Goal: Task Accomplishment & Management: Use online tool/utility

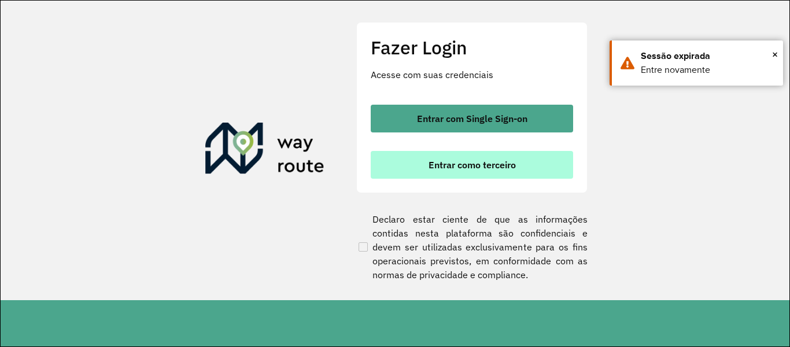
click at [435, 161] on span "Entrar como terceiro" at bounding box center [472, 164] width 87 height 9
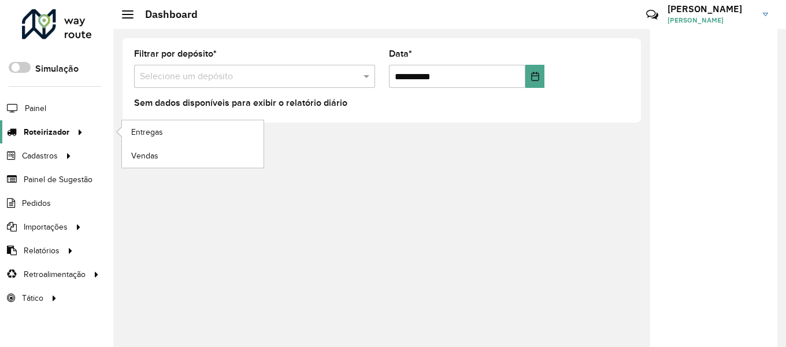
click at [80, 131] on icon at bounding box center [78, 131] width 10 height 17
click at [157, 131] on span "Entregas" at bounding box center [147, 132] width 33 height 12
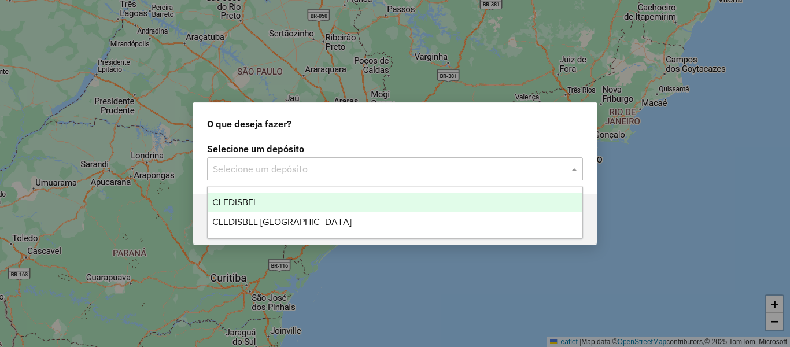
click at [574, 167] on span at bounding box center [575, 169] width 14 height 14
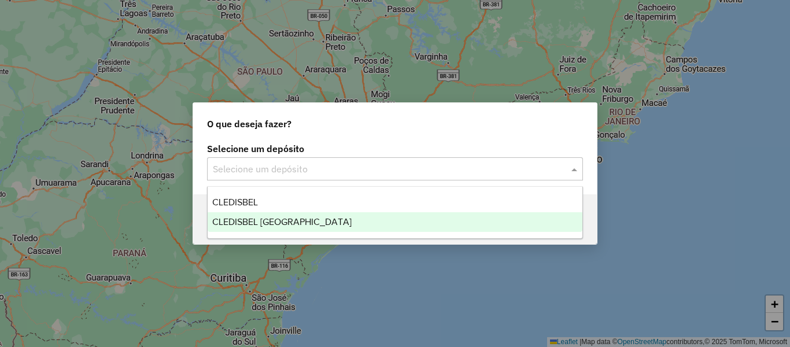
click at [327, 224] on div "CLEDISBEL [GEOGRAPHIC_DATA]" at bounding box center [395, 222] width 375 height 20
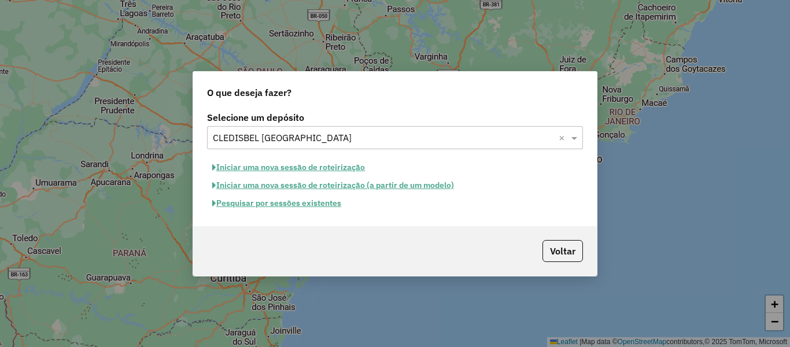
click at [240, 183] on button "Iniciar uma nova sessão de roteirização (a partir de um modelo)" at bounding box center [333, 185] width 252 height 18
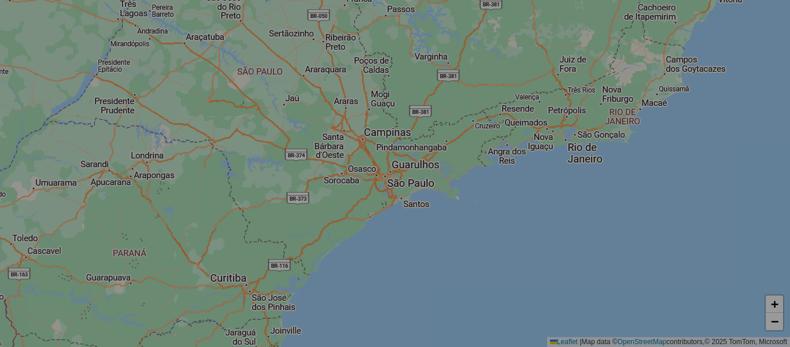
select select "*"
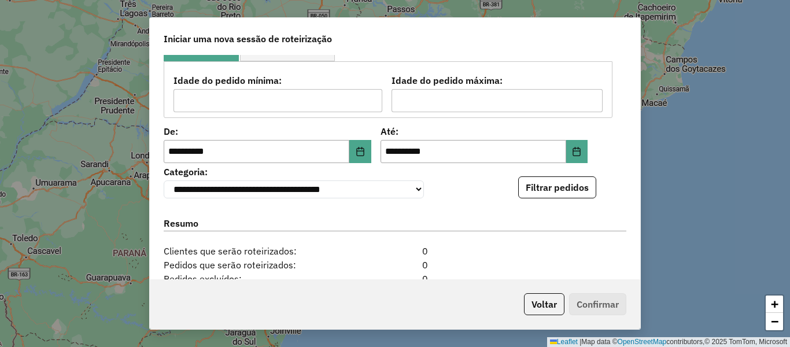
scroll to position [173, 0]
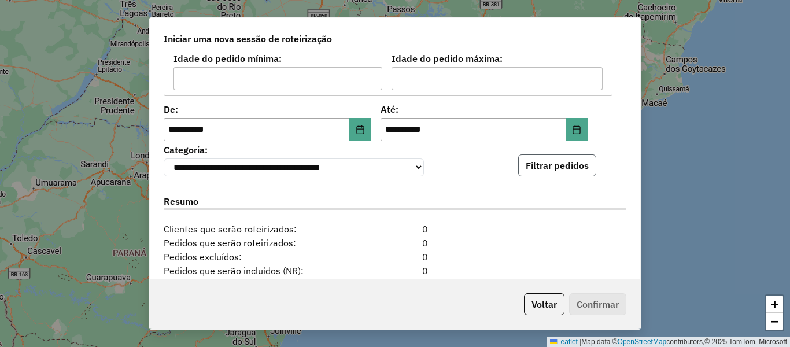
click at [537, 172] on button "Filtrar pedidos" at bounding box center [557, 165] width 78 height 22
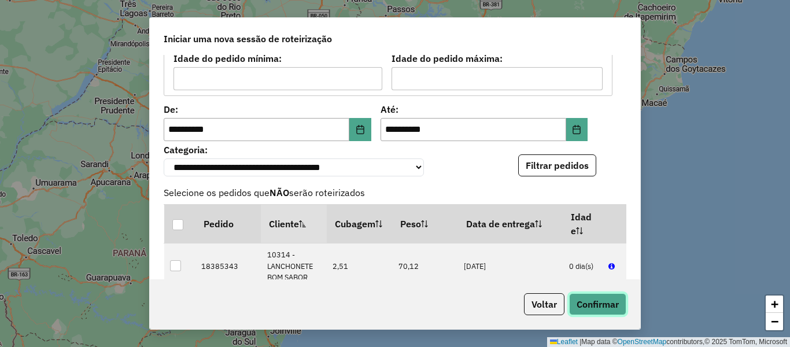
click at [603, 302] on button "Confirmar" at bounding box center [597, 304] width 57 height 22
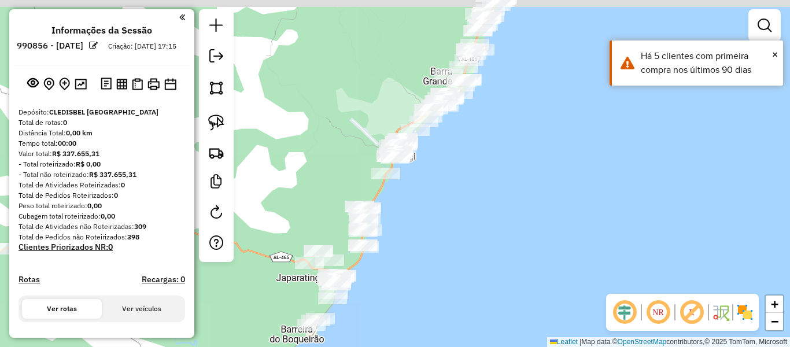
drag, startPoint x: 559, startPoint y: 161, endPoint x: 513, endPoint y: 198, distance: 58.4
click at [513, 198] on div "Janela de atendimento Grade de atendimento Capacidade Transportadoras Veículos …" at bounding box center [395, 173] width 790 height 347
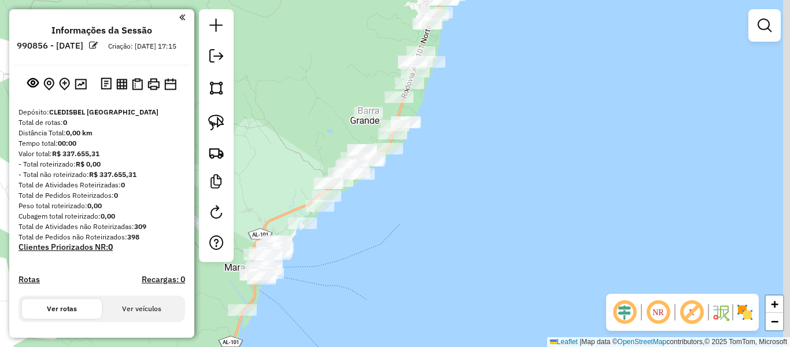
drag, startPoint x: 493, startPoint y: 158, endPoint x: 458, endPoint y: 289, distance: 134.7
click at [458, 289] on div "Janela de atendimento Grade de atendimento Capacidade Transportadoras Veículos …" at bounding box center [395, 173] width 790 height 347
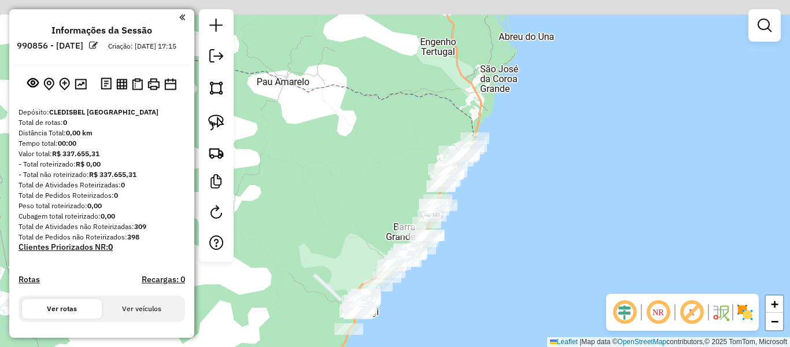
drag, startPoint x: 494, startPoint y: 236, endPoint x: 487, endPoint y: 276, distance: 40.5
click at [489, 276] on div "Janela de atendimento Grade de atendimento Capacidade Transportadoras Veículos …" at bounding box center [395, 173] width 790 height 347
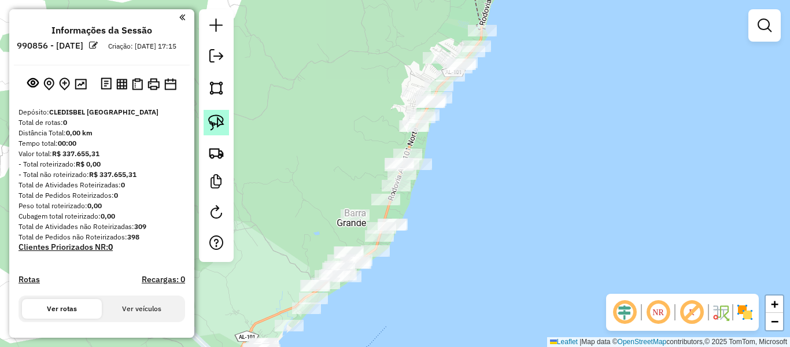
click at [216, 123] on img at bounding box center [216, 122] width 16 height 16
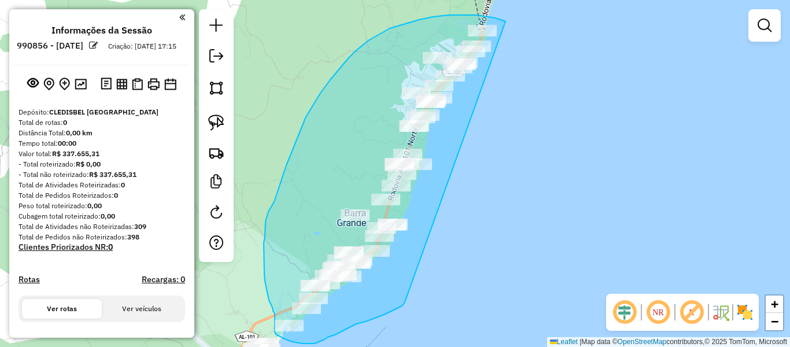
drag, startPoint x: 505, startPoint y: 21, endPoint x: 405, endPoint y: 302, distance: 298.0
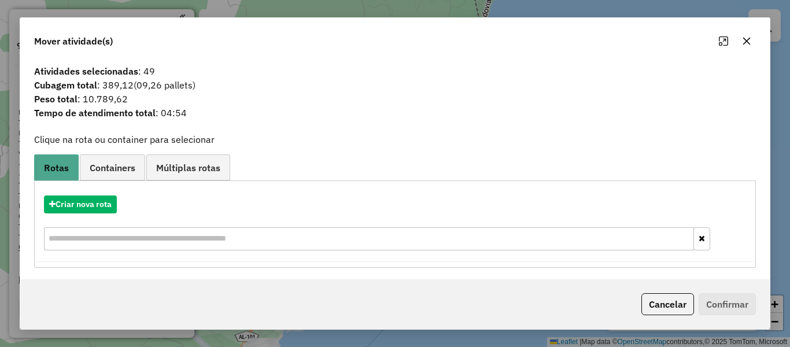
click at [744, 39] on icon "button" at bounding box center [747, 42] width 8 height 8
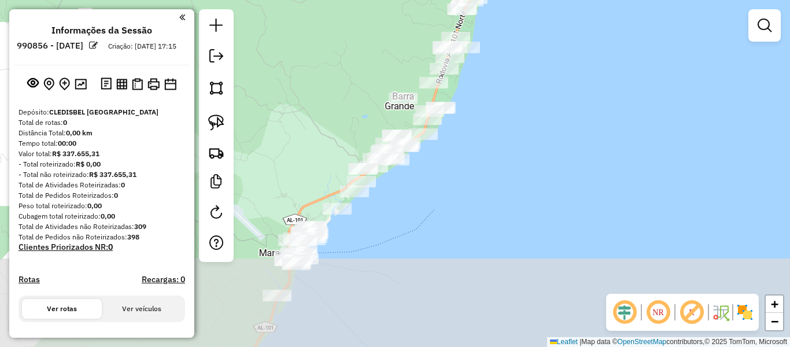
drag, startPoint x: 438, startPoint y: 242, endPoint x: 484, endPoint y: 123, distance: 127.6
click at [484, 123] on div "Janela de atendimento Grade de atendimento Capacidade Transportadoras Veículos …" at bounding box center [395, 173] width 790 height 347
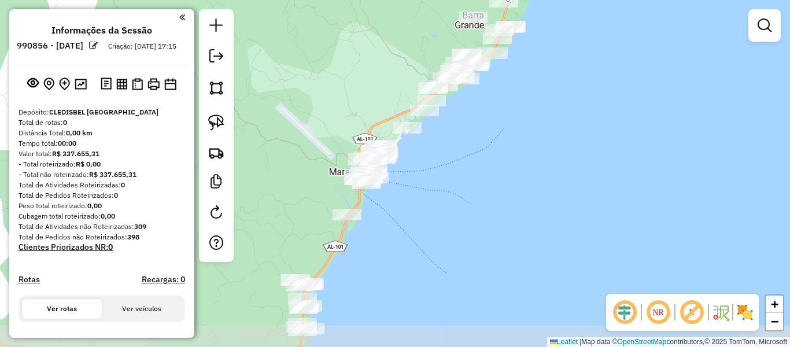
drag, startPoint x: 401, startPoint y: 227, endPoint x: 451, endPoint y: 169, distance: 76.6
click at [451, 169] on div "Janela de atendimento Grade de atendimento Capacidade Transportadoras Veículos …" at bounding box center [395, 173] width 790 height 347
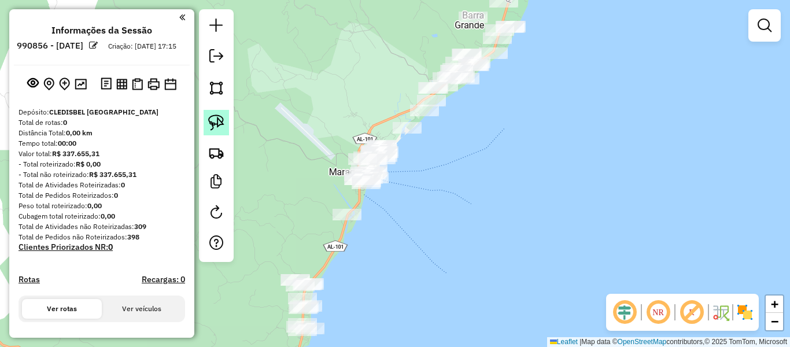
click at [223, 120] on img at bounding box center [216, 122] width 16 height 16
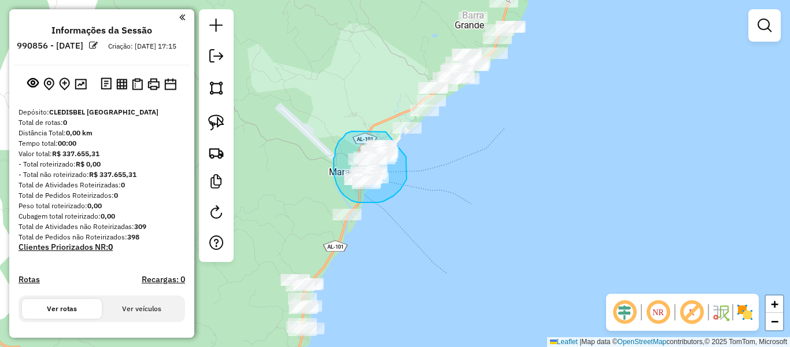
drag, startPoint x: 386, startPoint y: 132, endPoint x: 406, endPoint y: 157, distance: 32.1
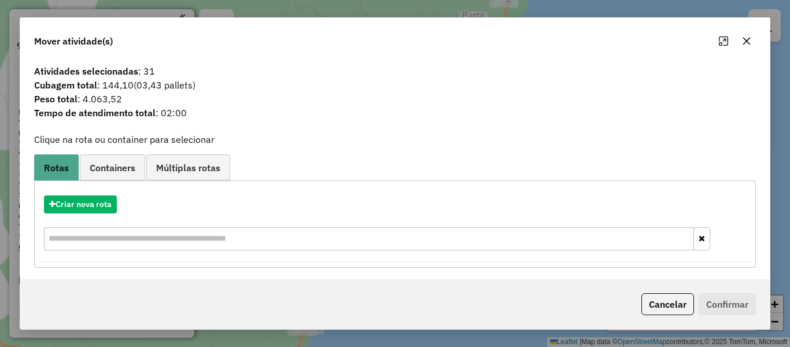
click at [748, 42] on icon "button" at bounding box center [746, 40] width 9 height 9
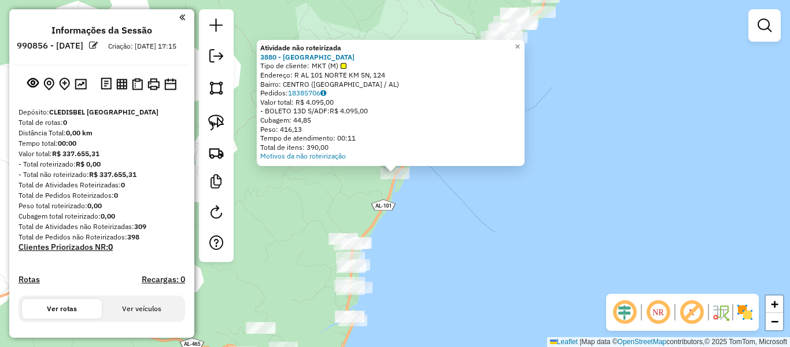
click at [400, 220] on div "Atividade não roteirizada 3880 - CLUB HOTEL SALINAS D Tipo de cliente: MKT (M) …" at bounding box center [395, 173] width 790 height 347
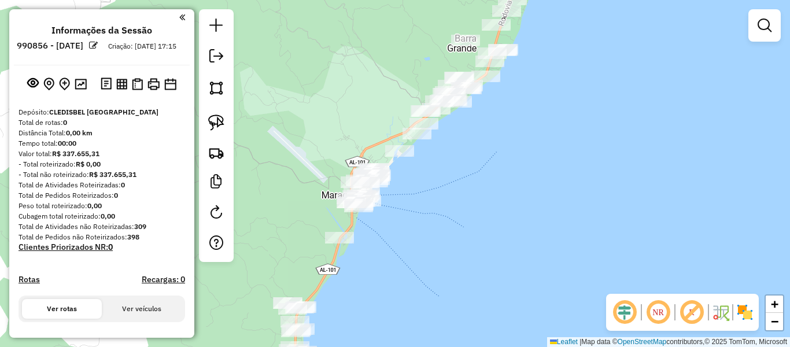
drag, startPoint x: 431, startPoint y: 213, endPoint x: 376, endPoint y: 277, distance: 84.9
click at [376, 277] on div "Janela de atendimento Grade de atendimento Capacidade Transportadoras Veículos …" at bounding box center [395, 173] width 790 height 347
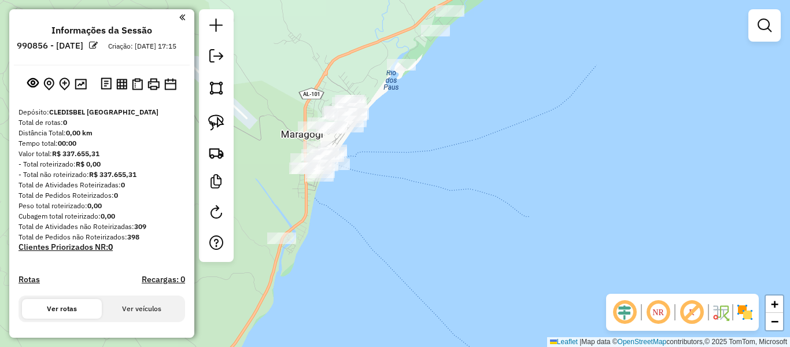
drag, startPoint x: 390, startPoint y: 252, endPoint x: 370, endPoint y: 270, distance: 27.4
click at [370, 279] on div "Janela de atendimento Grade de atendimento Capacidade Transportadoras Veículos …" at bounding box center [395, 173] width 790 height 347
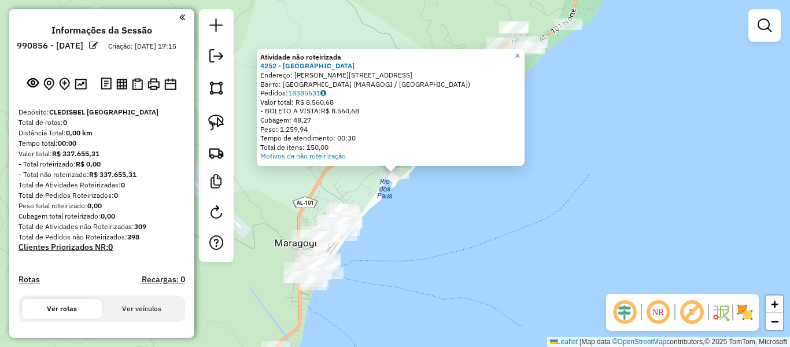
click at [416, 212] on div "Atividade não roteirizada 4252 - PONTAL DO MARAGOGI Endereço: R BURGALHAU, 1 Ba…" at bounding box center [395, 173] width 790 height 347
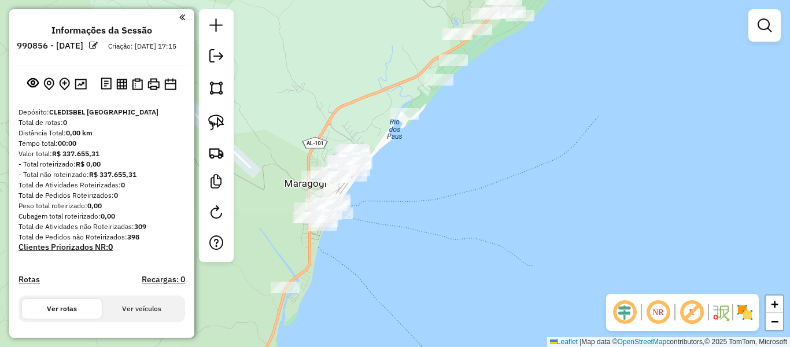
drag, startPoint x: 449, startPoint y: 193, endPoint x: 458, endPoint y: 133, distance: 60.3
click at [458, 133] on div "Janela de atendimento Grade de atendimento Capacidade Transportadoras Veículos …" at bounding box center [395, 173] width 790 height 347
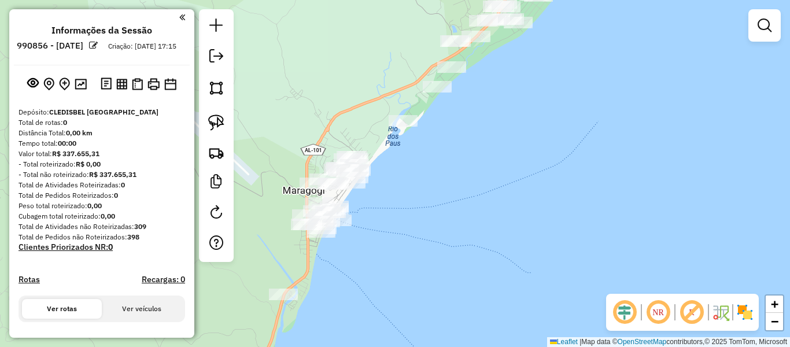
drag, startPoint x: 423, startPoint y: 196, endPoint x: 420, endPoint y: 205, distance: 9.0
click at [420, 205] on div "Janela de atendimento Grade de atendimento Capacidade Transportadoras Veículos …" at bounding box center [395, 173] width 790 height 347
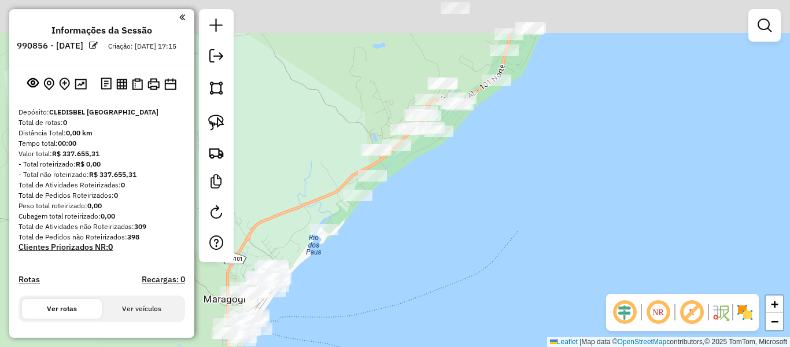
drag, startPoint x: 472, startPoint y: 165, endPoint x: 380, endPoint y: 292, distance: 157.3
click at [364, 317] on div "Janela de atendimento Grade de atendimento Capacidade Transportadoras Veículos …" at bounding box center [395, 173] width 790 height 347
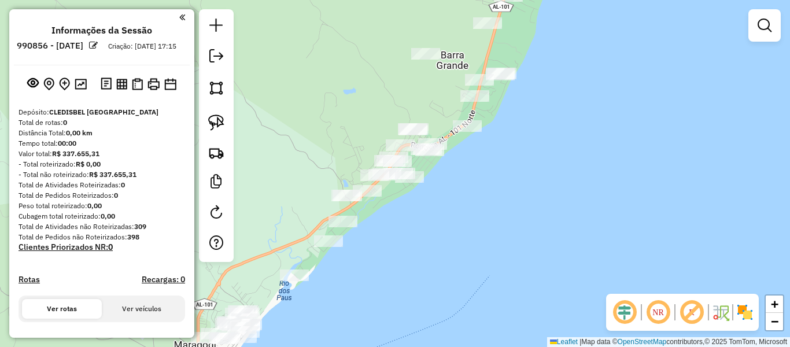
drag, startPoint x: 459, startPoint y: 233, endPoint x: 437, endPoint y: 253, distance: 30.3
click at [437, 253] on div "Janela de atendimento Grade de atendimento Capacidade Transportadoras Veículos …" at bounding box center [395, 173] width 790 height 347
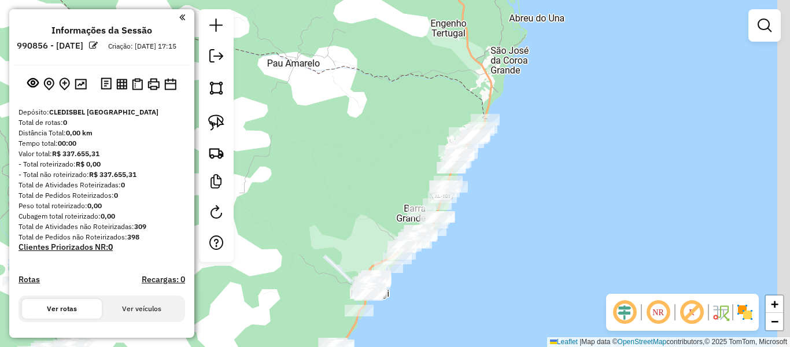
drag, startPoint x: 502, startPoint y: 206, endPoint x: 456, endPoint y: 258, distance: 68.8
click at [456, 258] on div "Janela de atendimento Grade de atendimento Capacidade Transportadoras Veículos …" at bounding box center [395, 173] width 790 height 347
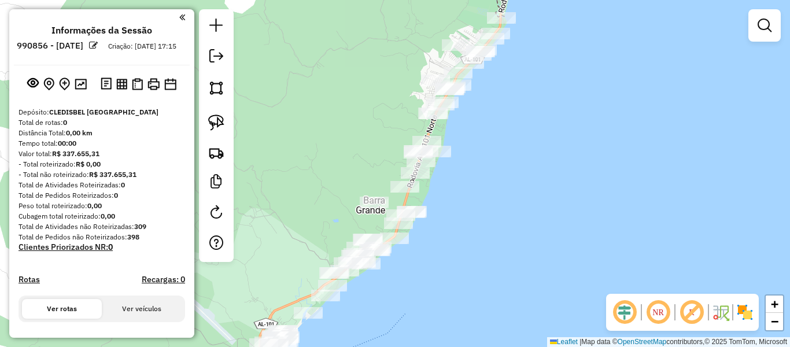
drag, startPoint x: 453, startPoint y: 254, endPoint x: 483, endPoint y: 231, distance: 38.4
click at [483, 231] on div "Janela de atendimento Grade de atendimento Capacidade Transportadoras Veículos …" at bounding box center [395, 173] width 790 height 347
click at [214, 124] on img at bounding box center [216, 122] width 16 height 16
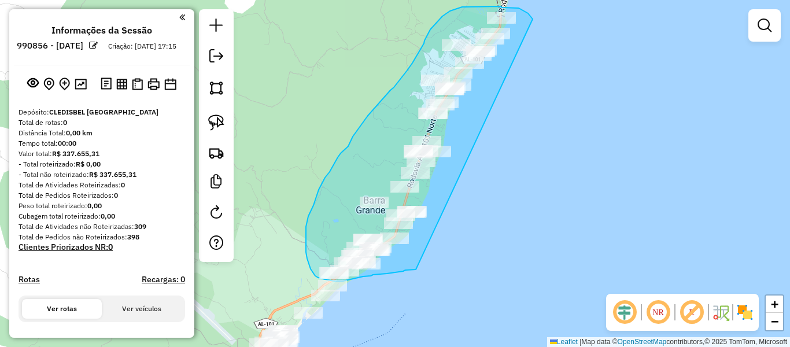
drag, startPoint x: 533, startPoint y: 19, endPoint x: 417, endPoint y: 269, distance: 275.8
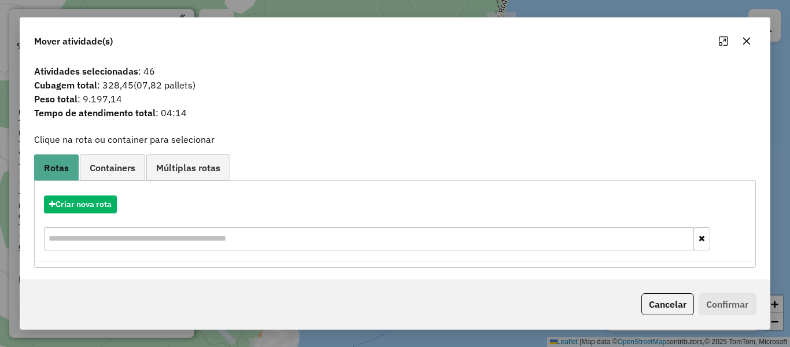
click at [744, 46] on button "button" at bounding box center [746, 41] width 19 height 19
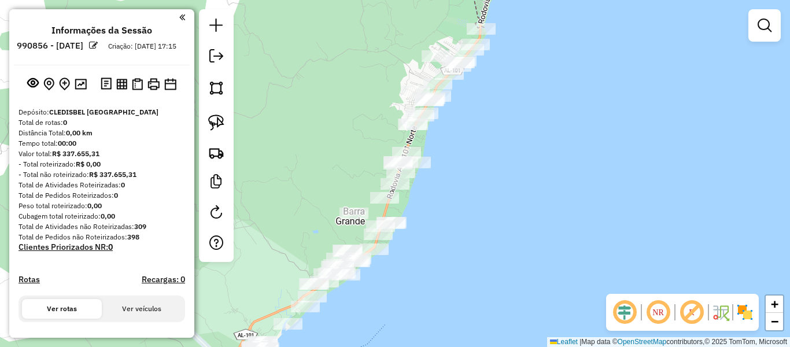
drag, startPoint x: 389, startPoint y: 274, endPoint x: 368, endPoint y: 286, distance: 24.1
click at [368, 286] on div "Janela de atendimento Grade de atendimento Capacidade Transportadoras Veículos …" at bounding box center [395, 173] width 790 height 347
click at [215, 127] on img at bounding box center [216, 122] width 16 height 16
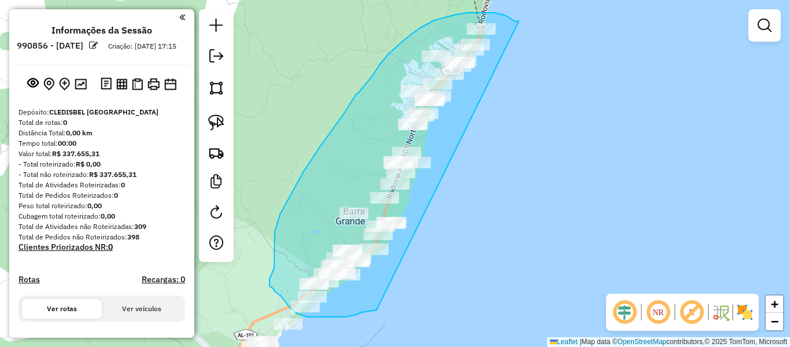
drag, startPoint x: 519, startPoint y: 21, endPoint x: 376, endPoint y: 310, distance: 321.7
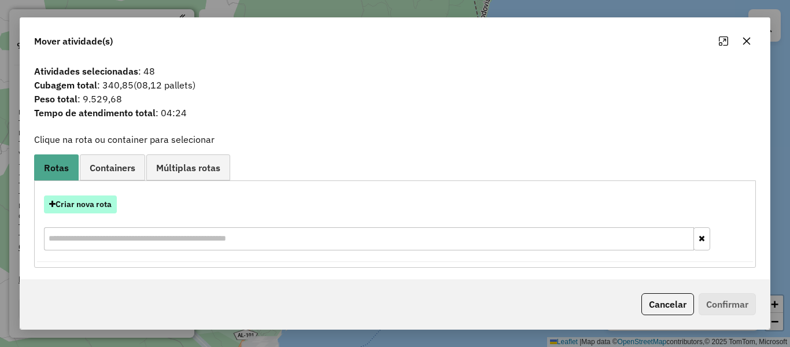
click at [91, 208] on button "Criar nova rota" at bounding box center [80, 204] width 73 height 18
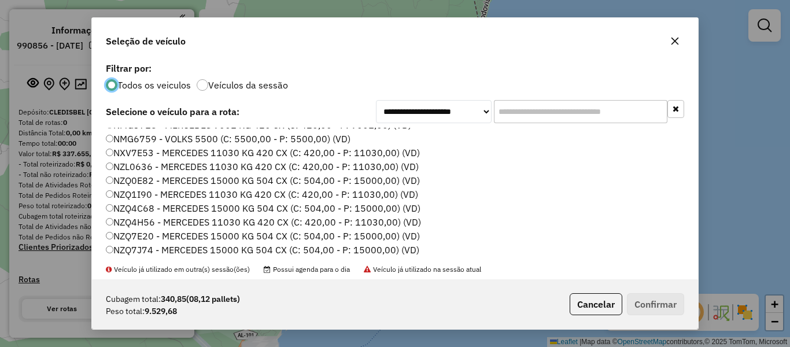
scroll to position [289, 0]
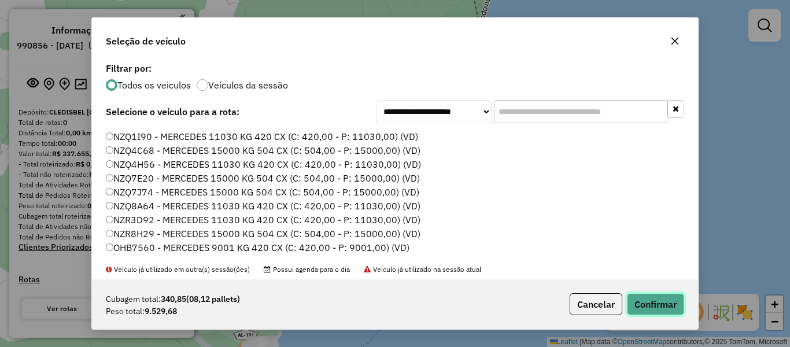
click at [664, 307] on button "Confirmar" at bounding box center [655, 304] width 57 height 22
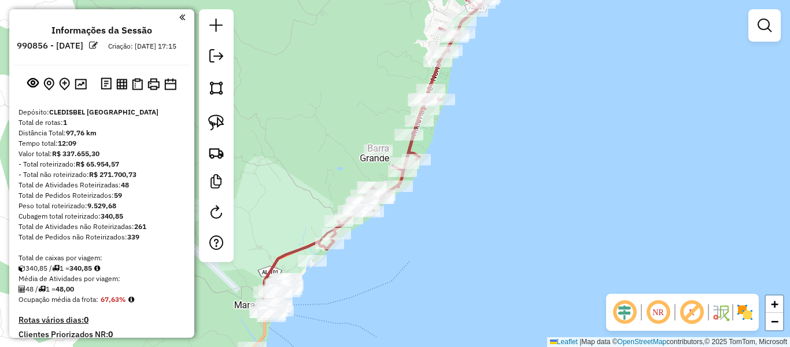
drag, startPoint x: 442, startPoint y: 250, endPoint x: 485, endPoint y: 169, distance: 91.8
click at [485, 169] on div "Janela de atendimento Grade de atendimento Capacidade Transportadoras Veículos …" at bounding box center [395, 173] width 790 height 347
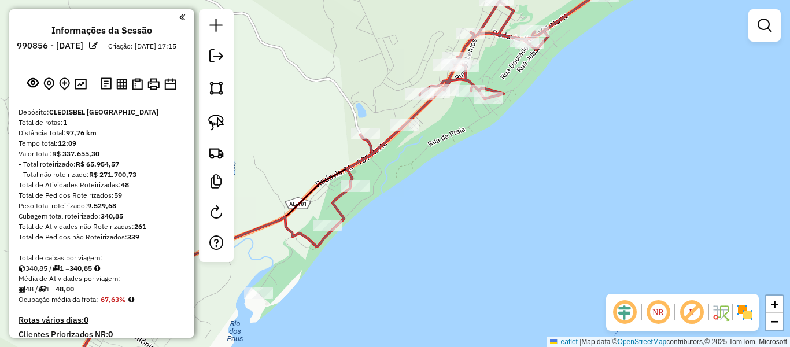
drag, startPoint x: 497, startPoint y: 118, endPoint x: 487, endPoint y: 131, distance: 16.5
click at [487, 131] on div "Janela de atendimento Grade de atendimento Capacidade Transportadoras Veículos …" at bounding box center [395, 173] width 790 height 347
click at [219, 121] on img at bounding box center [216, 122] width 16 height 16
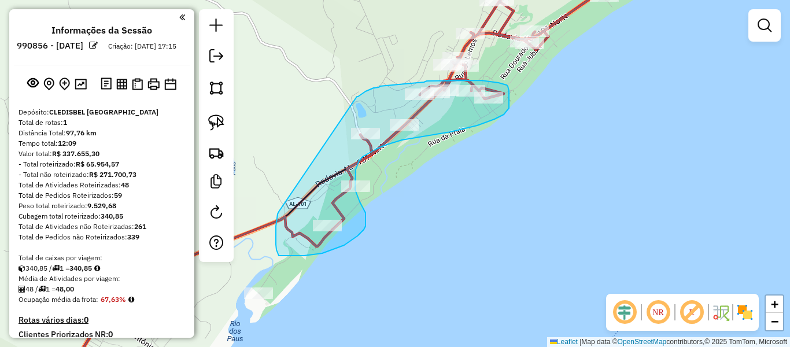
drag, startPoint x: 357, startPoint y: 97, endPoint x: 279, endPoint y: 212, distance: 139.1
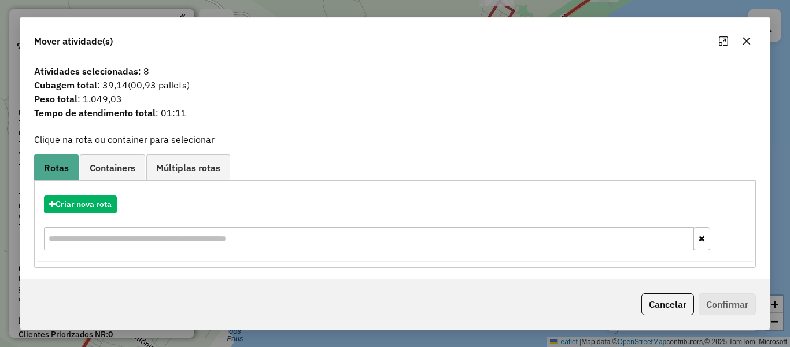
click at [749, 44] on icon "button" at bounding box center [747, 42] width 8 height 8
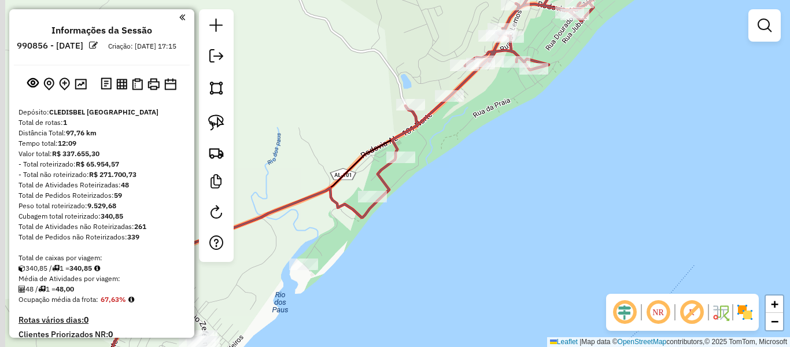
drag, startPoint x: 475, startPoint y: 226, endPoint x: 503, endPoint y: 208, distance: 33.0
click at [503, 208] on div "Janela de atendimento Grade de atendimento Capacidade Transportadoras Veículos …" at bounding box center [395, 173] width 790 height 347
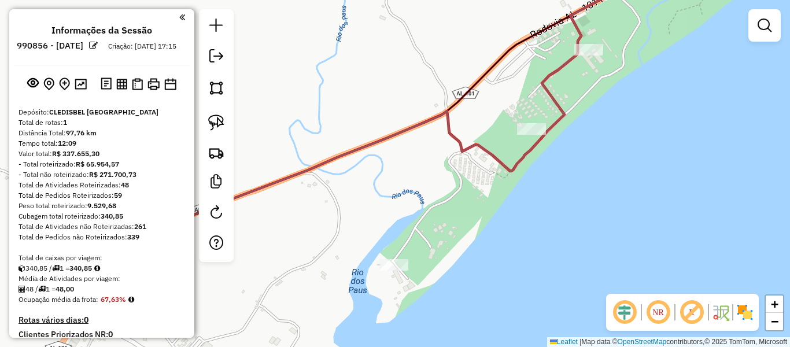
drag, startPoint x: 300, startPoint y: 158, endPoint x: 364, endPoint y: 58, distance: 119.7
click at [364, 50] on div "Janela de atendimento Grade de atendimento Capacidade Transportadoras Veículos …" at bounding box center [395, 173] width 790 height 347
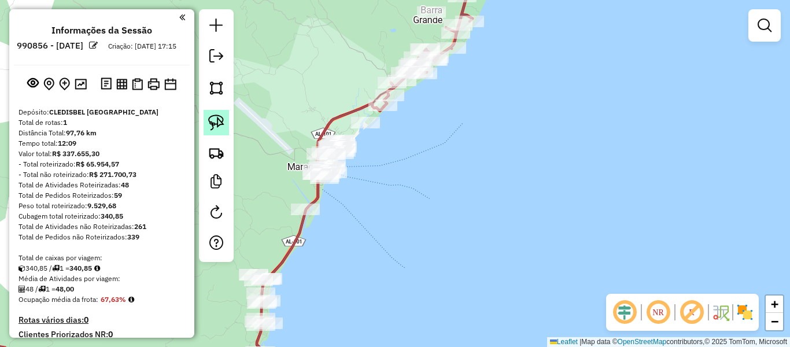
click at [214, 117] on img at bounding box center [216, 122] width 16 height 16
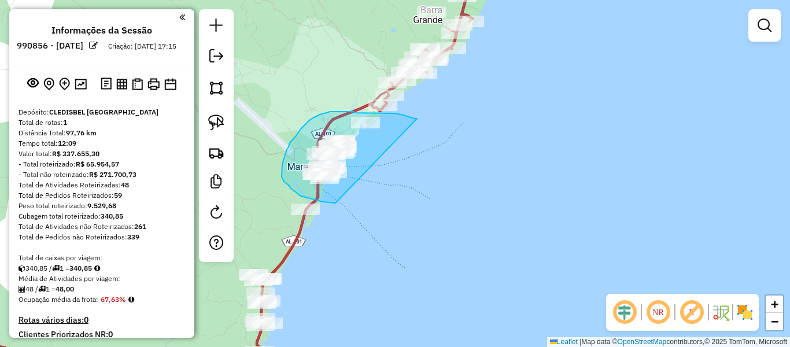
drag, startPoint x: 417, startPoint y: 119, endPoint x: 335, endPoint y: 203, distance: 117.4
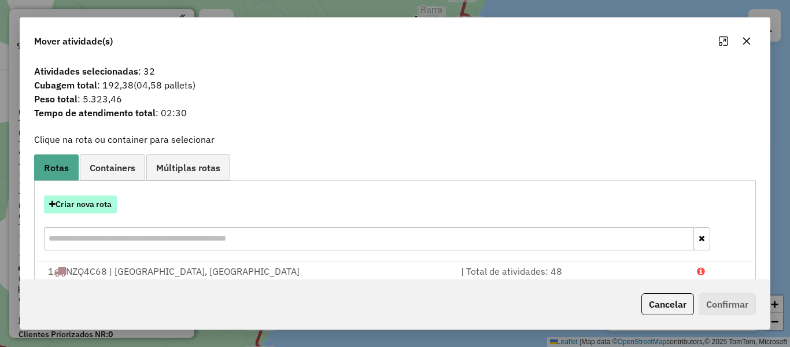
click at [80, 200] on button "Criar nova rota" at bounding box center [80, 204] width 73 height 18
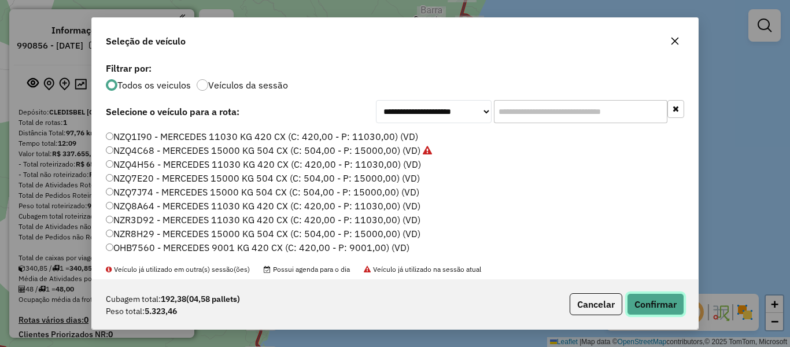
click at [638, 313] on button "Confirmar" at bounding box center [655, 304] width 57 height 22
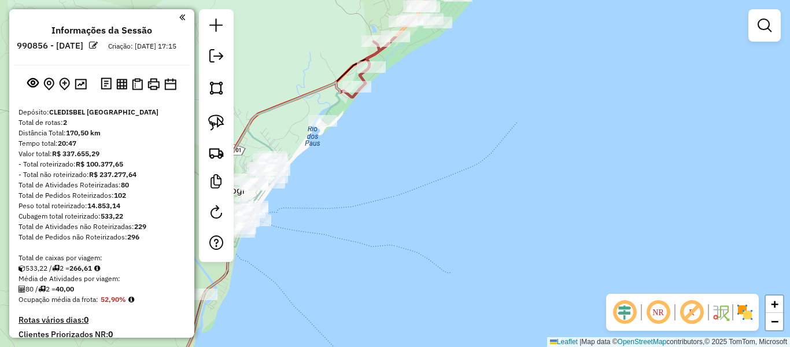
drag, startPoint x: 407, startPoint y: 191, endPoint x: 379, endPoint y: 271, distance: 85.2
click at [405, 298] on div "Janela de atendimento Grade de atendimento Capacidade Transportadoras Veículos …" at bounding box center [395, 173] width 790 height 347
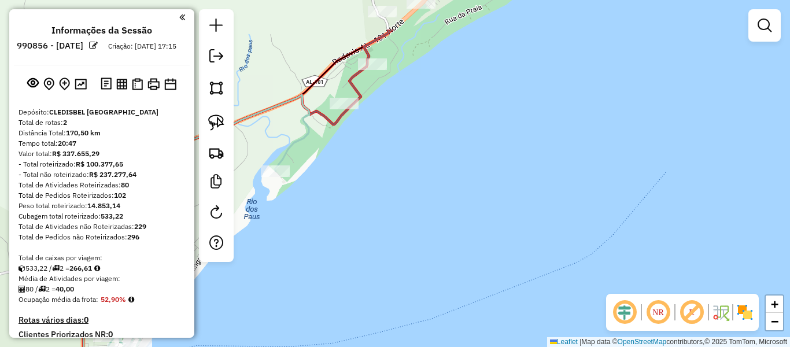
drag, startPoint x: 394, startPoint y: 205, endPoint x: 429, endPoint y: 306, distance: 107.7
click at [433, 307] on div "Janela de atendimento Grade de atendimento Capacidade Transportadoras Veículos …" at bounding box center [395, 173] width 790 height 347
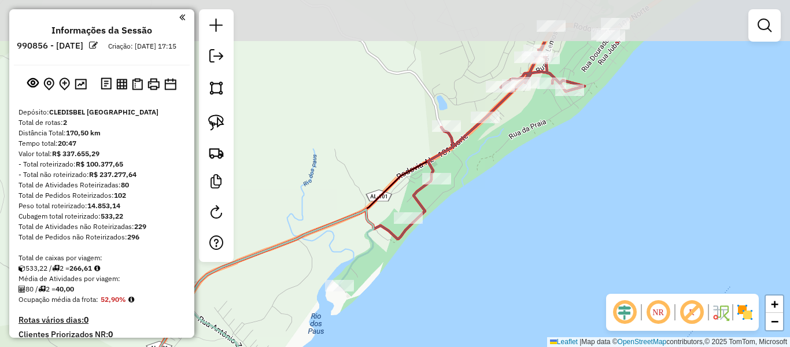
drag, startPoint x: 407, startPoint y: 244, endPoint x: 423, endPoint y: 280, distance: 39.1
click at [423, 280] on div "Janela de atendimento Grade de atendimento Capacidade Transportadoras Veículos …" at bounding box center [395, 173] width 790 height 347
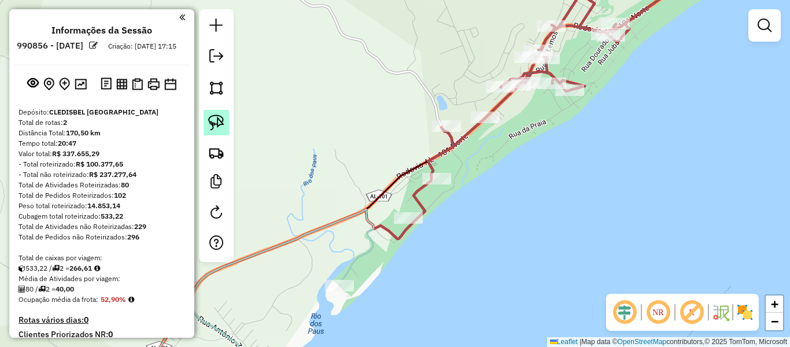
click at [216, 124] on img at bounding box center [216, 122] width 16 height 16
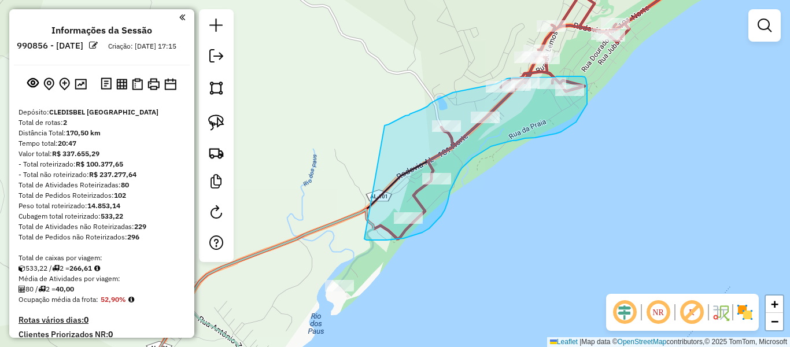
drag, startPoint x: 386, startPoint y: 125, endPoint x: 364, endPoint y: 238, distance: 115.3
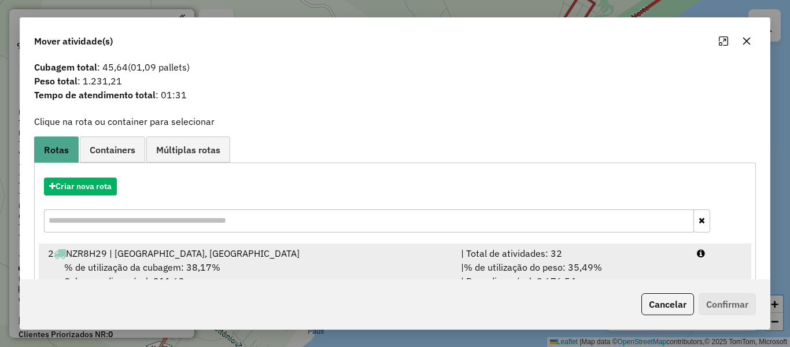
scroll to position [49, 0]
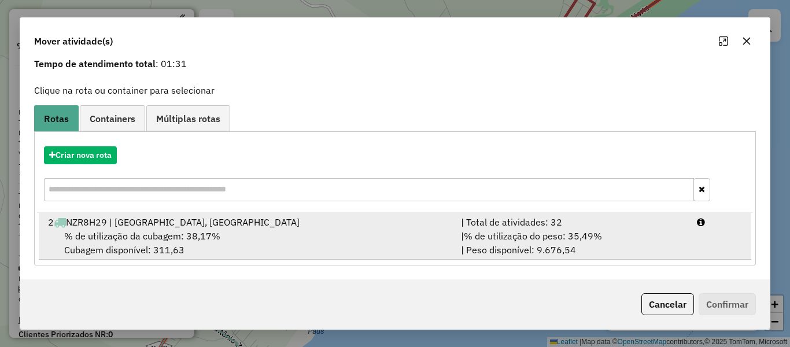
click at [140, 224] on div "2 NZR8H29 | BARRA GRANDE, MARAGOGI" at bounding box center [247, 222] width 413 height 14
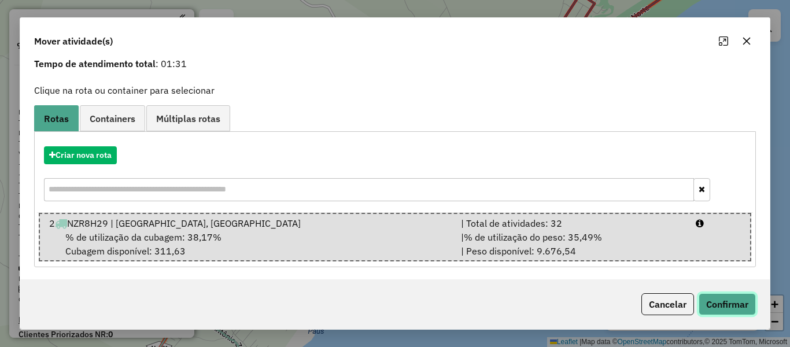
click at [734, 307] on button "Confirmar" at bounding box center [727, 304] width 57 height 22
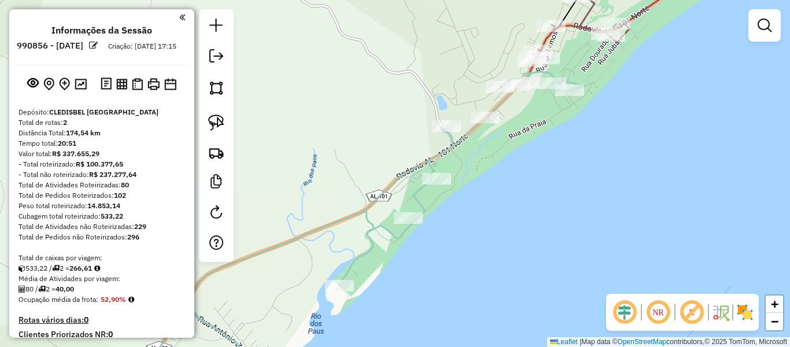
scroll to position [0, 0]
select select "**********"
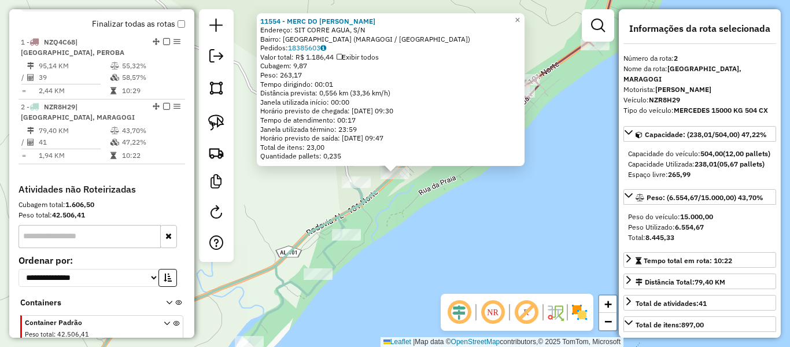
scroll to position [462, 0]
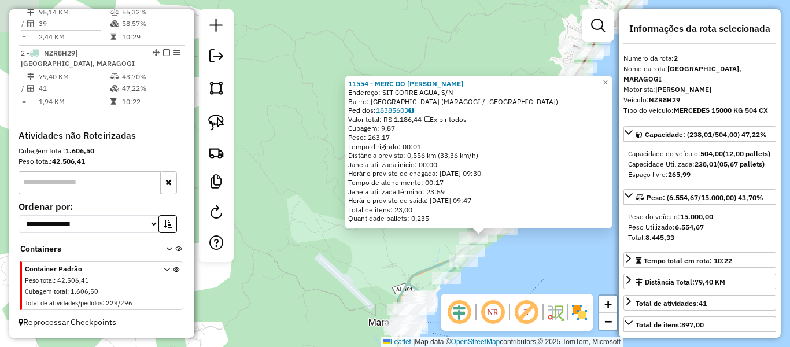
click at [512, 257] on div "11554 - MERC DO FELIPE Endereço: SIT CORRE AGUA, S/N Bairro: BARRA GRANDE (MARA…" at bounding box center [395, 173] width 790 height 347
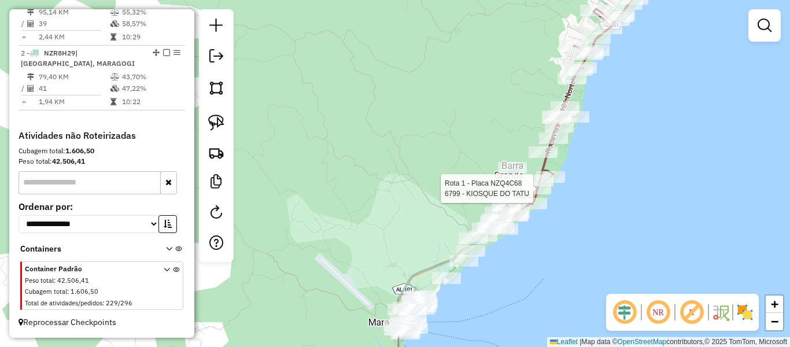
select select "**********"
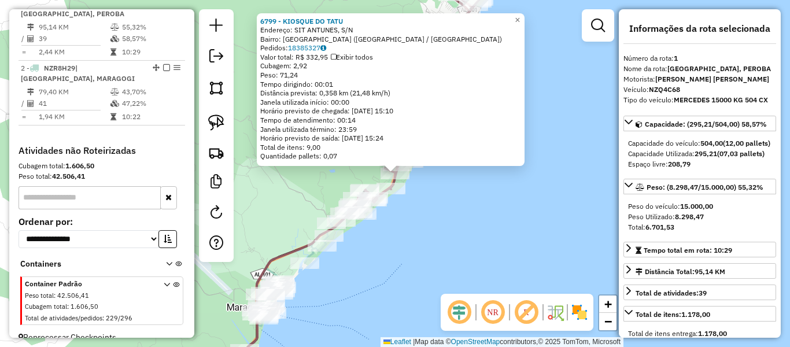
scroll to position [434, 0]
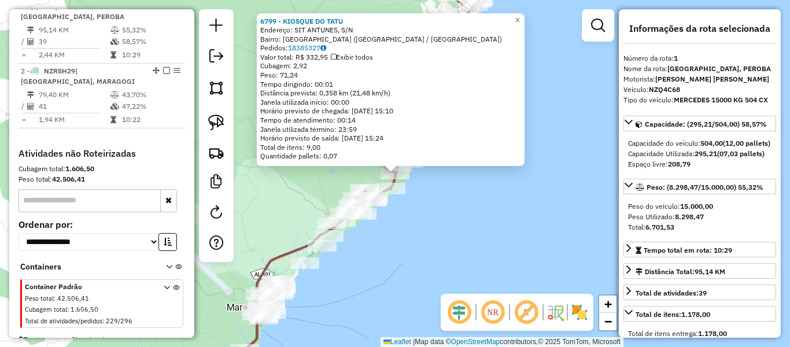
click at [530, 236] on div "6799 - KIOSQUE DO TATU Endereço: SIT ANTUNES, S/N Bairro: SITIO ANTUNE (MARAGOG…" at bounding box center [395, 173] width 790 height 347
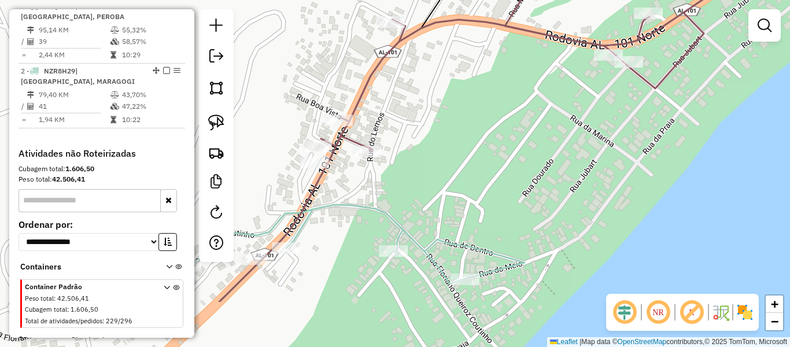
drag, startPoint x: 387, startPoint y: 235, endPoint x: 424, endPoint y: 160, distance: 83.5
click at [424, 160] on div "Janela de atendimento Grade de atendimento Capacidade Transportadoras Veículos …" at bounding box center [395, 173] width 790 height 347
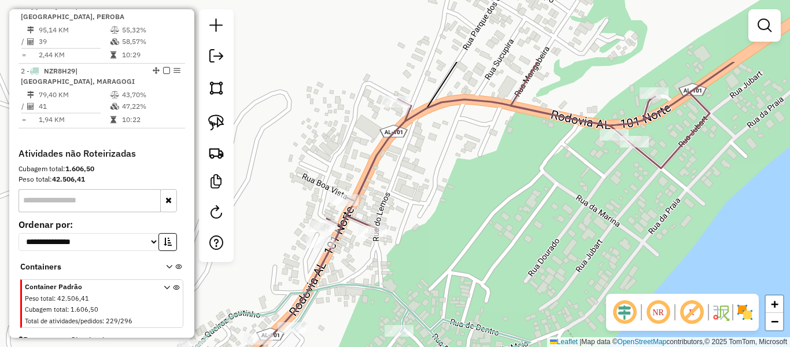
drag, startPoint x: 399, startPoint y: 86, endPoint x: 385, endPoint y: 157, distance: 73.1
click at [386, 167] on div "Janela de atendimento Grade de atendimento Capacidade Transportadoras Veículos …" at bounding box center [395, 173] width 790 height 347
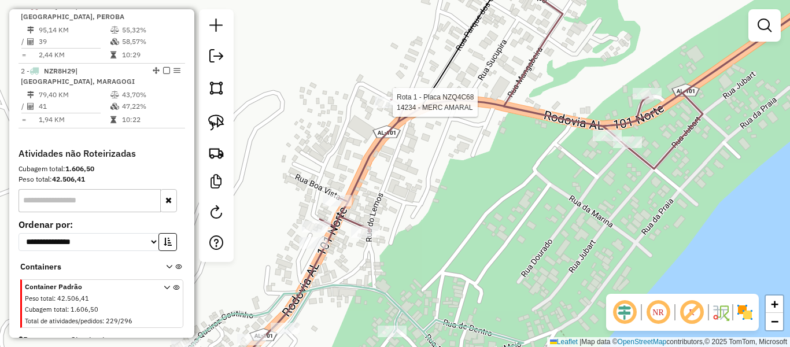
select select "**********"
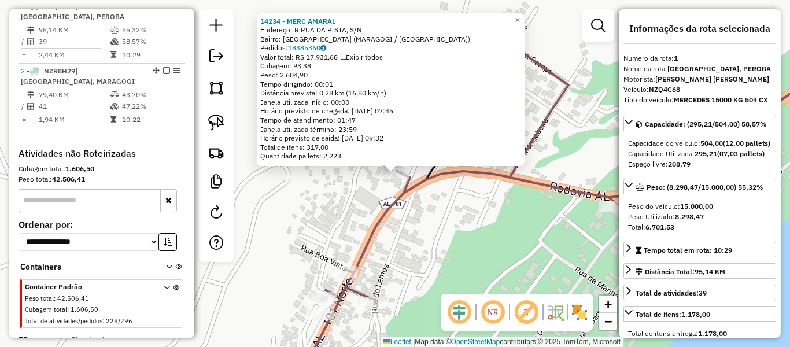
click at [339, 209] on div "14234 - MERC AMARAL Endereço: R RUA DA PISTA, S/N Bairro: BARRA GRANDE (MARAGOG…" at bounding box center [395, 173] width 790 height 347
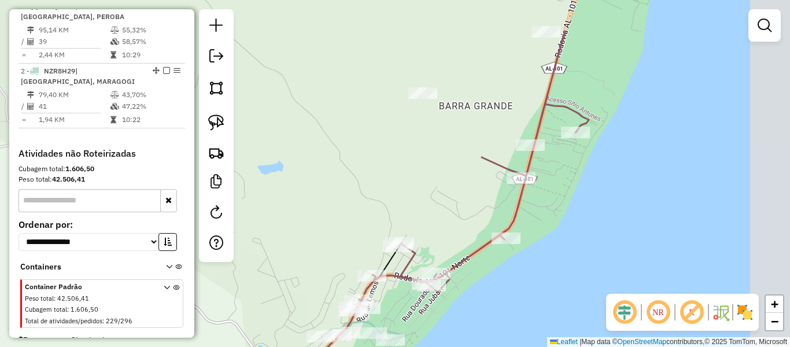
drag, startPoint x: 601, startPoint y: 198, endPoint x: 342, endPoint y: 293, distance: 276.4
click at [323, 335] on div "Janela de atendimento Grade de atendimento Capacidade Transportadoras Veículos …" at bounding box center [395, 173] width 790 height 347
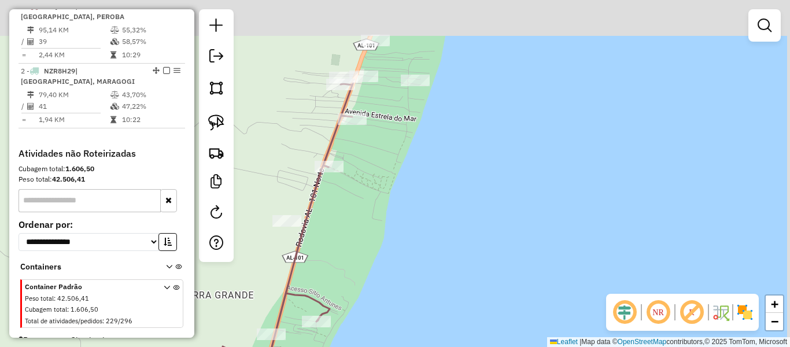
drag, startPoint x: 444, startPoint y: 140, endPoint x: 359, endPoint y: 223, distance: 119.4
click at [363, 227] on div "Janela de atendimento Grade de atendimento Capacidade Transportadoras Veículos …" at bounding box center [395, 173] width 790 height 347
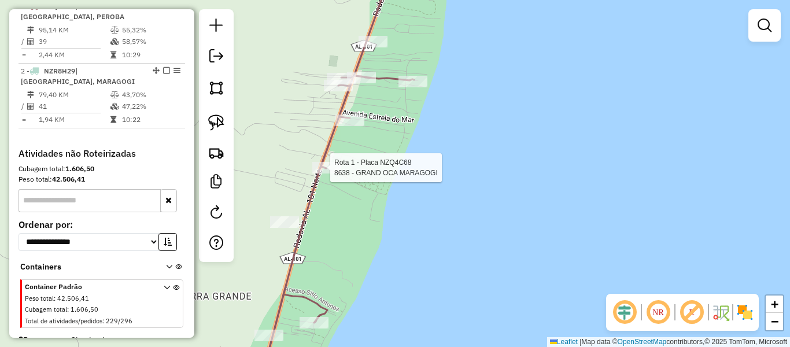
select select "**********"
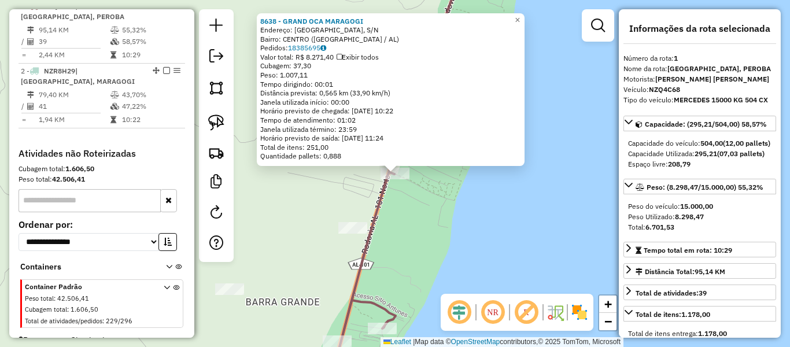
click at [317, 191] on div "8638 - GRAND OCA MARAGOGI Endereço: R RD AL 101 NORTE, S/N Bairro: CENTRO (MARA…" at bounding box center [395, 173] width 790 height 347
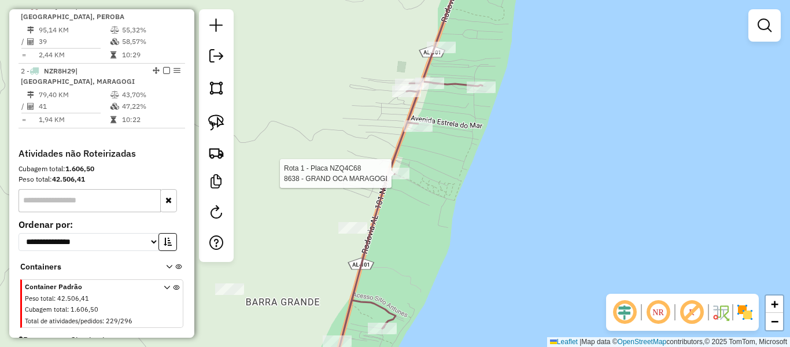
select select "**********"
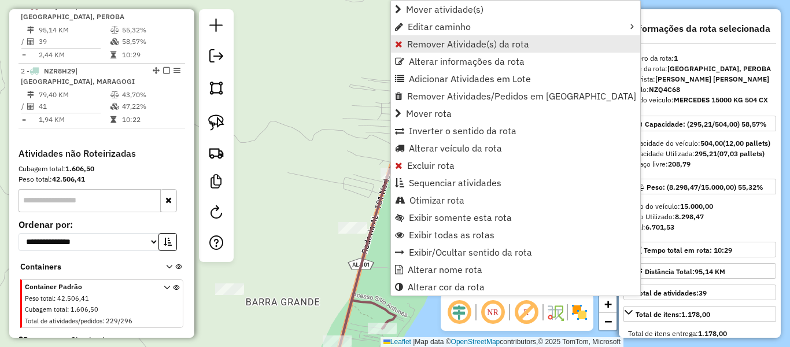
click at [440, 47] on span "Remover Atividade(s) da rota" at bounding box center [468, 43] width 122 height 9
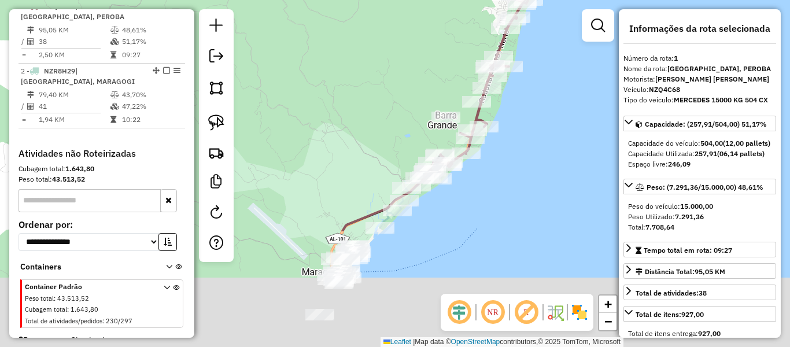
drag, startPoint x: 420, startPoint y: 255, endPoint x: 494, endPoint y: 105, distance: 167.6
click at [494, 105] on div "Janela de atendimento Grade de atendimento Capacidade Transportadoras Veículos …" at bounding box center [395, 173] width 790 height 347
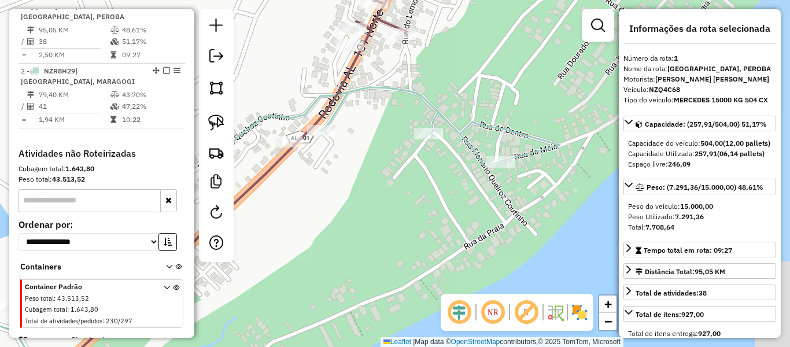
drag, startPoint x: 433, startPoint y: 198, endPoint x: 370, endPoint y: 179, distance: 66.2
click at [370, 179] on div "Janela de atendimento Grade de atendimento Capacidade Transportadoras Veículos …" at bounding box center [395, 173] width 790 height 347
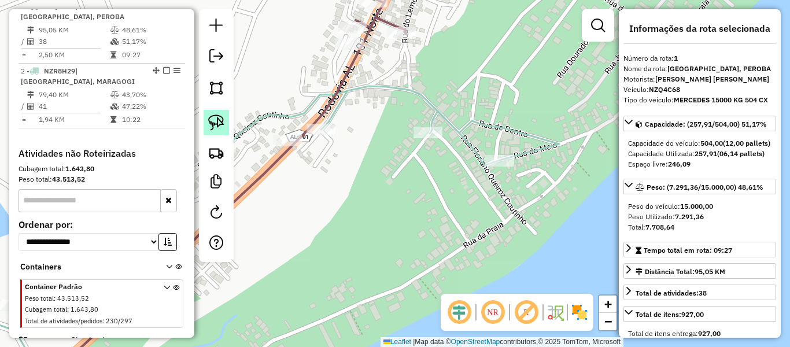
click at [216, 116] on img at bounding box center [216, 122] width 16 height 16
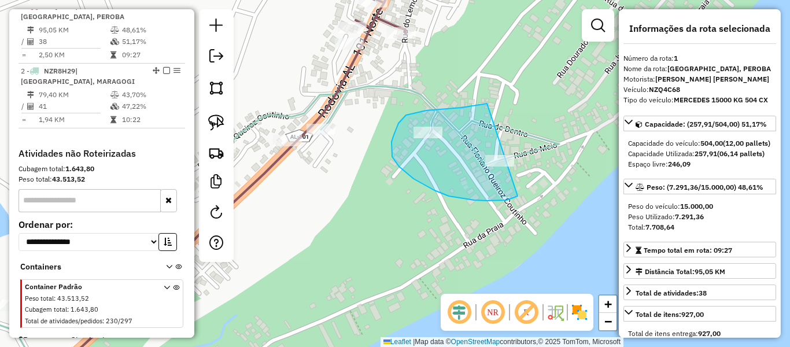
drag, startPoint x: 487, startPoint y: 104, endPoint x: 541, endPoint y: 176, distance: 90.1
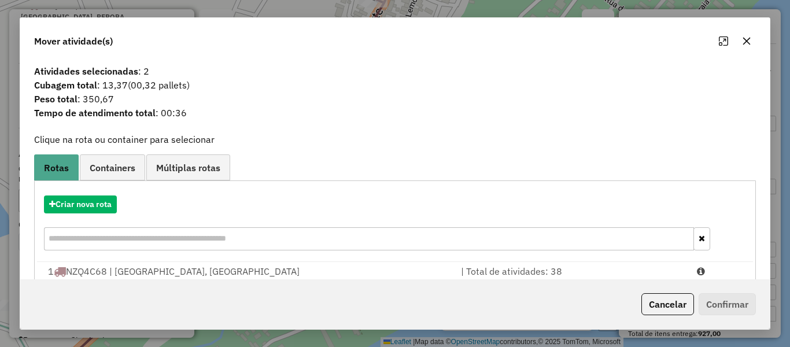
scroll to position [49, 0]
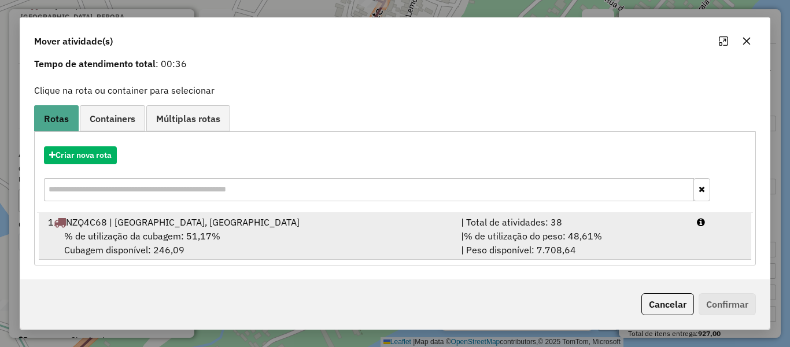
click at [171, 241] on span "% de utilização da cubagem: 51,17%" at bounding box center [142, 236] width 156 height 12
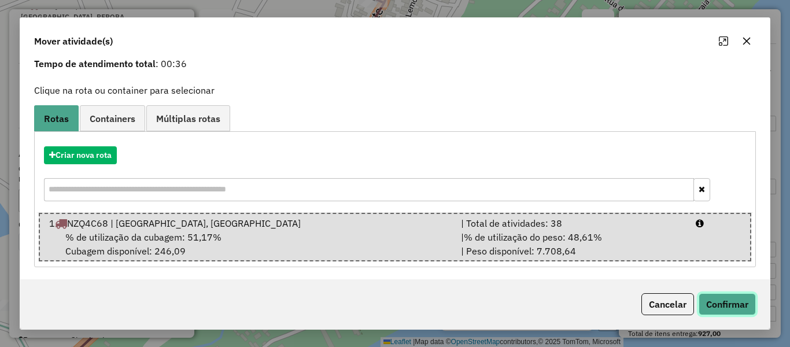
click at [722, 312] on button "Confirmar" at bounding box center [727, 304] width 57 height 22
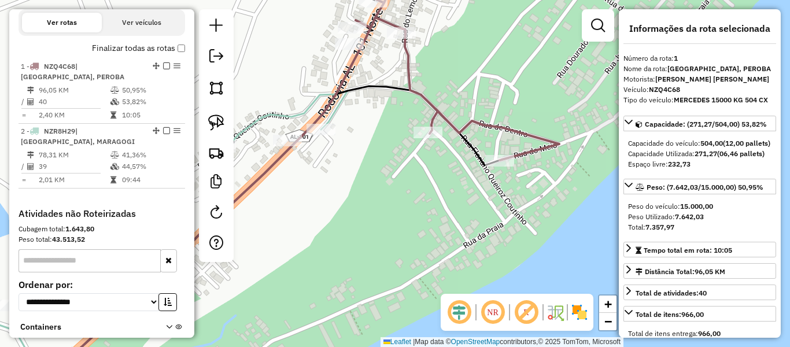
scroll to position [434, 0]
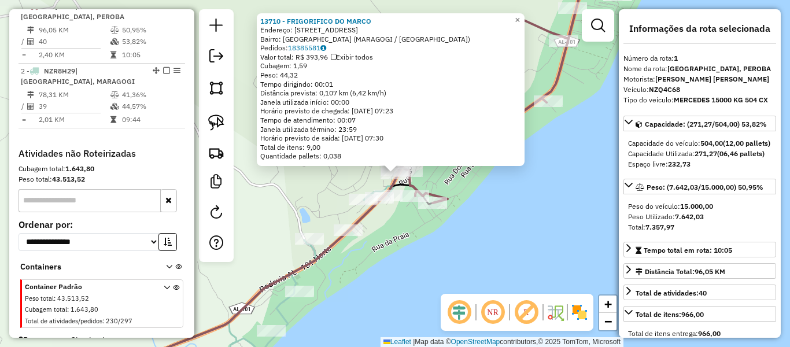
click at [441, 245] on div "13710 - FRIGORIFICO DO MARCO Endereço: R R DO LEMOS, 94 Bairro: BARRA GRANDE (M…" at bounding box center [395, 173] width 790 height 347
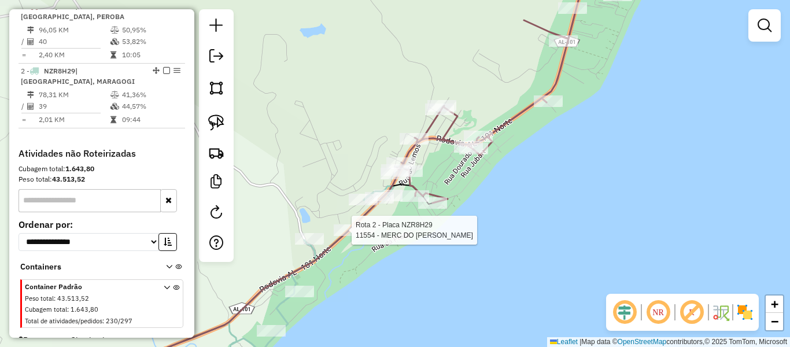
select select "**********"
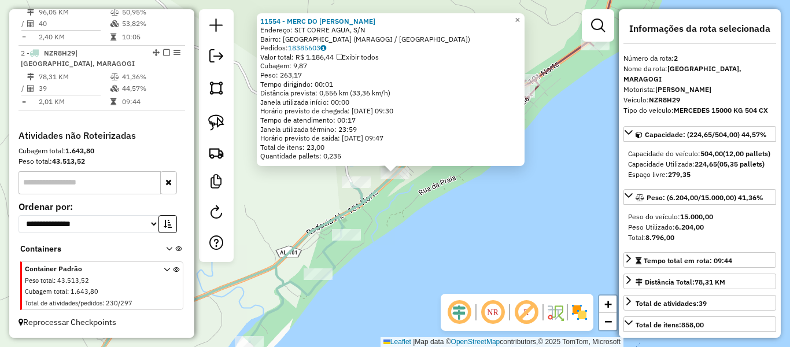
scroll to position [462, 0]
click at [420, 283] on div "11554 - MERC DO FELIPE Endereço: SIT CORRE AGUA, S/N Bairro: BARRA GRANDE (MARA…" at bounding box center [395, 173] width 790 height 347
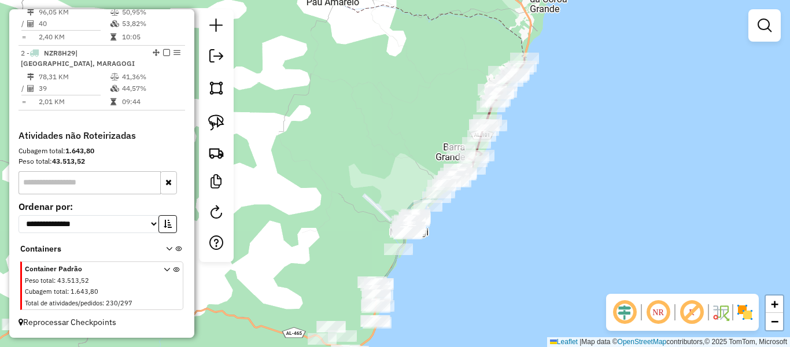
drag, startPoint x: 367, startPoint y: 257, endPoint x: 437, endPoint y: 113, distance: 159.3
click at [437, 113] on div "Janela de atendimento Grade de atendimento Capacidade Transportadoras Veículos …" at bounding box center [395, 173] width 790 height 347
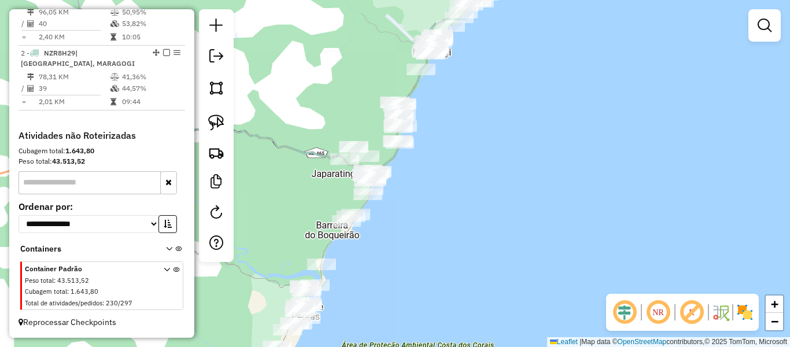
drag, startPoint x: 482, startPoint y: 268, endPoint x: 468, endPoint y: 168, distance: 100.9
click at [482, 168] on div "Janela de atendimento Grade de atendimento Capacidade Transportadoras Veículos …" at bounding box center [395, 173] width 790 height 347
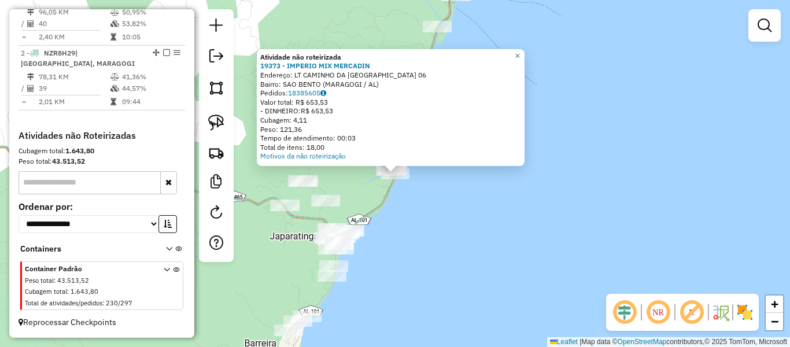
click at [446, 201] on div "Atividade não roteirizada 19373 - IMPERIO MIX MERCADIN Endereço: LT CAMINHO DA …" at bounding box center [395, 173] width 790 height 347
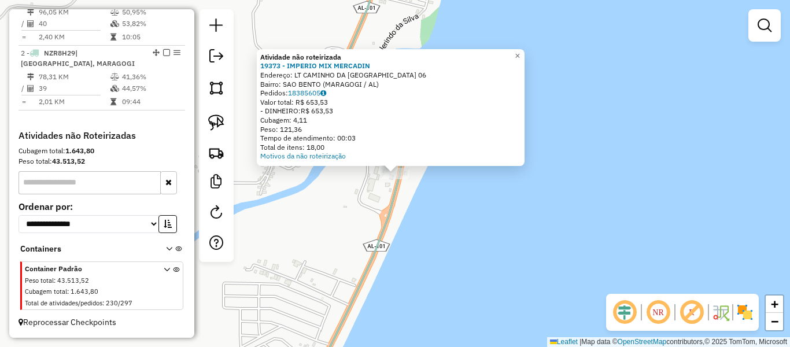
click at [446, 226] on div "Atividade não roteirizada 19373 - IMPERIO MIX MERCADIN Endereço: LT CAMINHO DA …" at bounding box center [395, 173] width 790 height 347
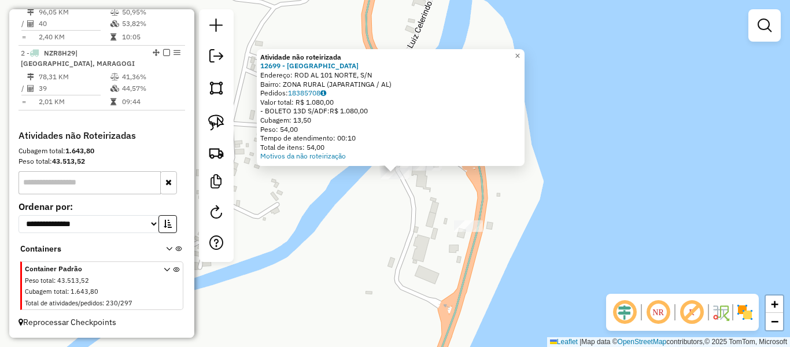
click at [372, 212] on div "Atividade não roteirizada 12699 - JAPARATINGA RESORT Endereço: ROD AL 101 NORTE…" at bounding box center [395, 173] width 790 height 347
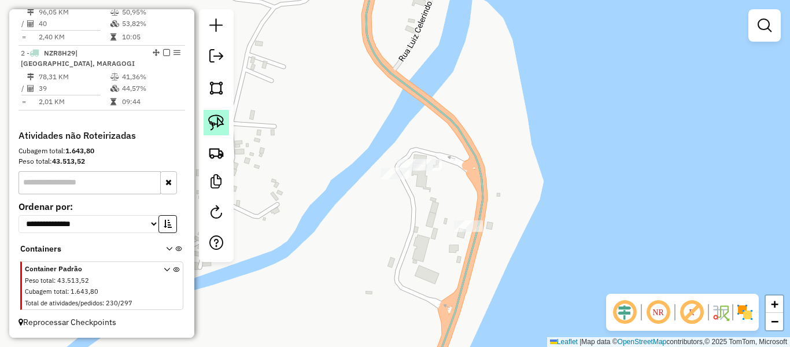
click at [219, 121] on img at bounding box center [216, 122] width 16 height 16
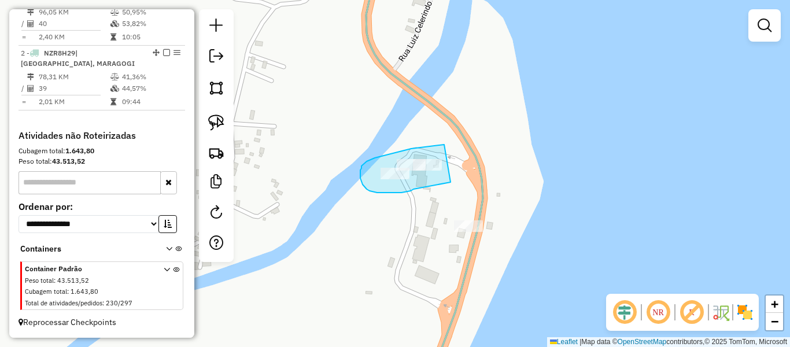
drag, startPoint x: 444, startPoint y: 145, endPoint x: 453, endPoint y: 182, distance: 38.1
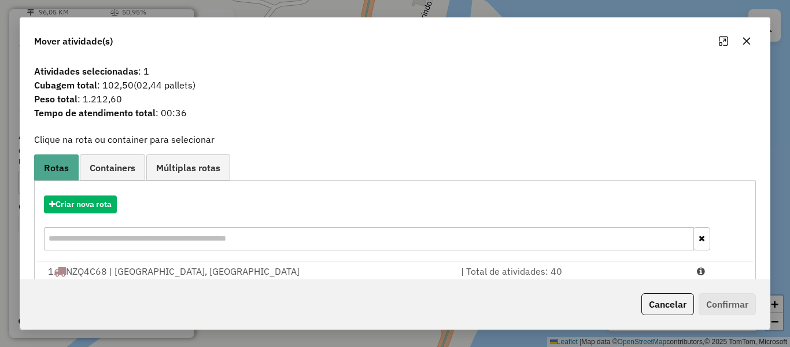
click at [747, 43] on icon "button" at bounding box center [746, 40] width 9 height 9
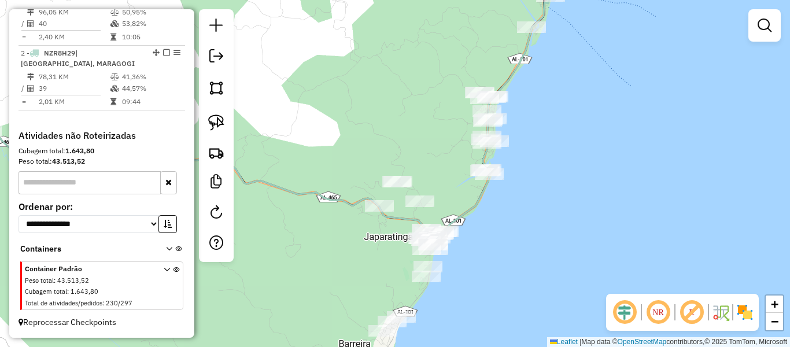
drag, startPoint x: 497, startPoint y: 271, endPoint x: 492, endPoint y: 202, distance: 69.1
click at [492, 203] on div "Janela de atendimento Grade de atendimento Capacidade Transportadoras Veículos …" at bounding box center [395, 173] width 790 height 347
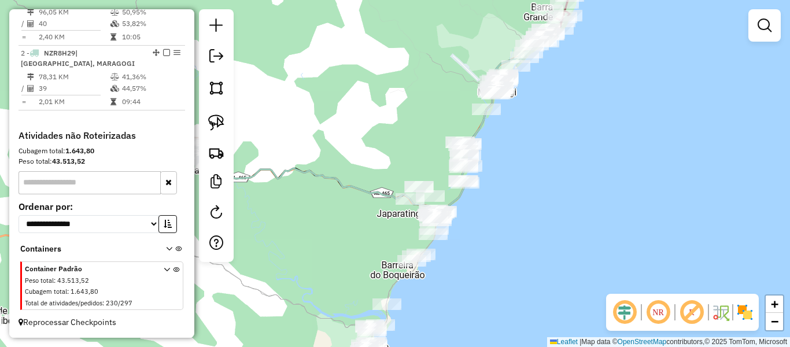
drag, startPoint x: 529, startPoint y: 227, endPoint x: 503, endPoint y: 230, distance: 26.2
click at [503, 230] on div "Janela de atendimento Grade de atendimento Capacidade Transportadoras Veículos …" at bounding box center [395, 173] width 790 height 347
click at [217, 124] on img at bounding box center [216, 122] width 16 height 16
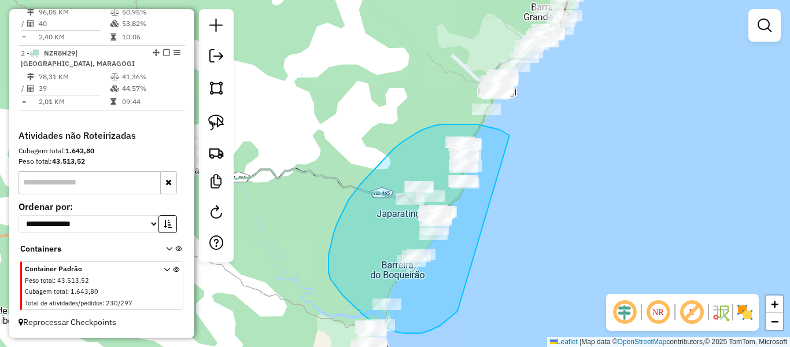
drag, startPoint x: 509, startPoint y: 135, endPoint x: 464, endPoint y: 304, distance: 174.4
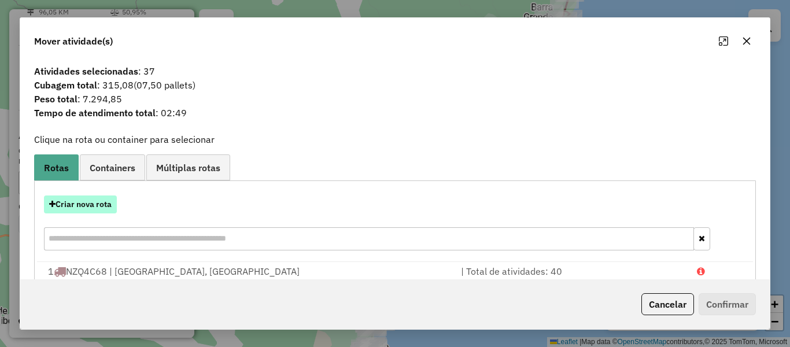
click at [91, 209] on button "Criar nova rota" at bounding box center [80, 204] width 73 height 18
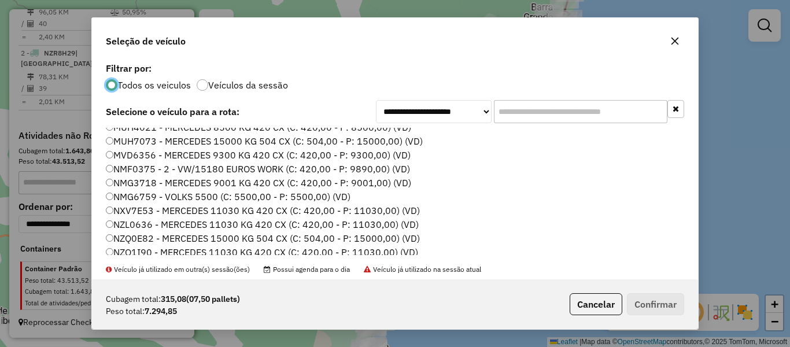
scroll to position [231, 0]
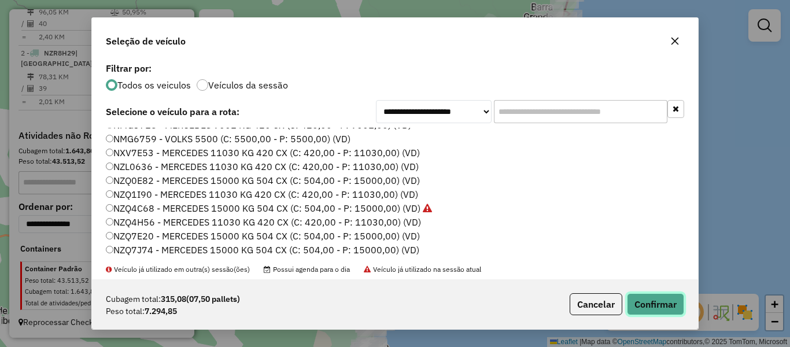
click at [652, 298] on button "Confirmar" at bounding box center [655, 304] width 57 height 22
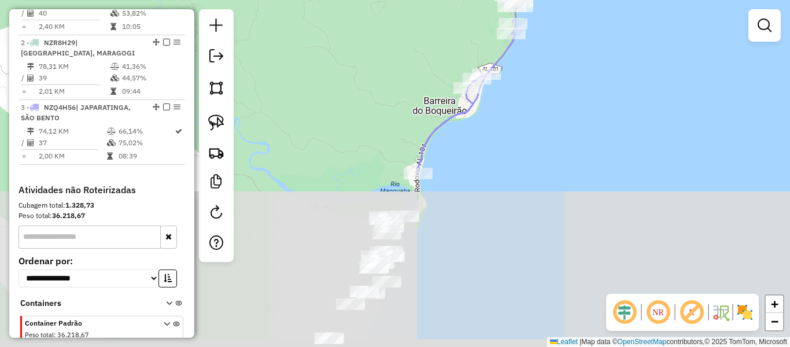
drag, startPoint x: 412, startPoint y: 327, endPoint x: 455, endPoint y: 165, distance: 167.6
click at [455, 165] on div "Janela de atendimento Grade de atendimento Capacidade Transportadoras Veículos …" at bounding box center [395, 173] width 790 height 347
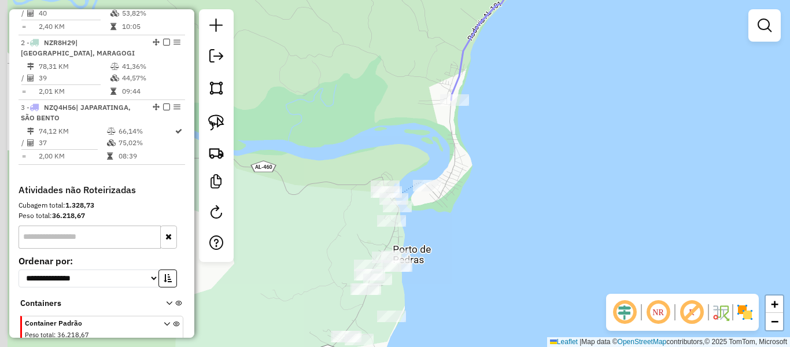
drag, startPoint x: 472, startPoint y: 260, endPoint x: 492, endPoint y: 217, distance: 46.3
click at [492, 217] on div "Janela de atendimento Grade de atendimento Capacidade Transportadoras Veículos …" at bounding box center [395, 173] width 790 height 347
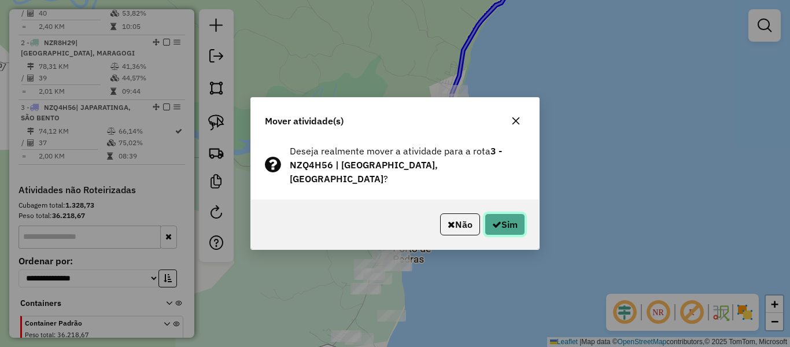
click at [514, 217] on button "Sim" at bounding box center [505, 224] width 40 height 22
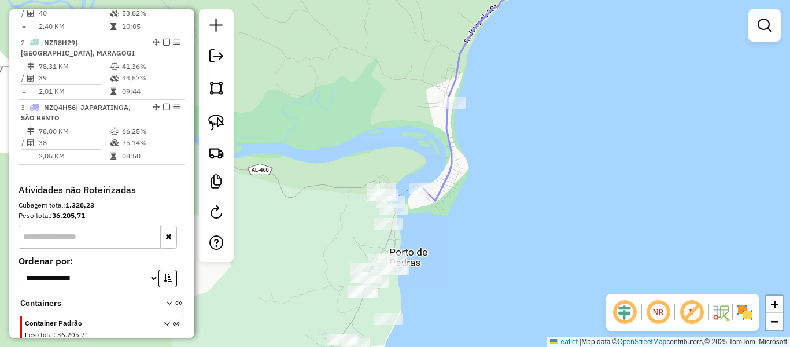
drag, startPoint x: 599, startPoint y: 204, endPoint x: 503, endPoint y: 246, distance: 104.9
click at [514, 263] on div "Janela de atendimento Grade de atendimento Capacidade Transportadoras Veículos …" at bounding box center [395, 173] width 790 height 347
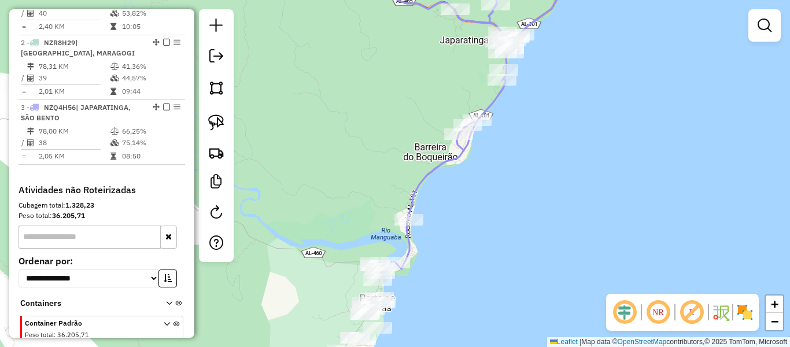
drag, startPoint x: 541, startPoint y: 190, endPoint x: 417, endPoint y: 327, distance: 185.0
click at [420, 337] on div "Janela de atendimento Grade de atendimento Capacidade Transportadoras Veículos …" at bounding box center [395, 173] width 790 height 347
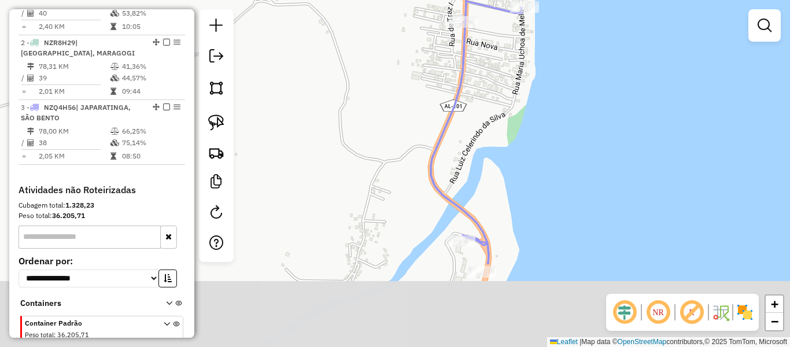
drag, startPoint x: 478, startPoint y: 238, endPoint x: 490, endPoint y: 116, distance: 122.6
click at [490, 116] on div "Janela de atendimento Grade de atendimento Capacidade Transportadoras Veículos …" at bounding box center [395, 173] width 790 height 347
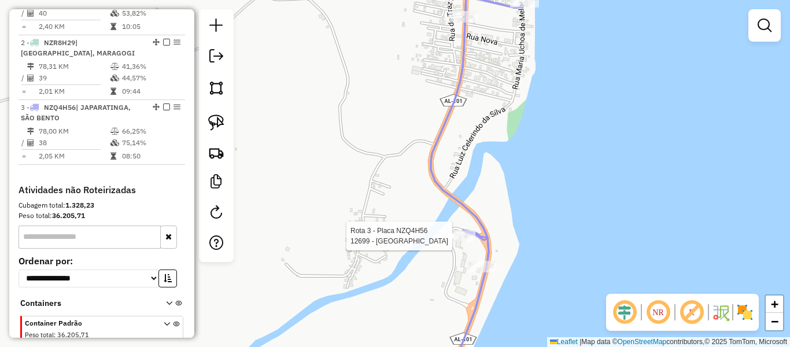
select select "**********"
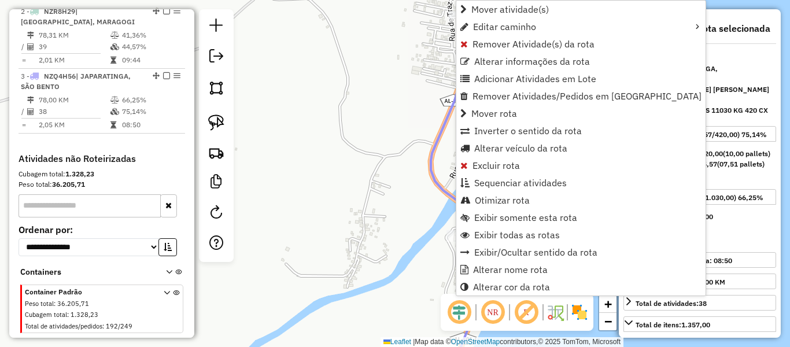
scroll to position [527, 0]
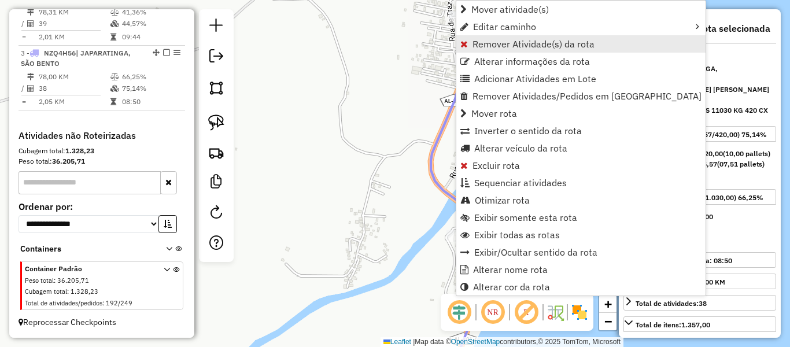
click at [509, 45] on span "Remover Atividade(s) da rota" at bounding box center [533, 43] width 122 height 9
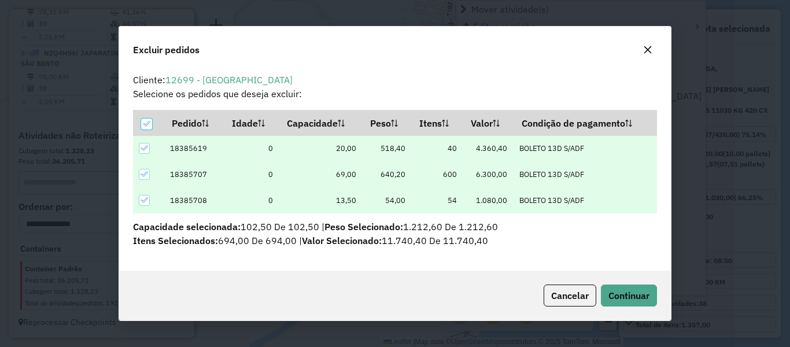
scroll to position [0, 0]
click at [625, 300] on span "Continuar" at bounding box center [628, 296] width 41 height 12
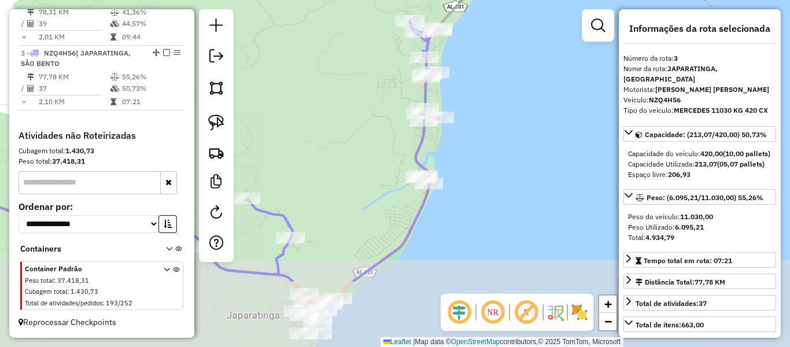
drag, startPoint x: 346, startPoint y: 225, endPoint x: 338, endPoint y: 149, distance: 76.1
click at [339, 149] on div "Janela de atendimento Grade de atendimento Capacidade Transportadoras Veículos …" at bounding box center [395, 173] width 790 height 347
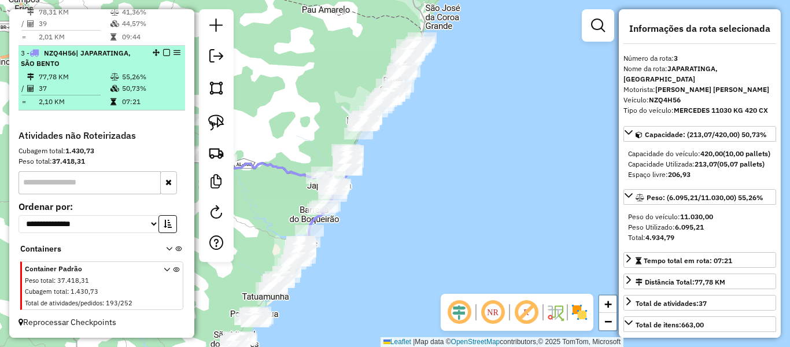
click at [165, 52] on em at bounding box center [166, 52] width 7 height 7
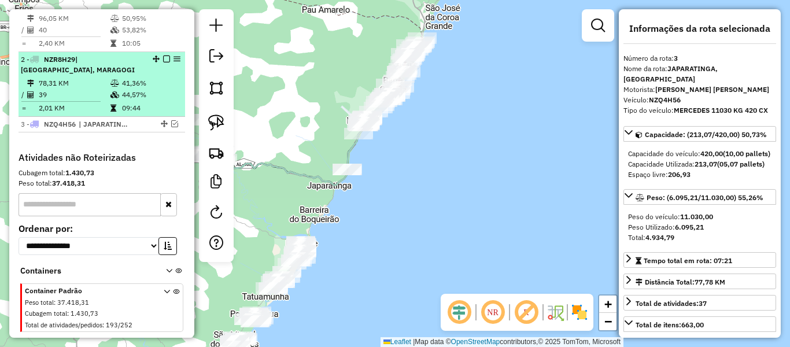
scroll to position [420, 0]
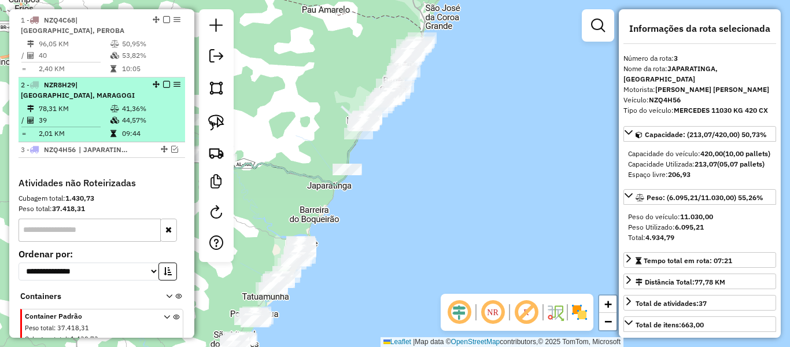
click at [163, 88] on em at bounding box center [166, 84] width 7 height 7
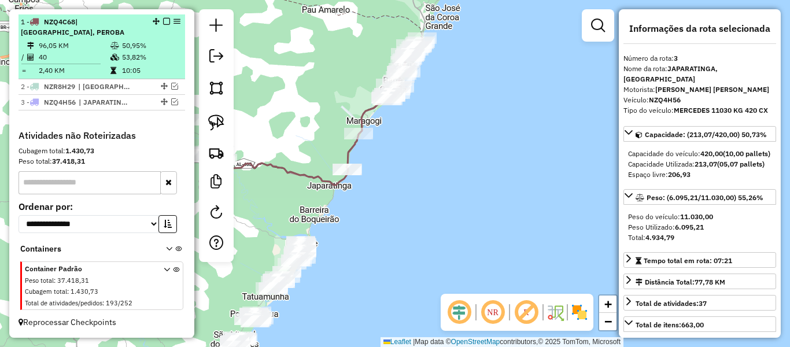
click at [165, 25] on em at bounding box center [166, 21] width 7 height 7
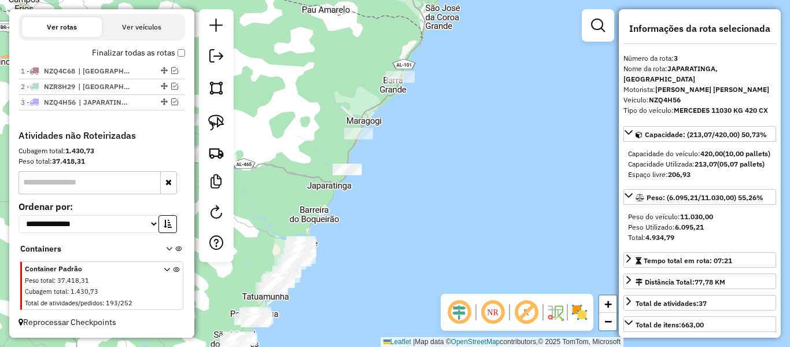
scroll to position [379, 0]
click at [217, 119] on img at bounding box center [216, 122] width 16 height 16
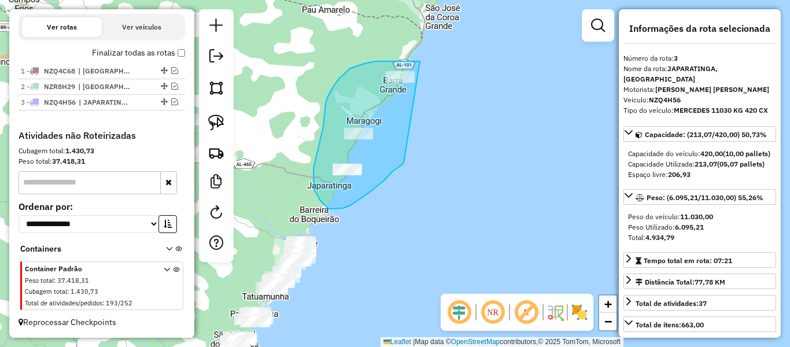
drag, startPoint x: 420, startPoint y: 61, endPoint x: 406, endPoint y: 161, distance: 100.4
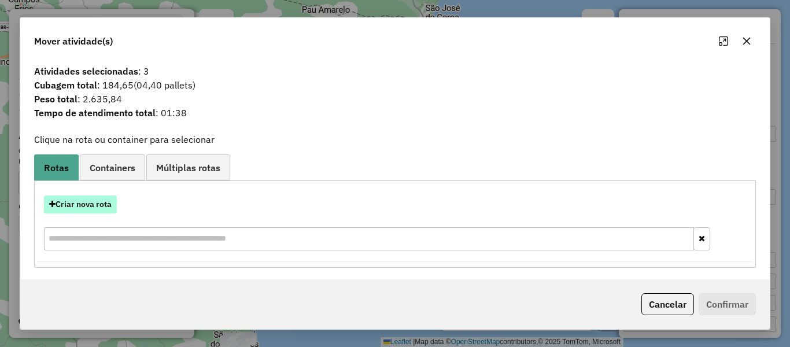
click at [102, 204] on button "Criar nova rota" at bounding box center [80, 204] width 73 height 18
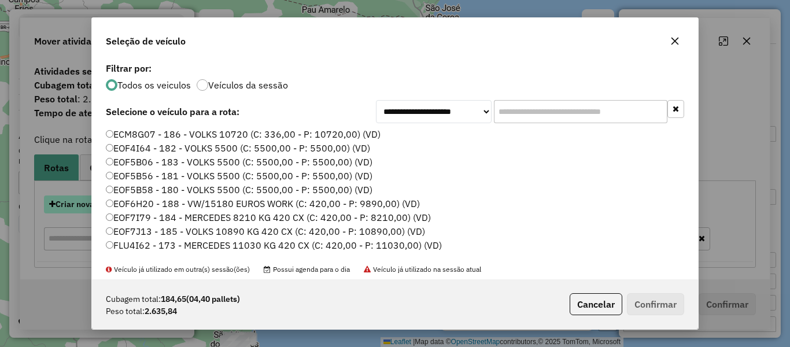
scroll to position [6, 3]
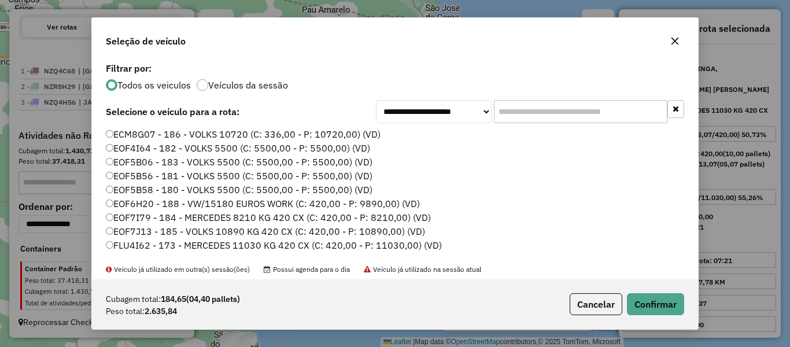
click at [677, 315] on div "Cubagem total: 184,65 (04,40 pallets) Peso total: 2.635,84 Cancelar Confirmar" at bounding box center [395, 304] width 606 height 50
click at [639, 303] on button "Confirmar" at bounding box center [655, 304] width 57 height 22
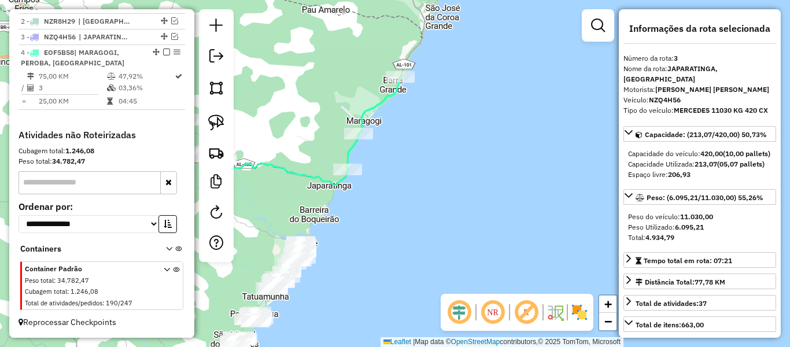
scroll to position [459, 0]
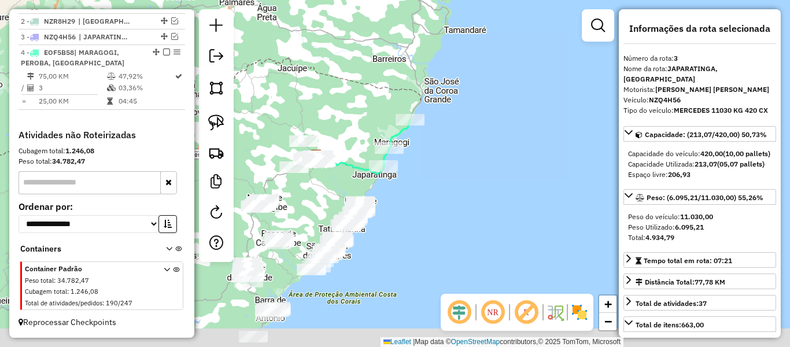
drag, startPoint x: 406, startPoint y: 241, endPoint x: 405, endPoint y: 195, distance: 46.3
click at [409, 195] on div "Janela de atendimento Grade de atendimento Capacidade Transportadoras Veículos …" at bounding box center [395, 173] width 790 height 347
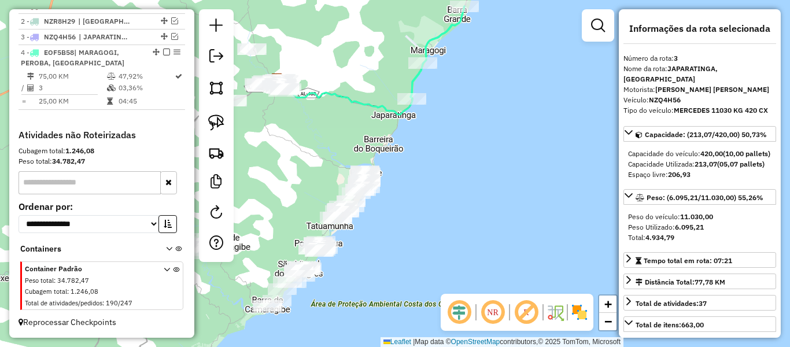
drag, startPoint x: 382, startPoint y: 250, endPoint x: 402, endPoint y: 238, distance: 22.8
click at [402, 238] on div "Janela de atendimento Grade de atendimento Capacidade Transportadoras Veículos …" at bounding box center [395, 173] width 790 height 347
click at [217, 118] on img at bounding box center [216, 122] width 16 height 16
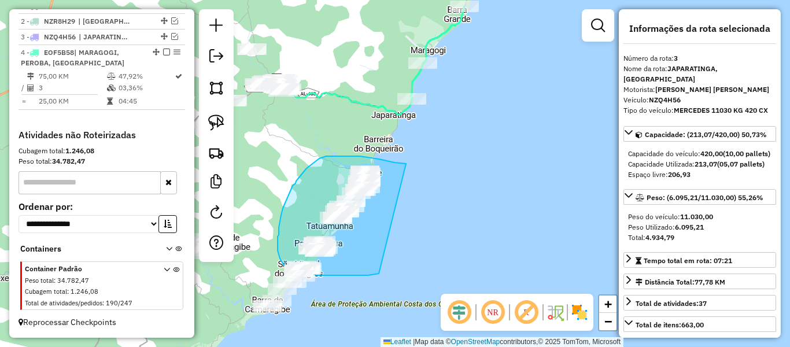
drag, startPoint x: 406, startPoint y: 164, endPoint x: 379, endPoint y: 274, distance: 113.2
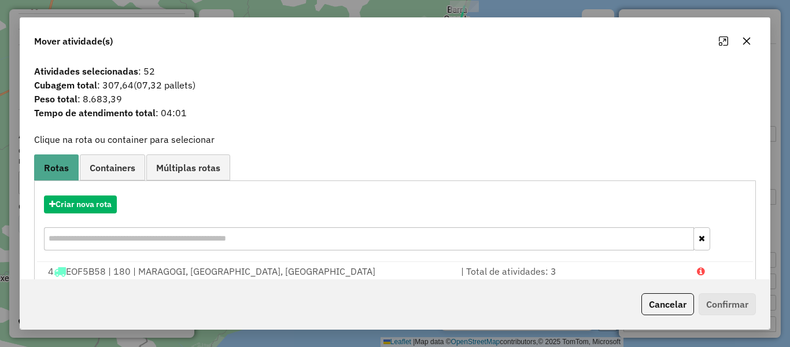
click at [749, 43] on icon "button" at bounding box center [747, 42] width 8 height 8
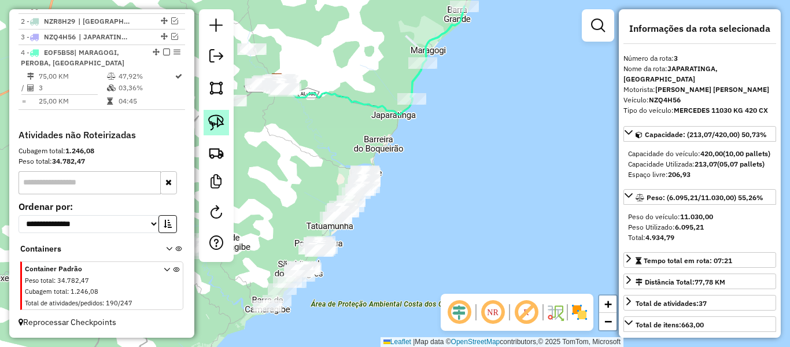
click at [219, 121] on img at bounding box center [216, 122] width 16 height 16
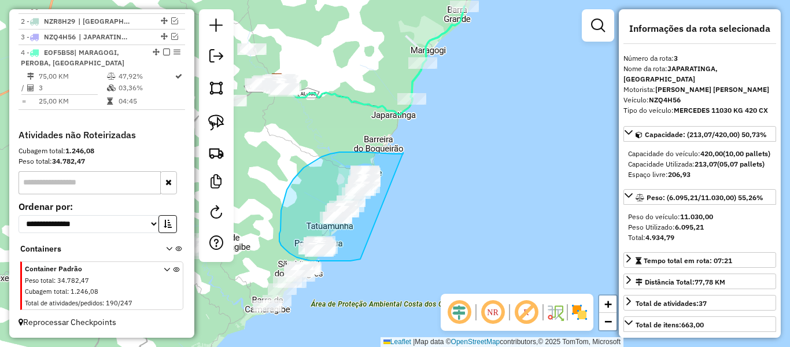
drag, startPoint x: 403, startPoint y: 153, endPoint x: 360, endPoint y: 259, distance: 114.7
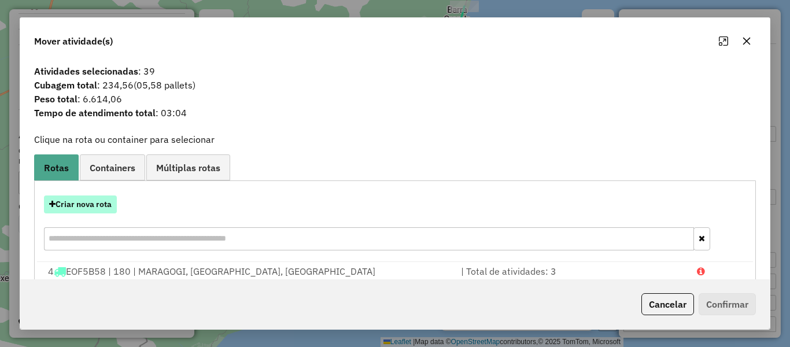
click at [89, 209] on button "Criar nova rota" at bounding box center [80, 204] width 73 height 18
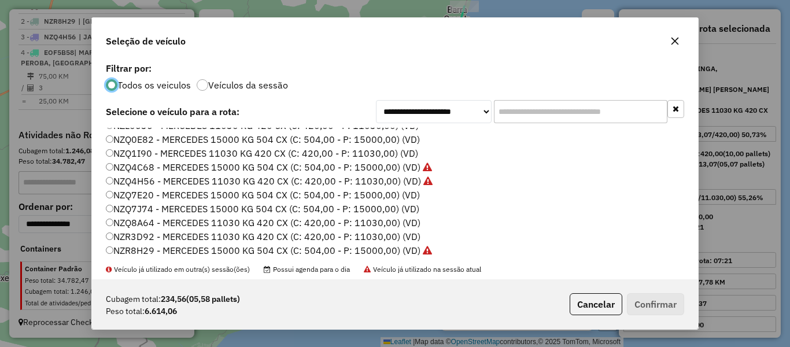
scroll to position [289, 0]
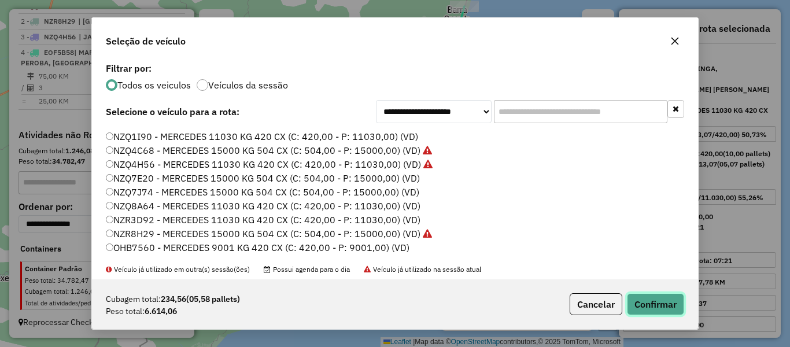
click at [644, 304] on button "Confirmar" at bounding box center [655, 304] width 57 height 22
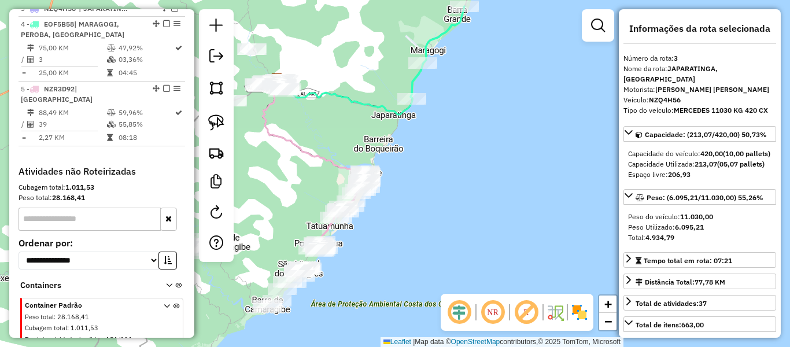
scroll to position [479, 0]
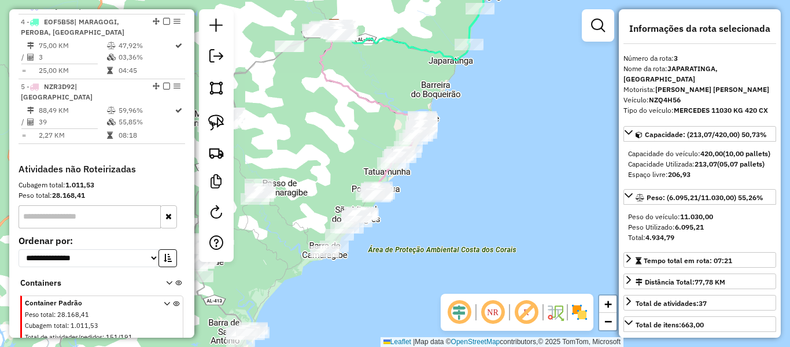
drag, startPoint x: 486, startPoint y: 237, endPoint x: 577, endPoint y: 156, distance: 121.6
click at [577, 156] on div "Janela de atendimento Grade de atendimento Capacidade Transportadoras Veículos …" at bounding box center [395, 173] width 790 height 347
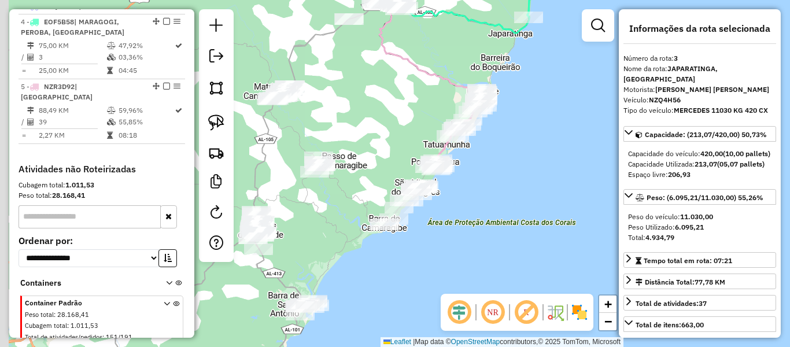
drag, startPoint x: 470, startPoint y: 213, endPoint x: 496, endPoint y: 213, distance: 26.6
click at [496, 213] on div "Janela de atendimento Grade de atendimento Capacidade Transportadoras Veículos …" at bounding box center [395, 173] width 790 height 347
click at [214, 121] on img at bounding box center [216, 122] width 16 height 16
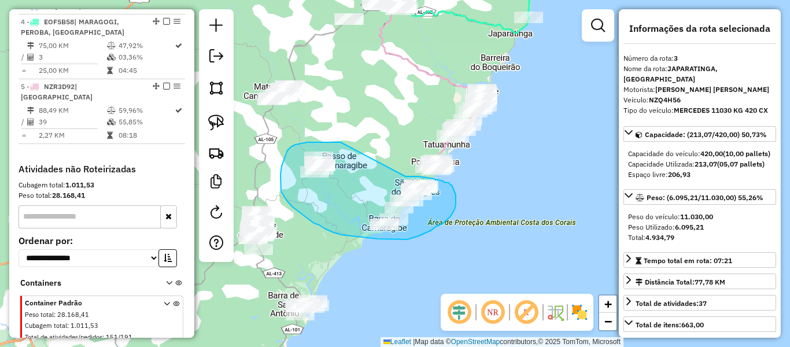
drag, startPoint x: 341, startPoint y: 142, endPoint x: 404, endPoint y: 176, distance: 71.7
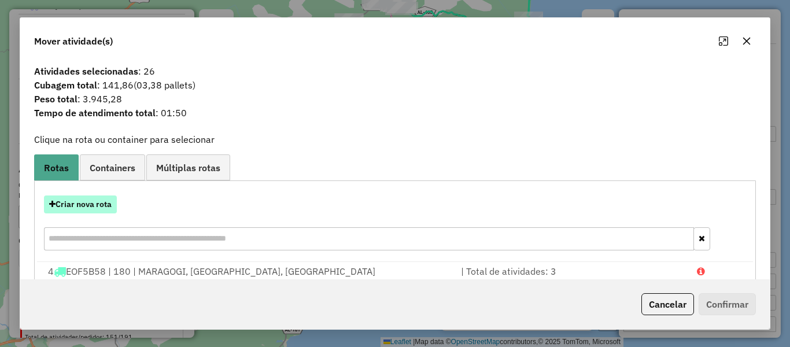
click at [94, 207] on button "Criar nova rota" at bounding box center [80, 204] width 73 height 18
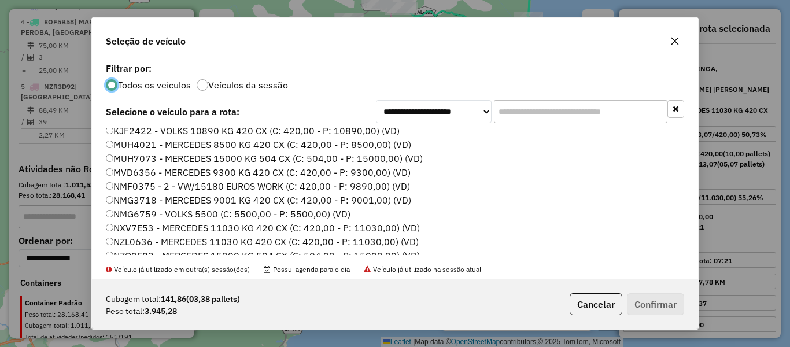
scroll to position [173, 0]
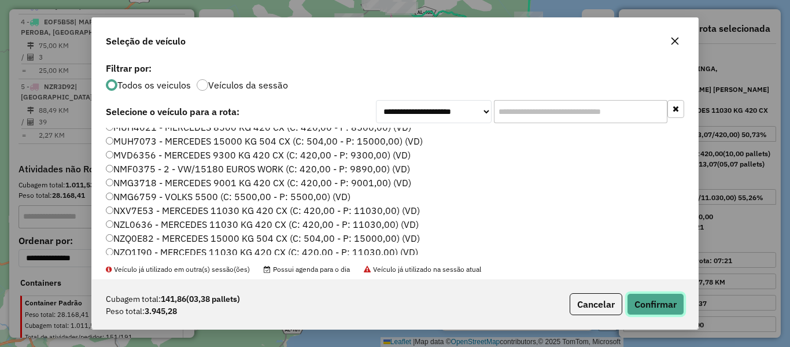
click at [654, 304] on button "Confirmar" at bounding box center [655, 304] width 57 height 22
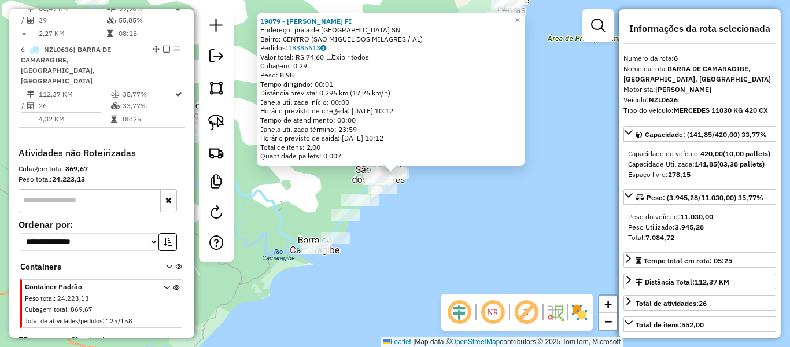
scroll to position [609, 0]
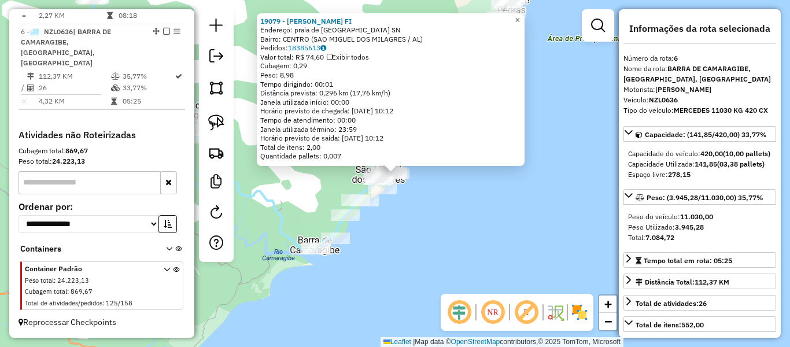
click at [461, 229] on div "19079 - ANA JULIA BATISTA FI Endereço: praia de sao Miguel dos milagr SN Bairro…" at bounding box center [395, 173] width 790 height 347
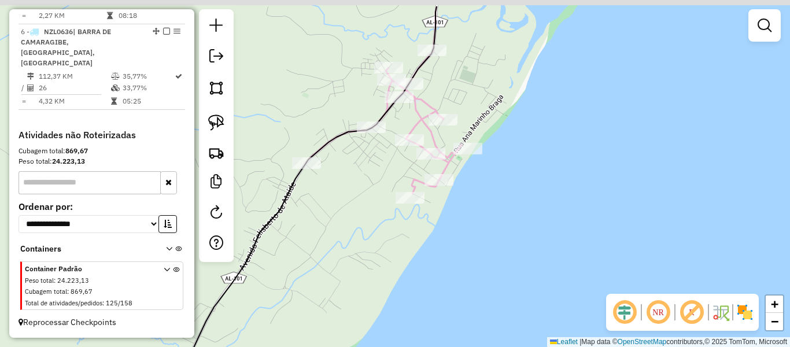
drag, startPoint x: 386, startPoint y: 168, endPoint x: 382, endPoint y: 209, distance: 41.3
click at [382, 209] on div "Janela de atendimento Grade de atendimento Capacidade Transportadoras Veículos …" at bounding box center [395, 173] width 790 height 347
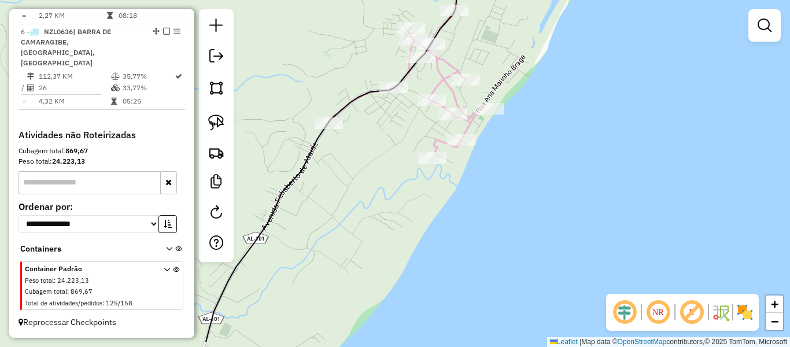
drag, startPoint x: 353, startPoint y: 187, endPoint x: 375, endPoint y: 146, distance: 46.8
click at [375, 146] on div "Janela de atendimento Grade de atendimento Capacidade Transportadoras Veículos …" at bounding box center [395, 173] width 790 height 347
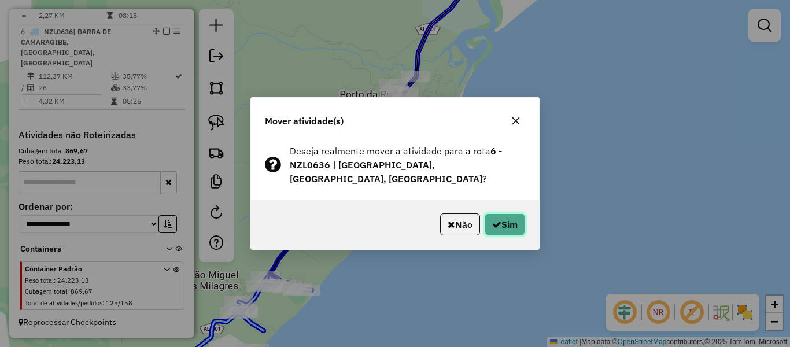
drag, startPoint x: 488, startPoint y: 225, endPoint x: 479, endPoint y: 227, distance: 9.5
click at [489, 224] on button "Sim" at bounding box center [505, 224] width 40 height 22
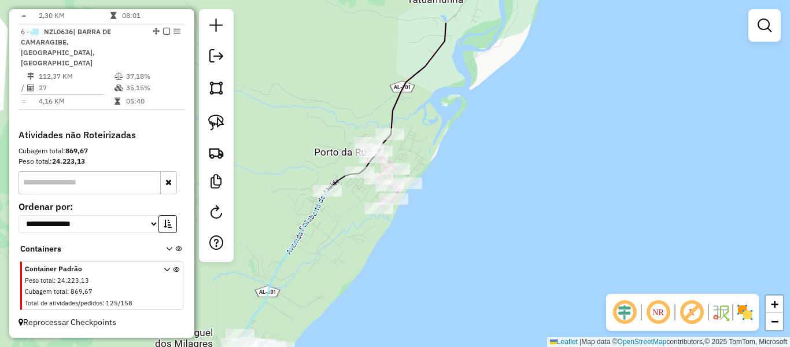
drag, startPoint x: 376, startPoint y: 189, endPoint x: 346, endPoint y: 260, distance: 77.0
click at [347, 261] on div "Janela de atendimento Grade de atendimento Capacidade Transportadoras Veículos …" at bounding box center [395, 173] width 790 height 347
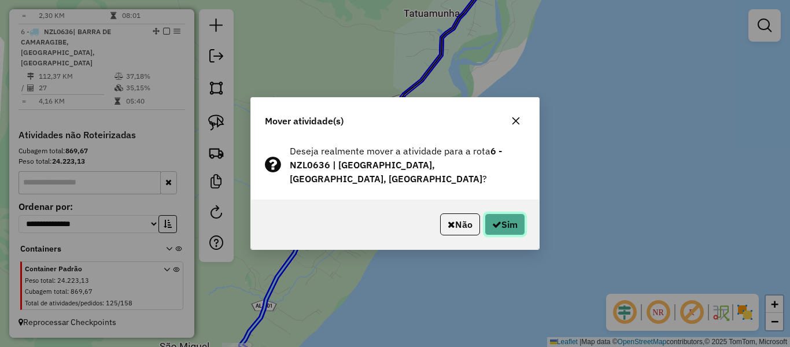
click at [496, 226] on icon "button" at bounding box center [496, 224] width 9 height 9
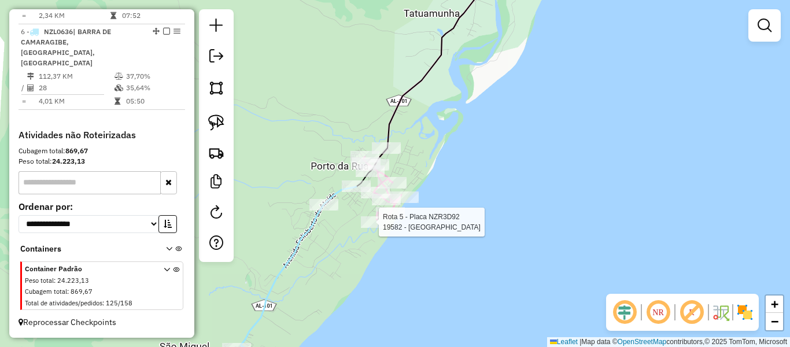
select select "**********"
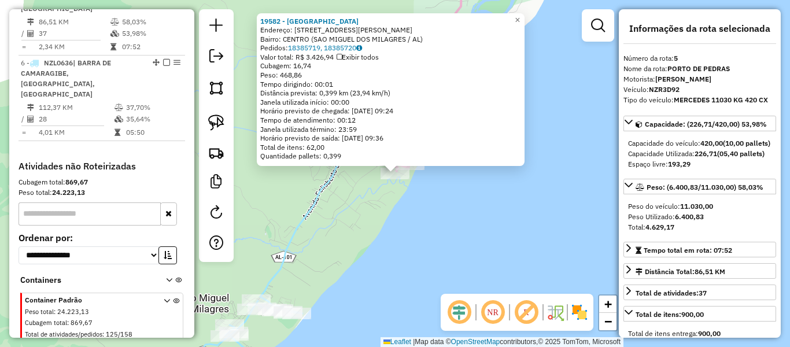
scroll to position [559, 0]
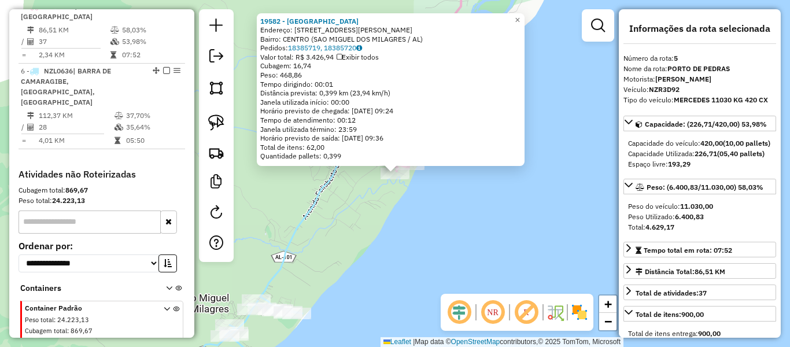
click at [459, 227] on div "19582 - LOHA BEACH CLUB Endereço: Rua Pedro Calu 1 Bairro: CENTRO (SAO MIGUEL D…" at bounding box center [395, 173] width 790 height 347
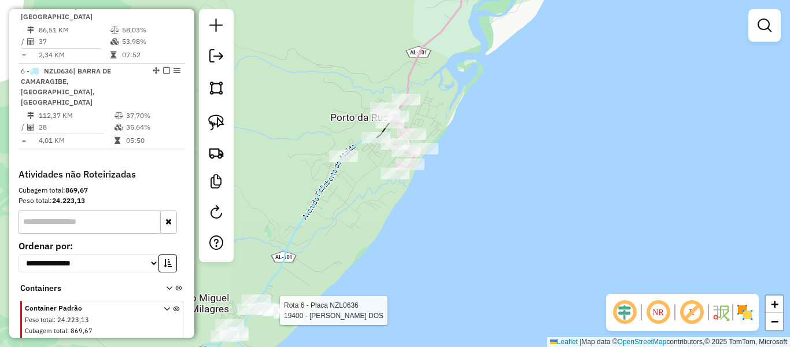
select select "**********"
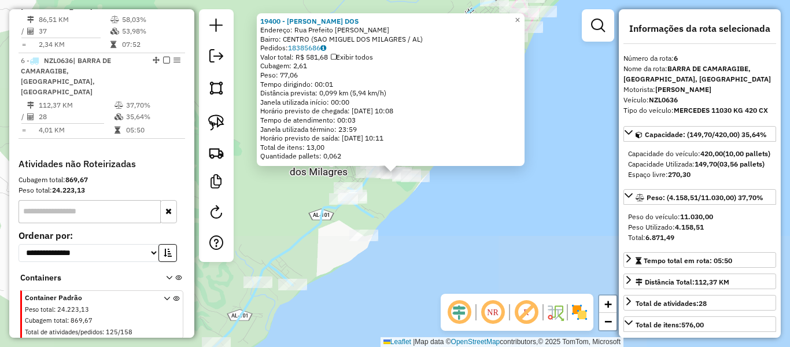
scroll to position [609, 0]
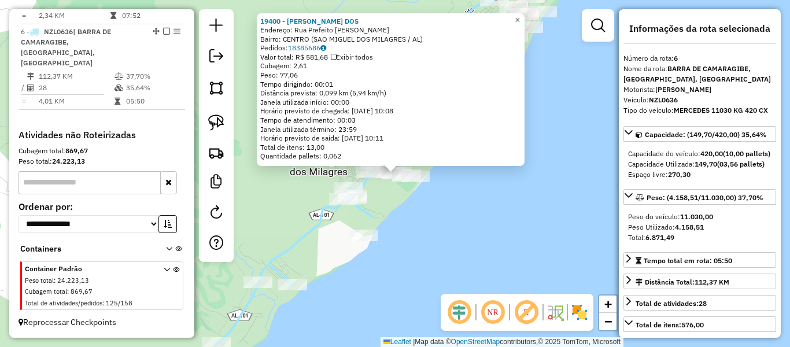
click at [450, 261] on div "19400 - MELQUIADES SILVA DOS Endereço: Rua Prefeito Augusto de Barros SN Bairro…" at bounding box center [395, 173] width 790 height 347
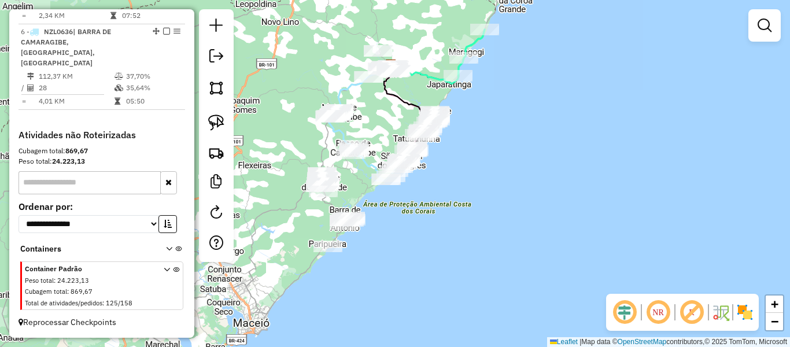
drag, startPoint x: 352, startPoint y: 211, endPoint x: 358, endPoint y: 179, distance: 33.0
click at [358, 179] on div "Janela de atendimento Grade de atendimento Capacidade Transportadoras Veículos …" at bounding box center [395, 173] width 790 height 347
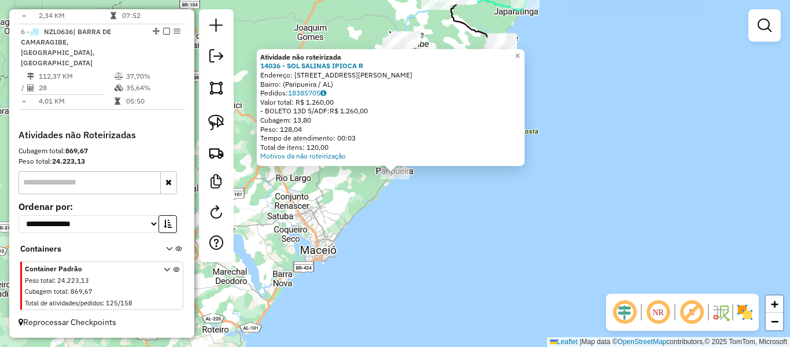
click at [429, 241] on div "Atividade não roteirizada 14036 - SOL SALINAS IPIOCA R Endereço: Rua Carlos Bor…" at bounding box center [395, 173] width 790 height 347
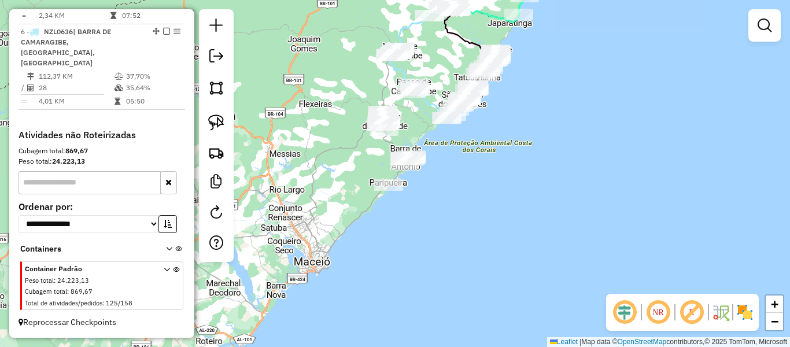
drag, startPoint x: 353, startPoint y: 184, endPoint x: 345, endPoint y: 201, distance: 18.4
click at [345, 201] on div "Janela de atendimento Grade de atendimento Capacidade Transportadoras Veículos …" at bounding box center [395, 173] width 790 height 347
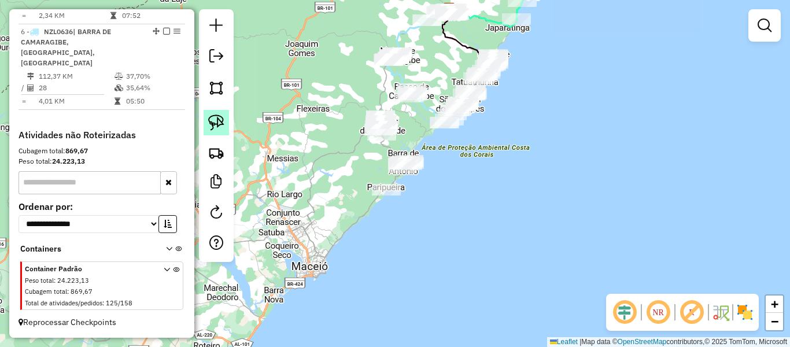
click at [217, 121] on img at bounding box center [216, 122] width 16 height 16
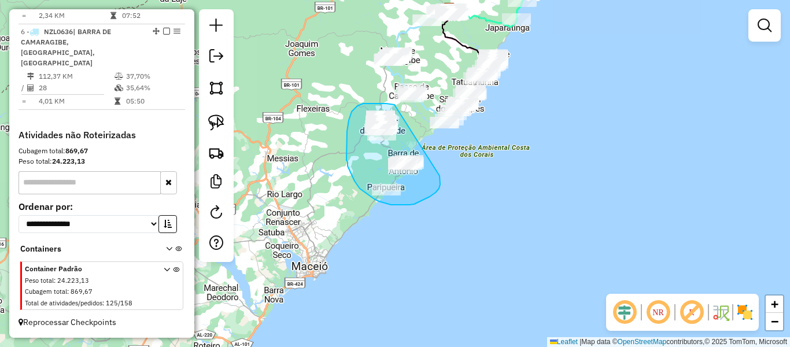
drag, startPoint x: 394, startPoint y: 105, endPoint x: 438, endPoint y: 174, distance: 81.8
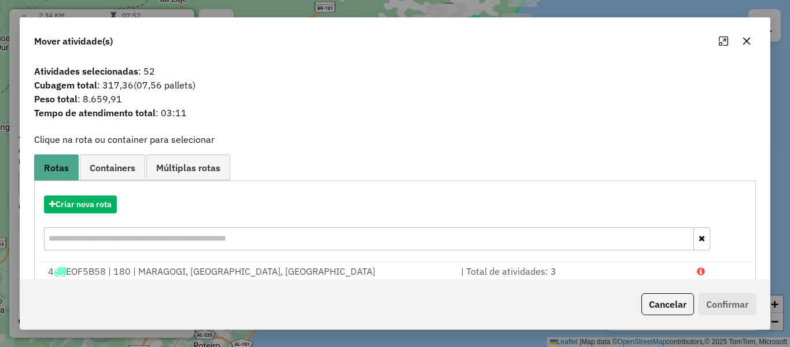
click at [744, 43] on icon "button" at bounding box center [747, 42] width 8 height 8
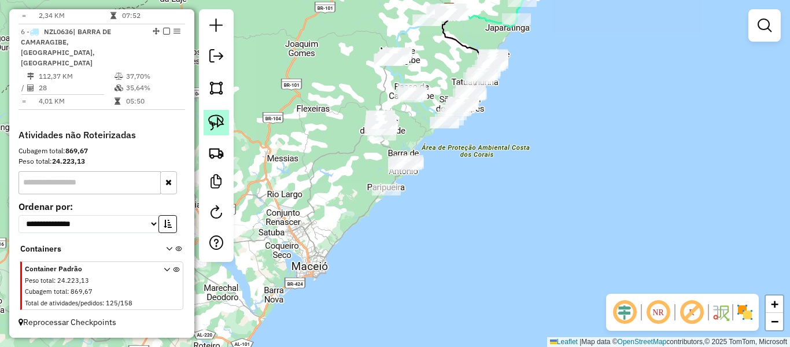
click at [220, 127] on img at bounding box center [216, 122] width 16 height 16
drag, startPoint x: 410, startPoint y: 111, endPoint x: 393, endPoint y: 151, distance: 43.5
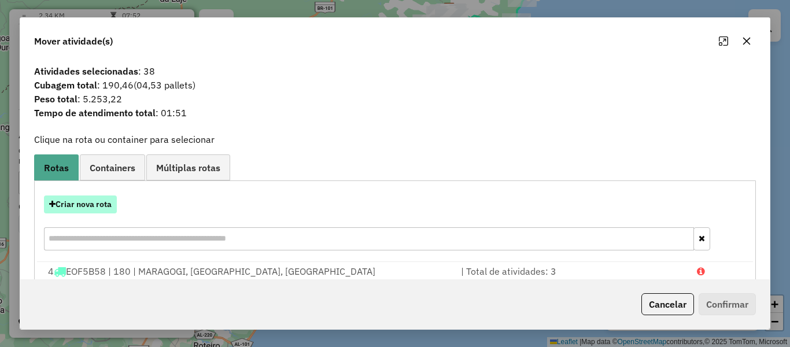
click at [90, 207] on button "Criar nova rota" at bounding box center [80, 204] width 73 height 18
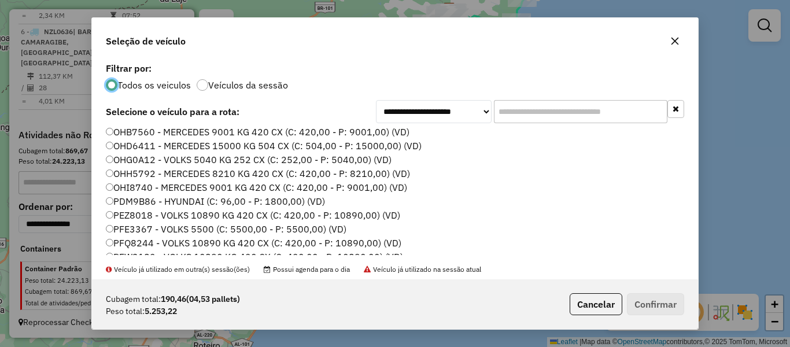
scroll to position [442, 0]
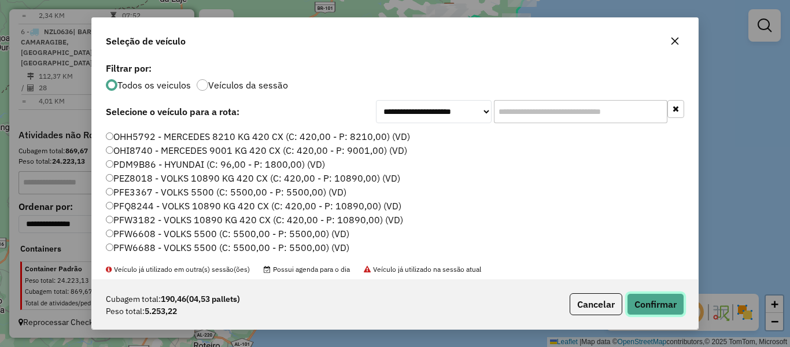
click at [647, 309] on button "Confirmar" at bounding box center [655, 304] width 57 height 22
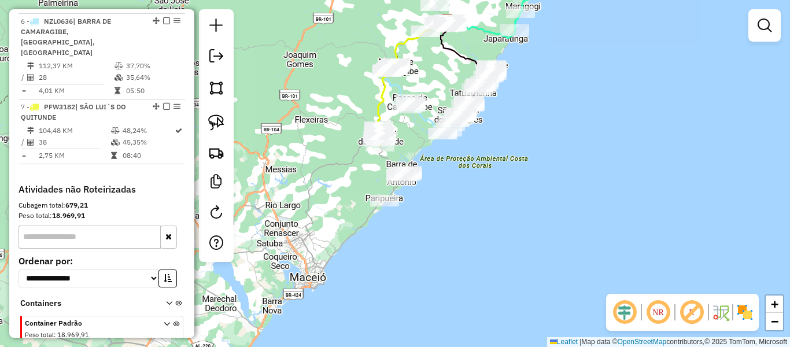
drag, startPoint x: 413, startPoint y: 242, endPoint x: 411, endPoint y: 253, distance: 11.1
click at [411, 253] on div "Janela de atendimento Grade de atendimento Capacidade Transportadoras Veículos …" at bounding box center [395, 173] width 790 height 347
click at [211, 122] on img at bounding box center [216, 122] width 16 height 16
drag, startPoint x: 423, startPoint y: 154, endPoint x: 419, endPoint y: 200, distance: 45.8
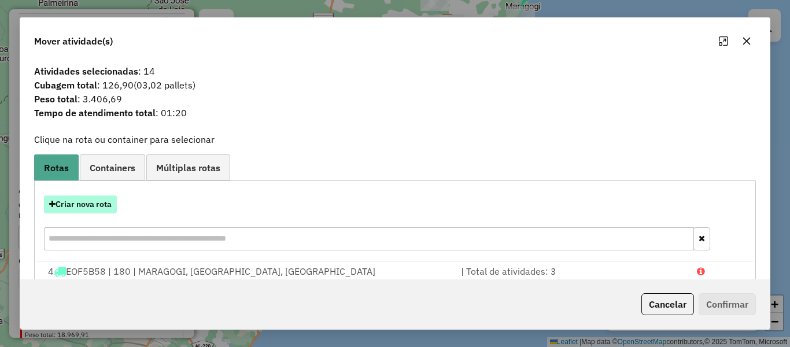
click at [83, 204] on button "Criar nova rota" at bounding box center [80, 204] width 73 height 18
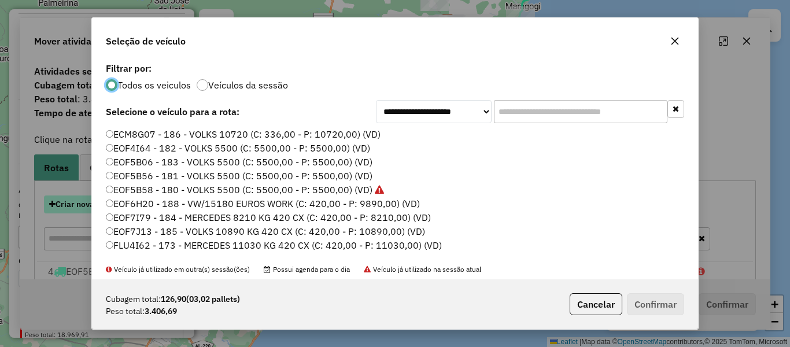
scroll to position [6, 3]
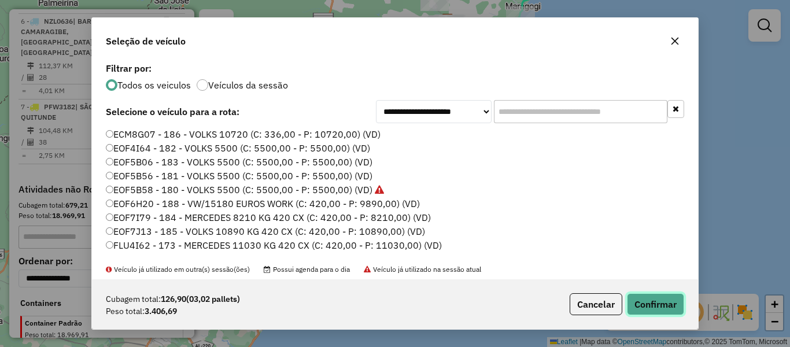
click at [649, 298] on button "Confirmar" at bounding box center [655, 304] width 57 height 22
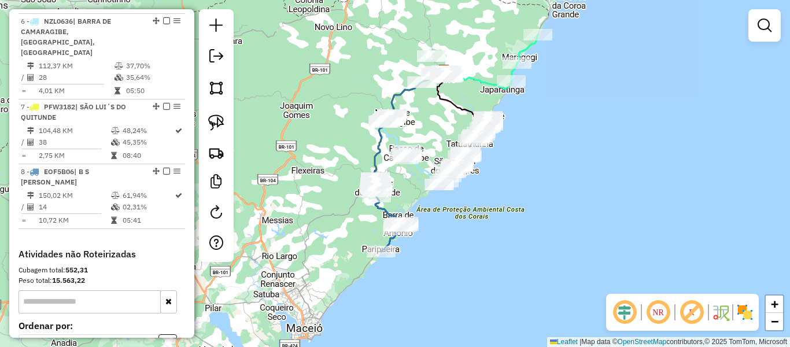
drag, startPoint x: 460, startPoint y: 263, endPoint x: 455, endPoint y: 286, distance: 23.7
click at [457, 286] on div "Janela de atendimento Grade de atendimento Capacidade Transportadoras Veículos …" at bounding box center [395, 173] width 790 height 347
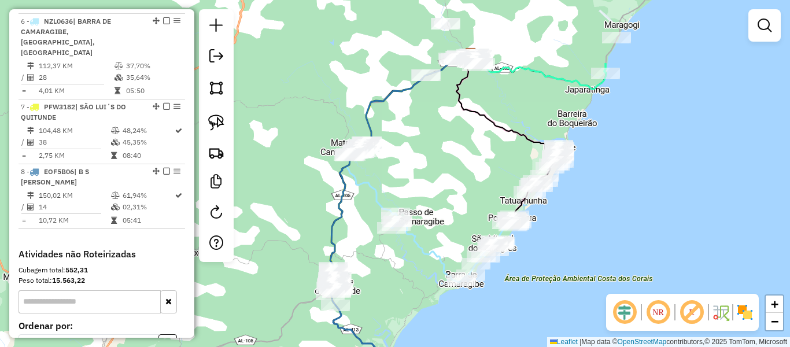
drag, startPoint x: 407, startPoint y: 201, endPoint x: 396, endPoint y: 328, distance: 127.6
click at [396, 328] on div "Janela de atendimento Grade de atendimento Capacidade Transportadoras Veículos …" at bounding box center [395, 173] width 790 height 347
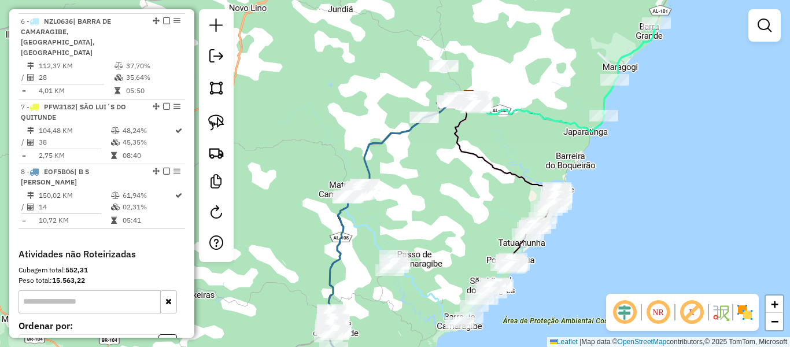
drag, startPoint x: 398, startPoint y: 210, endPoint x: 401, endPoint y: 226, distance: 15.2
click at [401, 226] on div "Janela de atendimento Grade de atendimento Capacidade Transportadoras Veículos …" at bounding box center [395, 173] width 790 height 347
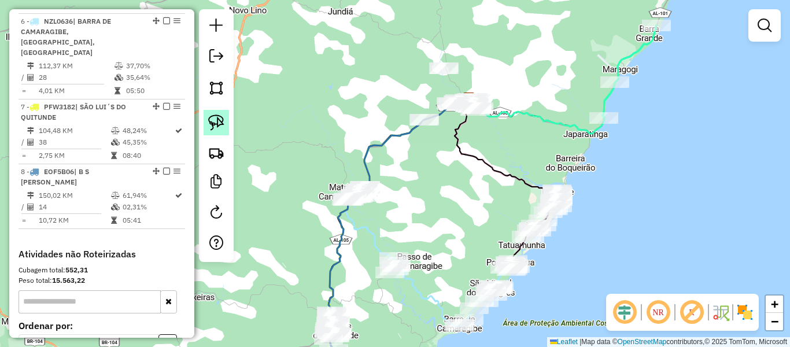
click at [217, 124] on img at bounding box center [216, 122] width 16 height 16
drag, startPoint x: 387, startPoint y: 172, endPoint x: 379, endPoint y: 213, distance: 42.4
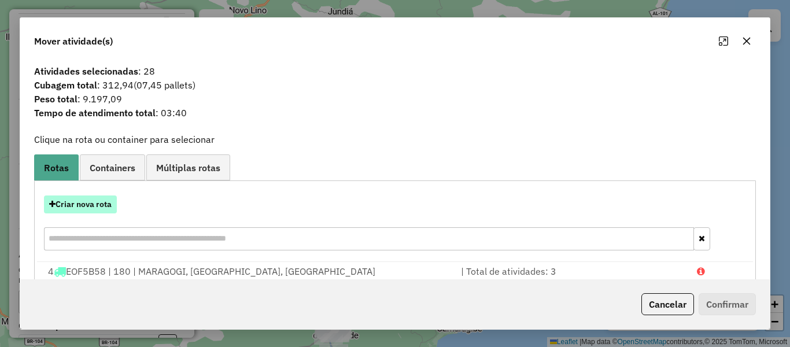
click at [88, 208] on button "Criar nova rota" at bounding box center [80, 204] width 73 height 18
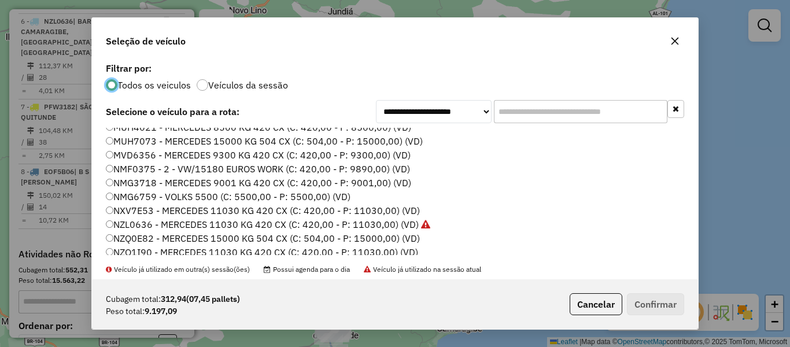
scroll to position [231, 0]
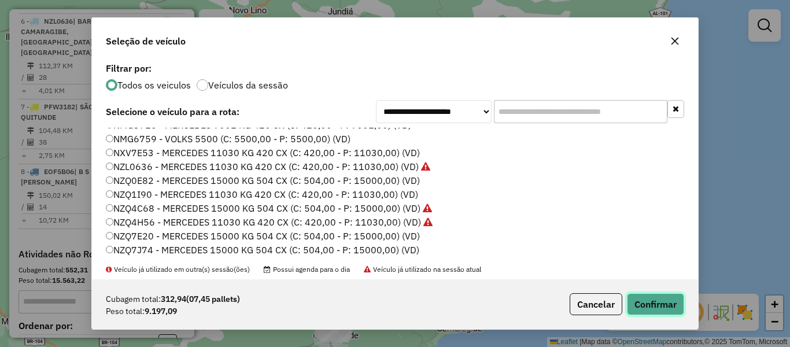
click at [651, 306] on button "Confirmar" at bounding box center [655, 304] width 57 height 22
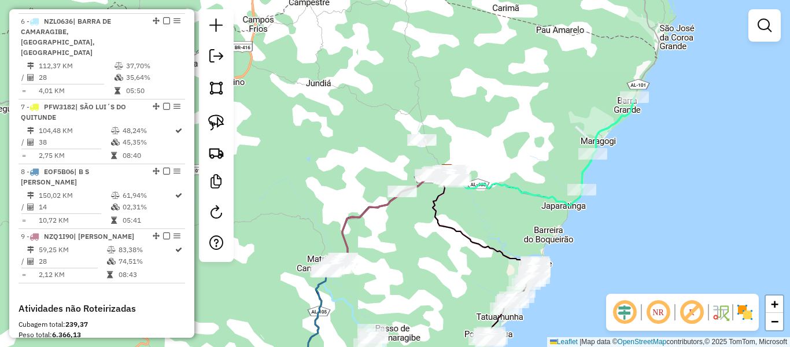
drag, startPoint x: 472, startPoint y: 189, endPoint x: 445, endPoint y: 262, distance: 77.8
click at [449, 262] on div "Janela de atendimento Grade de atendimento Capacidade Transportadoras Veículos …" at bounding box center [395, 173] width 790 height 347
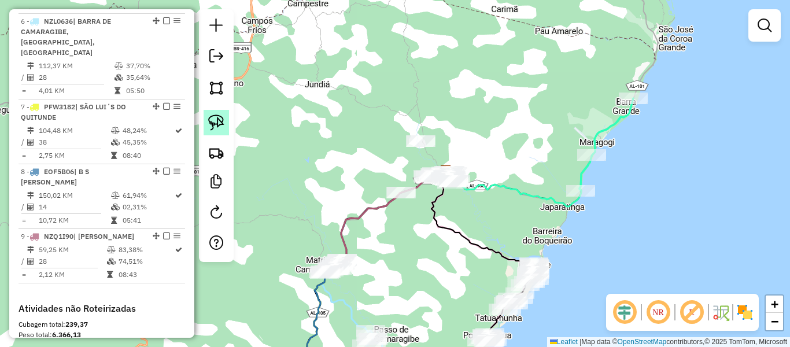
click at [216, 124] on img at bounding box center [216, 122] width 16 height 16
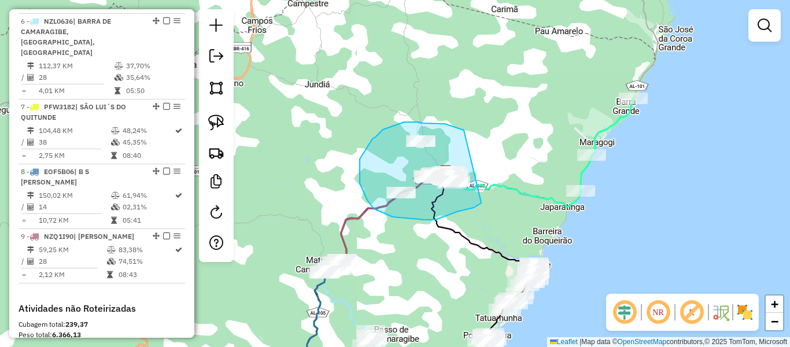
drag, startPoint x: 464, startPoint y: 130, endPoint x: 481, endPoint y: 202, distance: 74.3
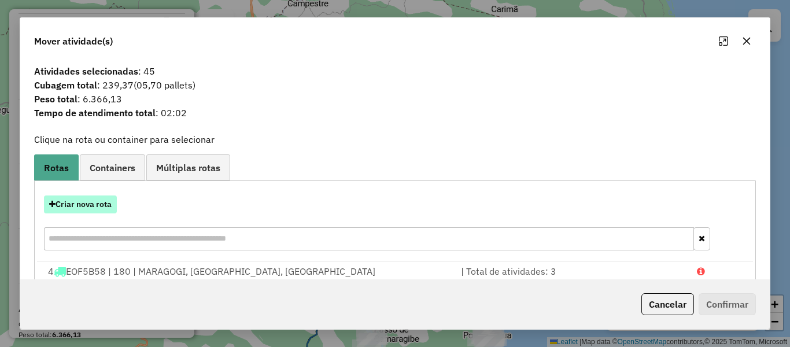
click at [68, 204] on button "Criar nova rota" at bounding box center [80, 204] width 73 height 18
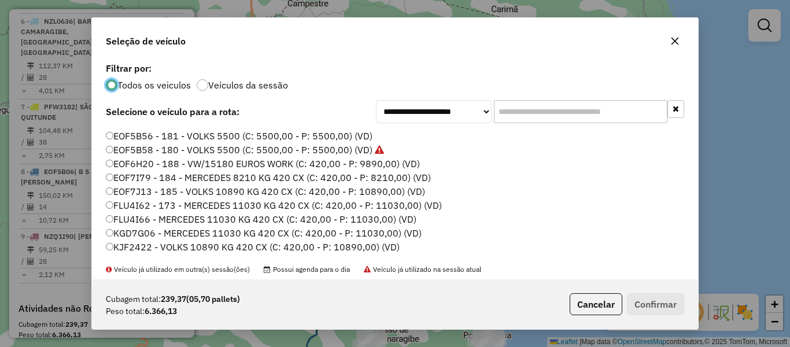
scroll to position [58, 0]
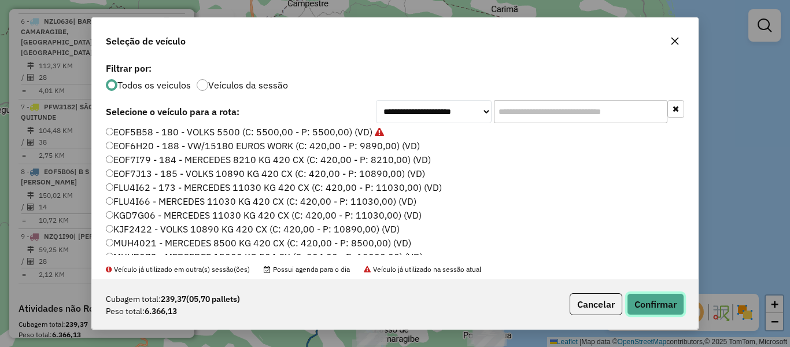
click at [648, 313] on button "Confirmar" at bounding box center [655, 304] width 57 height 22
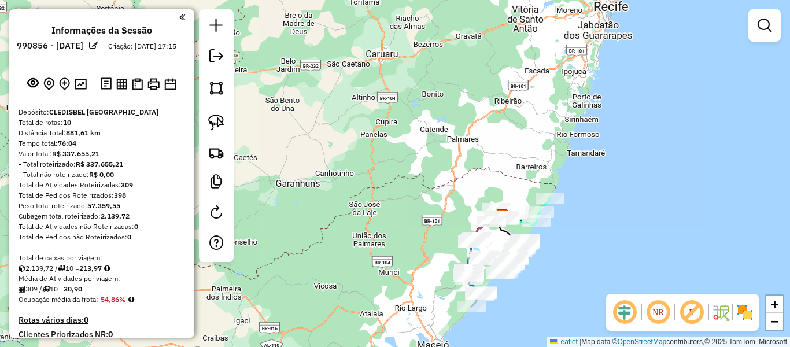
scroll to position [609, 0]
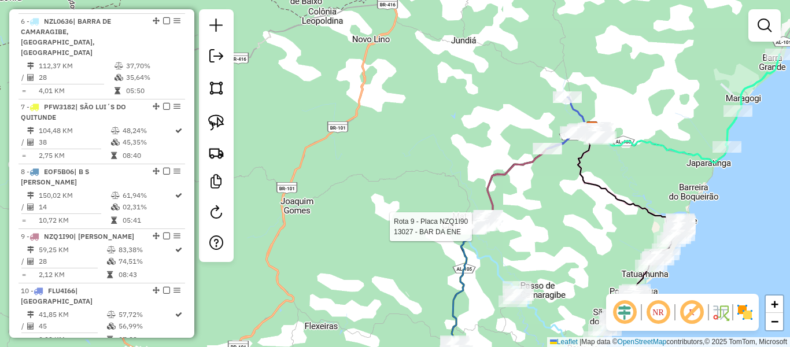
select select "**********"
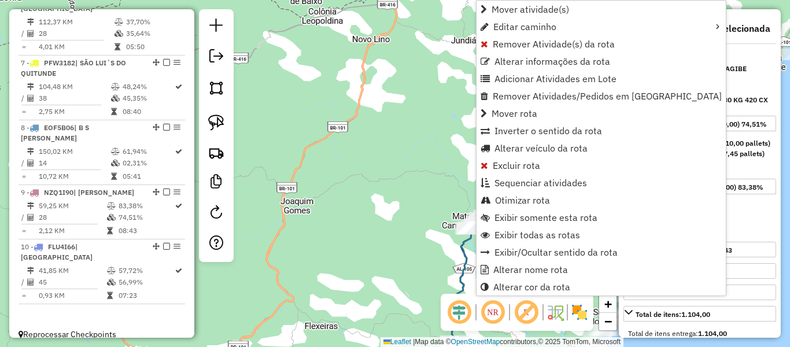
scroll to position [665, 0]
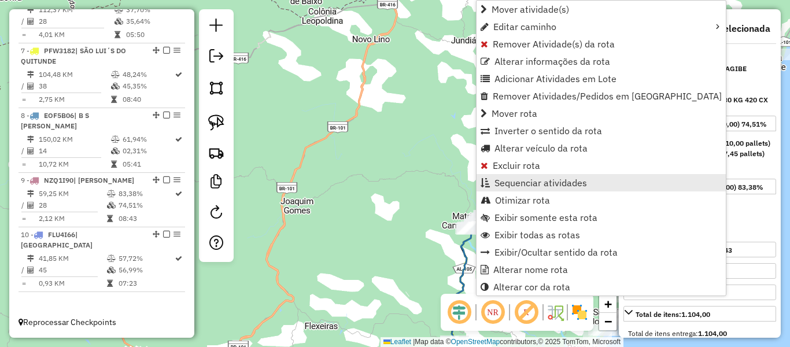
click at [506, 183] on span "Sequenciar atividades" at bounding box center [540, 182] width 93 height 9
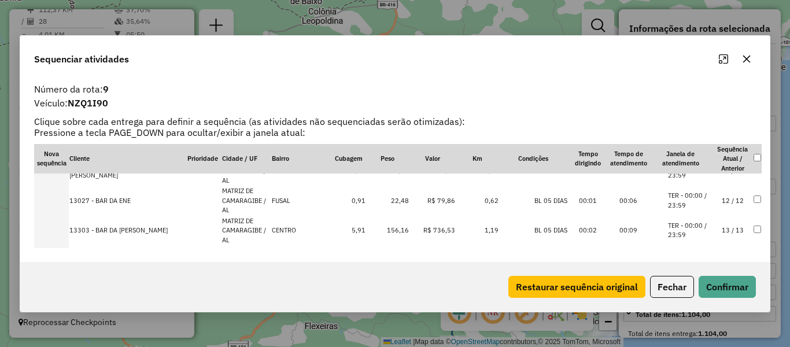
scroll to position [289, 0]
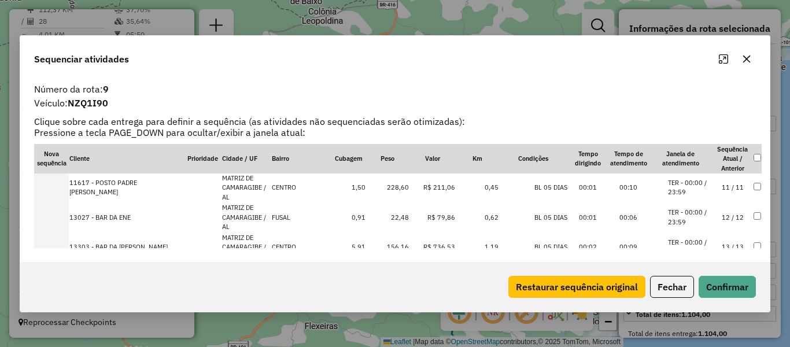
click at [749, 65] on button "button" at bounding box center [746, 59] width 19 height 19
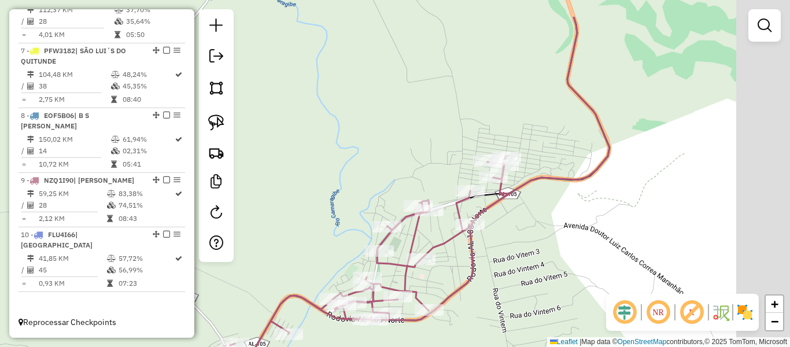
drag, startPoint x: 540, startPoint y: 216, endPoint x: 435, endPoint y: 268, distance: 116.9
click at [436, 268] on div "Janela de atendimento Grade de atendimento Capacidade Transportadoras Veículos …" at bounding box center [395, 173] width 790 height 347
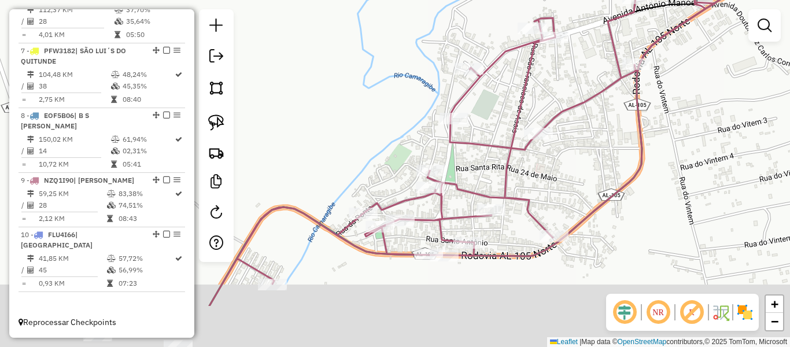
drag, startPoint x: 418, startPoint y: 305, endPoint x: 424, endPoint y: 226, distance: 79.4
click at [424, 226] on div "Janela de atendimento Grade de atendimento Capacidade Transportadoras Veículos …" at bounding box center [395, 173] width 790 height 347
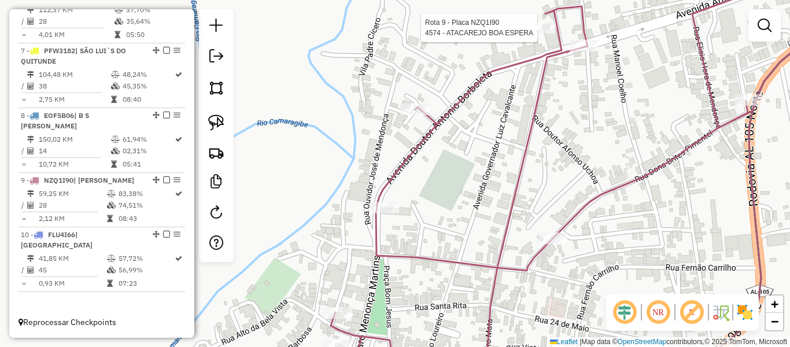
select select "**********"
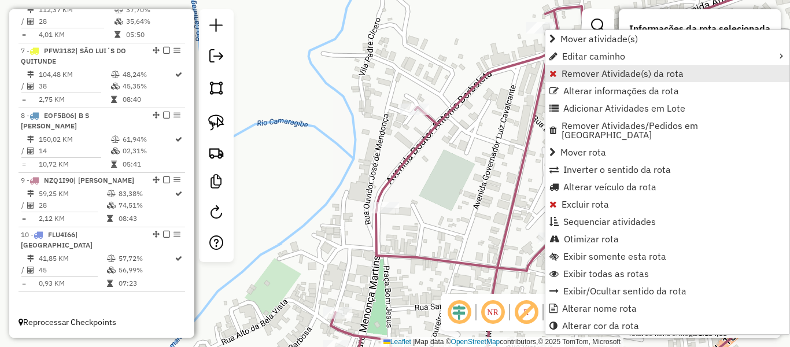
click at [580, 76] on span "Remover Atividade(s) da rota" at bounding box center [623, 73] width 122 height 9
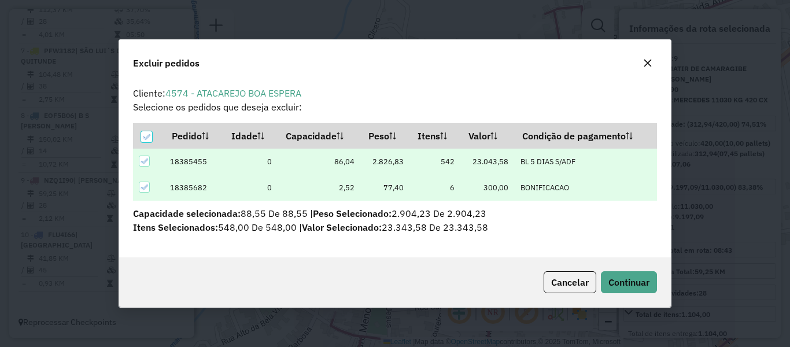
scroll to position [0, 0]
click at [620, 285] on span "Continuar" at bounding box center [628, 282] width 41 height 12
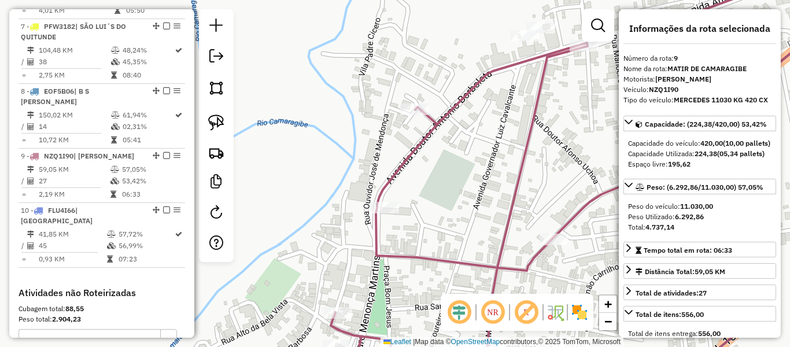
scroll to position [829, 0]
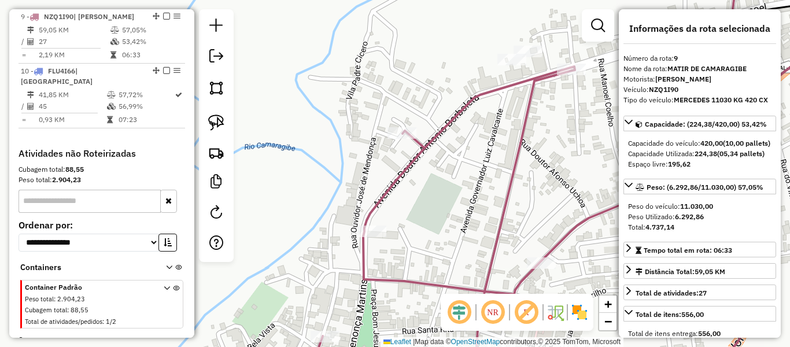
drag, startPoint x: 486, startPoint y: 212, endPoint x: 456, endPoint y: 242, distance: 42.1
click at [472, 237] on div "Janela de atendimento Grade de atendimento Capacidade Transportadoras Veículos …" at bounding box center [395, 173] width 790 height 347
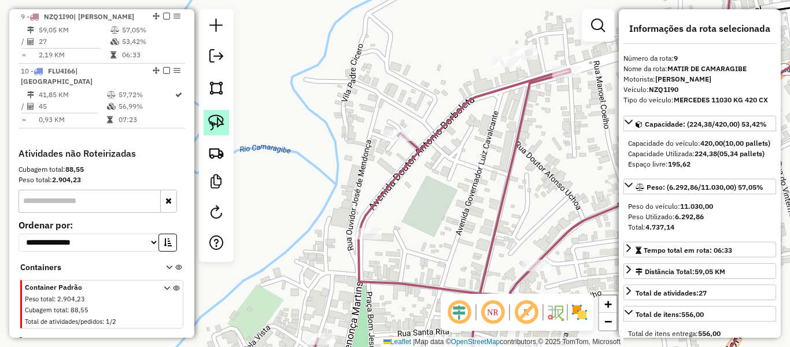
click at [212, 117] on img at bounding box center [216, 122] width 16 height 16
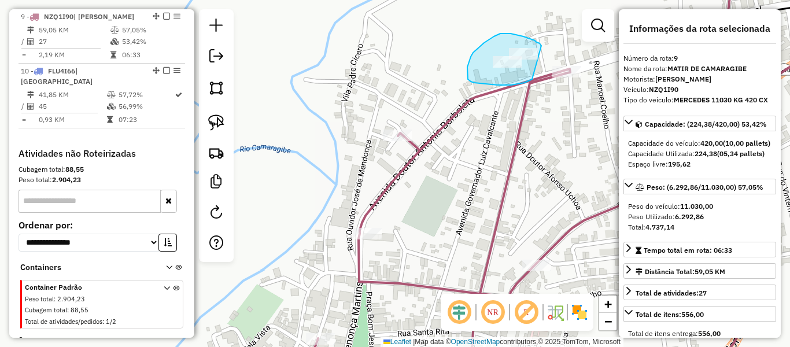
drag, startPoint x: 541, startPoint y: 46, endPoint x: 532, endPoint y: 79, distance: 34.8
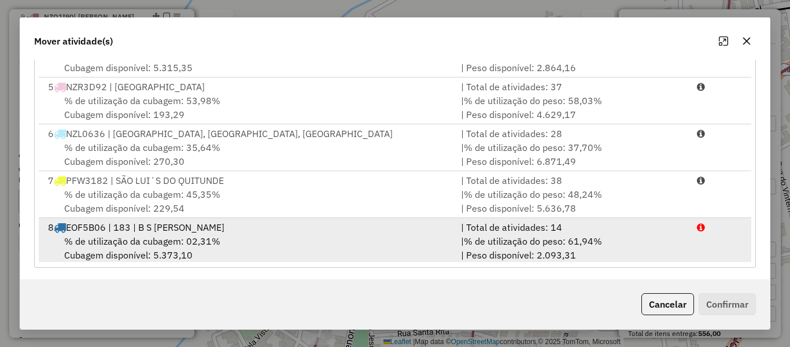
scroll to position [110, 0]
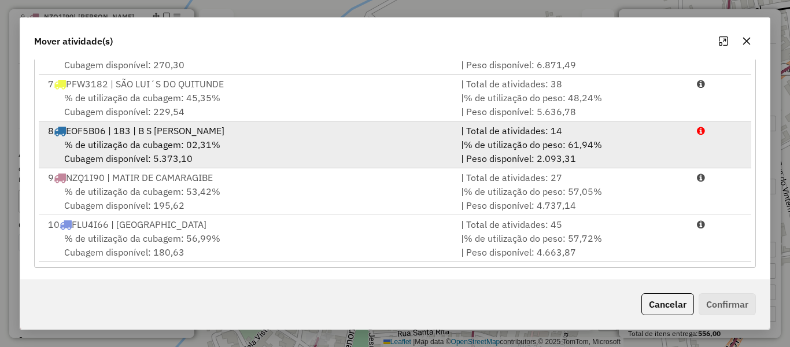
click at [254, 147] on div "% de utilização da cubagem: 02,31% Cubagem disponível: 5.373,10" at bounding box center [247, 152] width 413 height 28
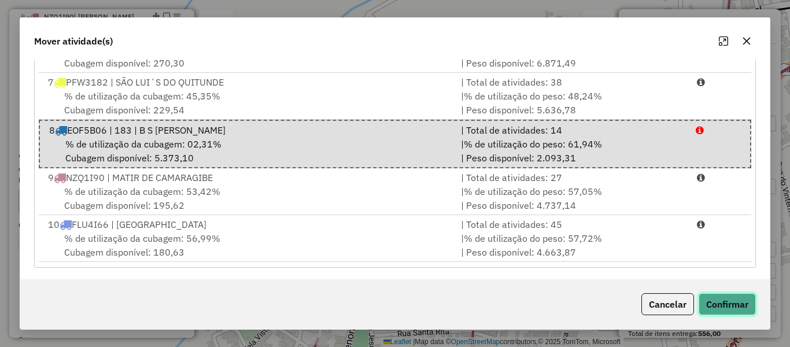
click at [722, 305] on button "Confirmar" at bounding box center [727, 304] width 57 height 22
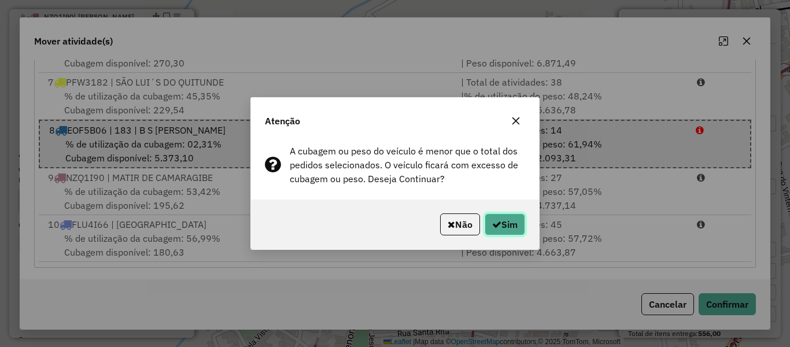
click at [495, 227] on icon "button" at bounding box center [496, 224] width 9 height 9
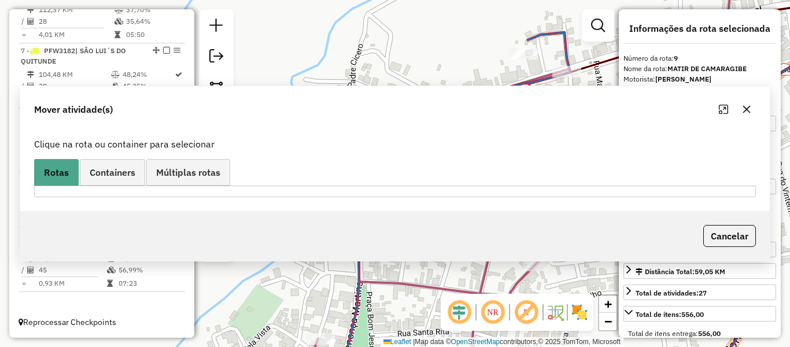
scroll to position [0, 0]
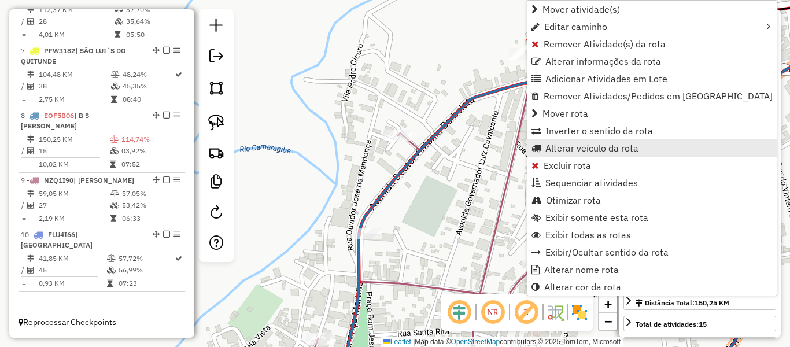
click at [555, 152] on span "Alterar veículo da rota" at bounding box center [591, 147] width 93 height 9
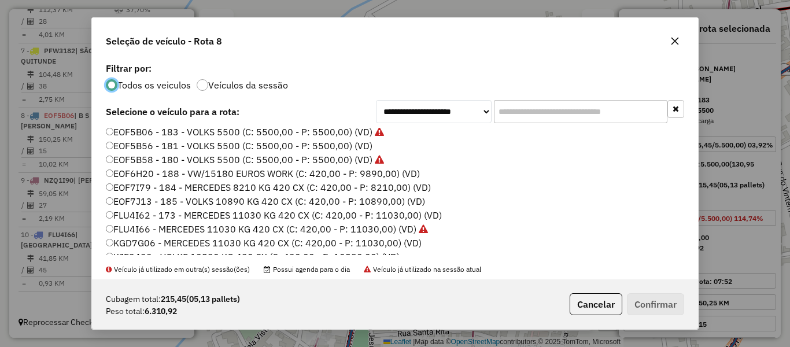
scroll to position [58, 0]
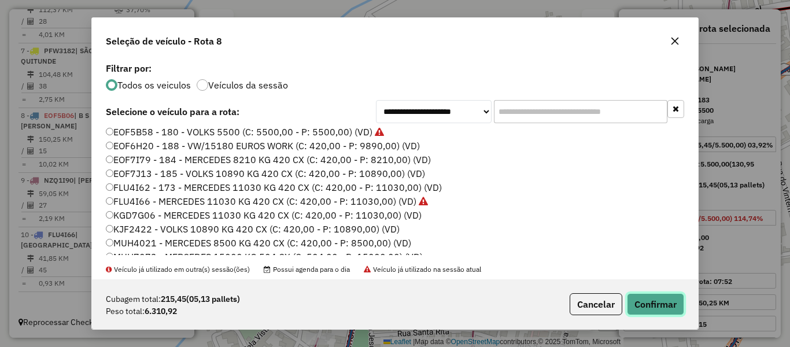
click at [648, 305] on button "Confirmar" at bounding box center [655, 304] width 57 height 22
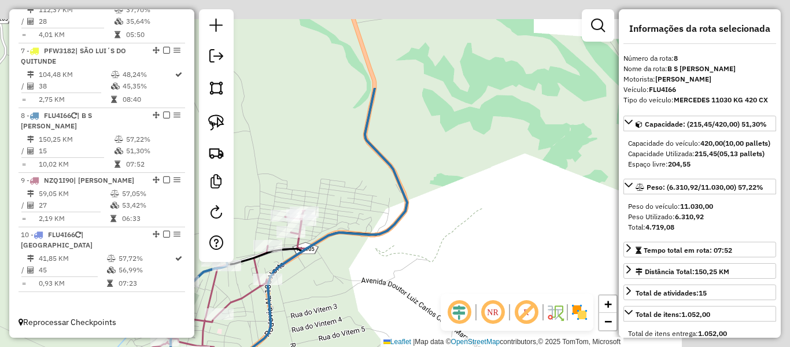
drag, startPoint x: 545, startPoint y: 186, endPoint x: 322, endPoint y: 311, distance: 255.3
click at [322, 311] on div "Janela de atendimento Grade de atendimento Capacidade Transportadoras Veículos …" at bounding box center [395, 173] width 790 height 347
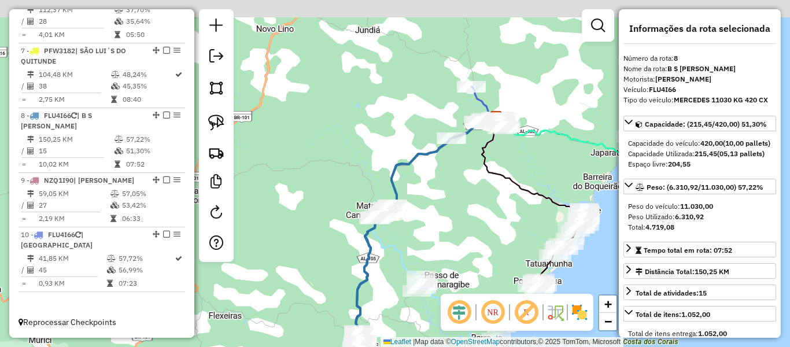
drag, startPoint x: 519, startPoint y: 130, endPoint x: 429, endPoint y: 217, distance: 126.4
click at [430, 220] on div "Janela de atendimento Grade de atendimento Capacidade Transportadoras Veículos …" at bounding box center [395, 173] width 790 height 347
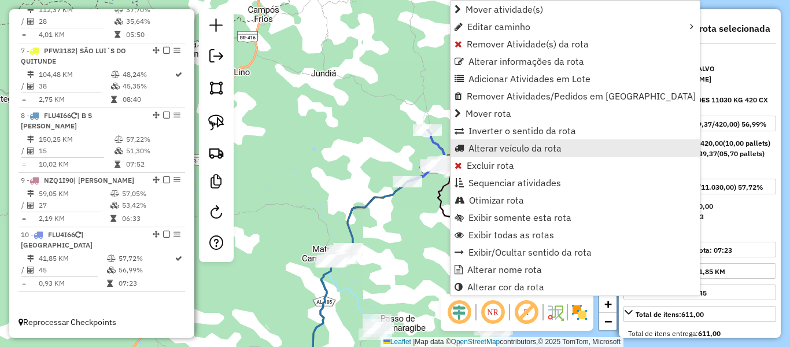
click at [495, 151] on span "Alterar veículo da rota" at bounding box center [514, 147] width 93 height 9
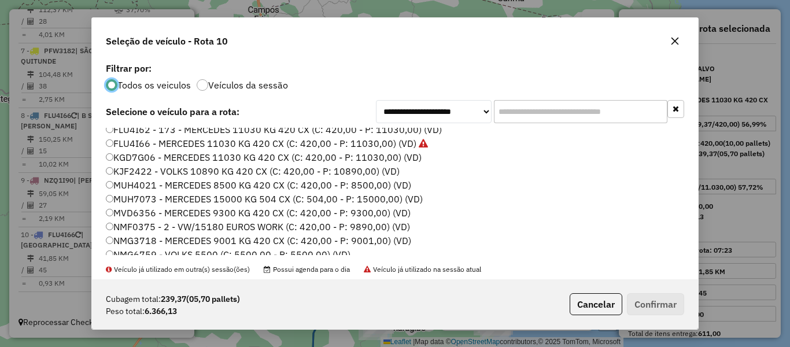
scroll to position [173, 0]
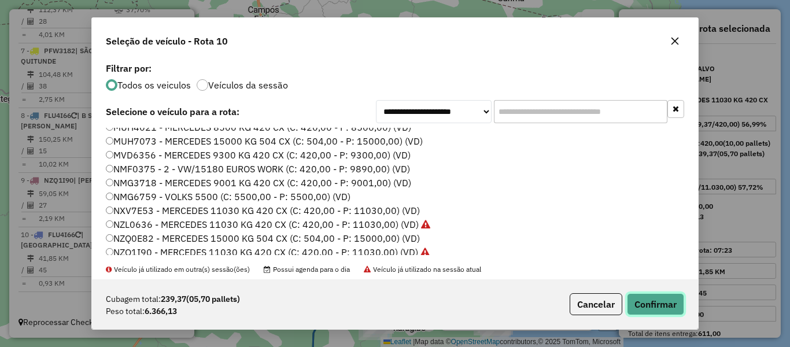
drag, startPoint x: 663, startPoint y: 306, endPoint x: 602, endPoint y: 284, distance: 64.6
click at [662, 306] on button "Confirmar" at bounding box center [655, 304] width 57 height 22
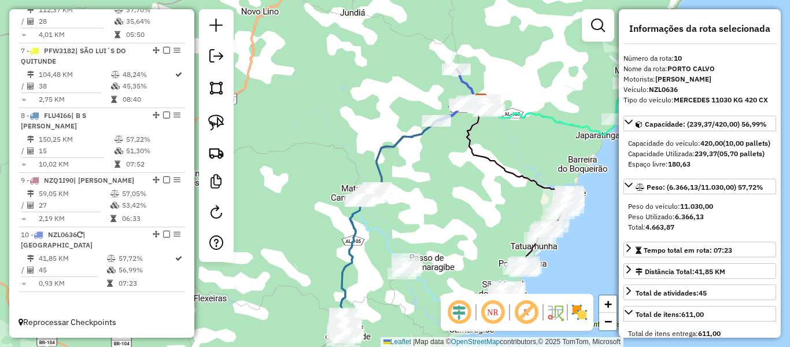
drag, startPoint x: 446, startPoint y: 245, endPoint x: 475, endPoint y: 183, distance: 67.8
click at [475, 183] on div "Janela de atendimento Grade de atendimento Capacidade Transportadoras Veículos …" at bounding box center [395, 173] width 790 height 347
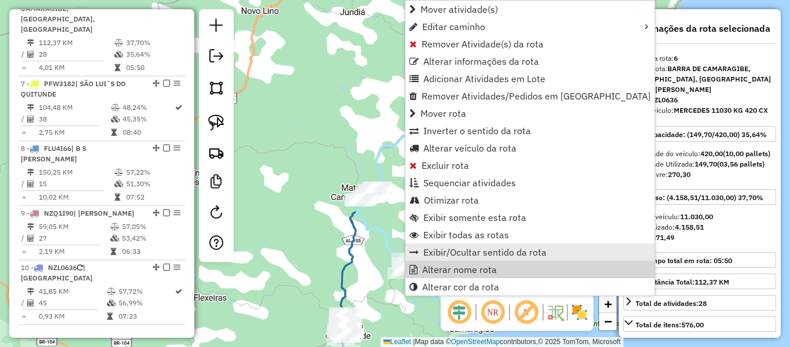
scroll to position [624, 0]
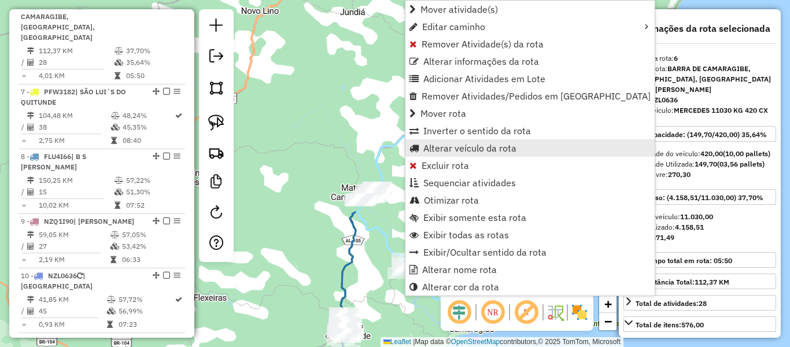
click at [457, 147] on span "Alterar veículo da rota" at bounding box center [469, 147] width 93 height 9
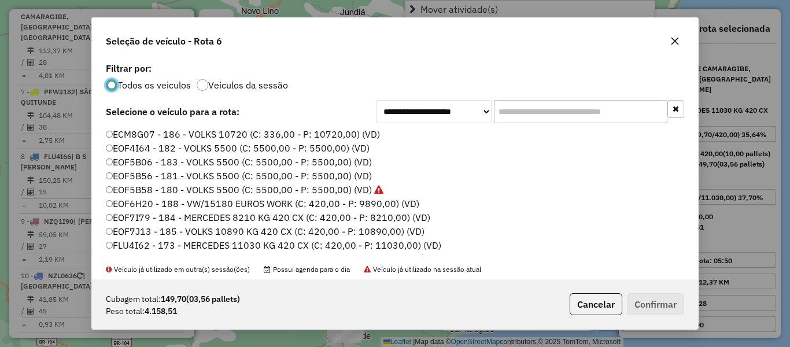
scroll to position [6, 3]
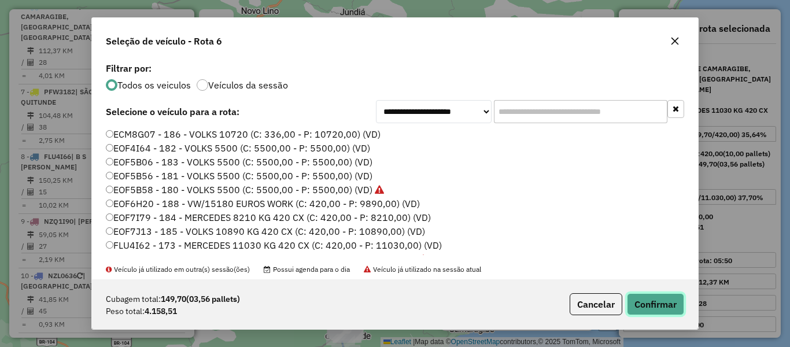
click at [644, 304] on button "Confirmar" at bounding box center [655, 304] width 57 height 22
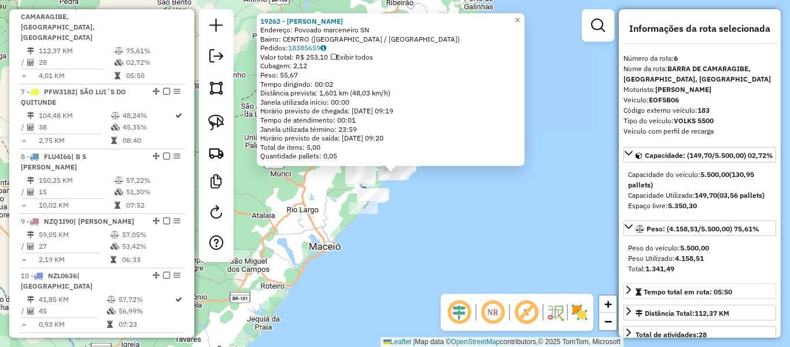
scroll to position [58, 0]
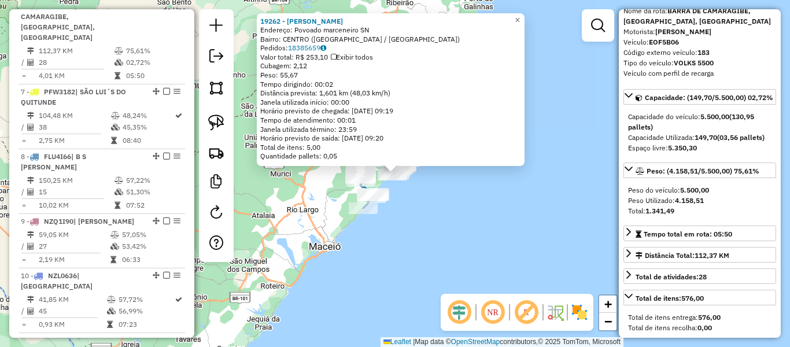
click at [551, 219] on div "19262 - MANOEL BEBIDAS Endereço: Povoado marceneiro SN Bairro: CENTRO (PASSO DE…" at bounding box center [395, 173] width 790 height 347
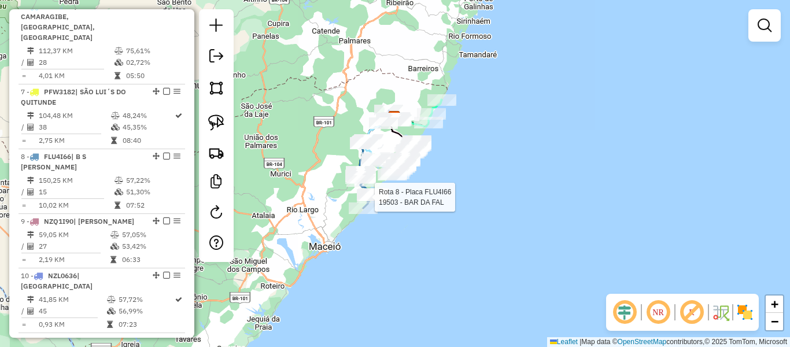
select select "**********"
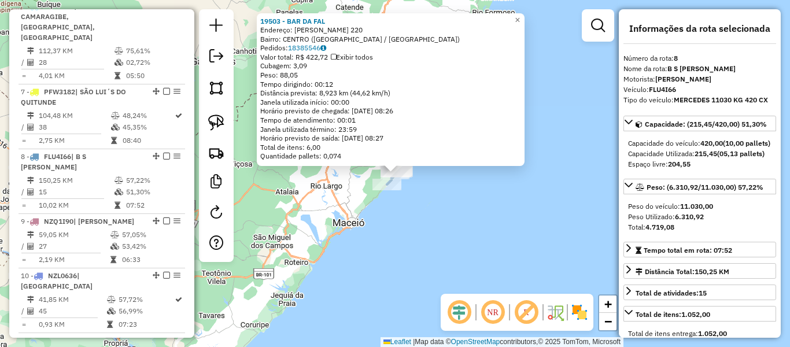
scroll to position [665, 0]
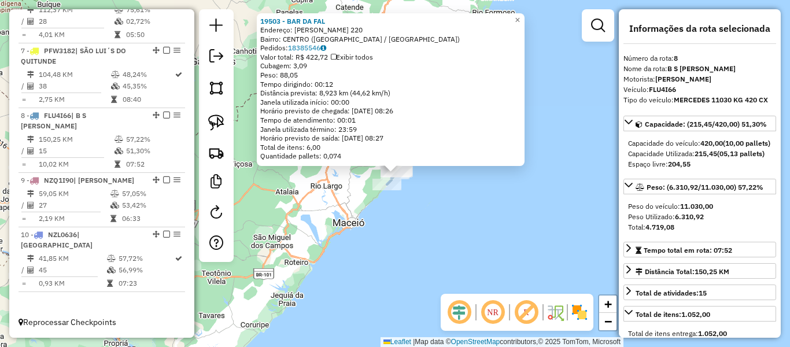
click at [444, 226] on div "19503 - BAR DA FAL Endereço: ALCIDES ANTONIO DE MELO 220 Bairro: CENTRO (BARRA …" at bounding box center [395, 173] width 790 height 347
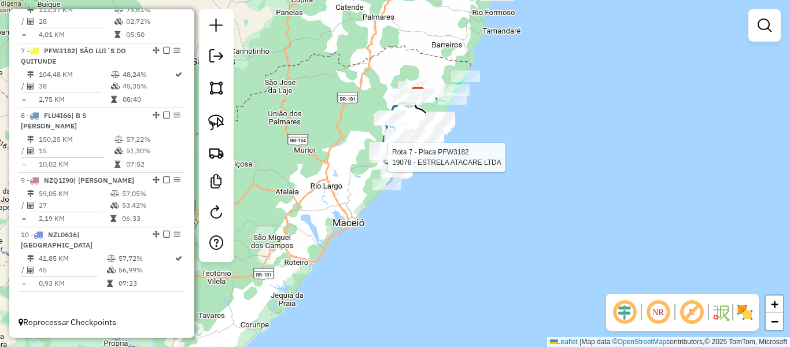
select select "**********"
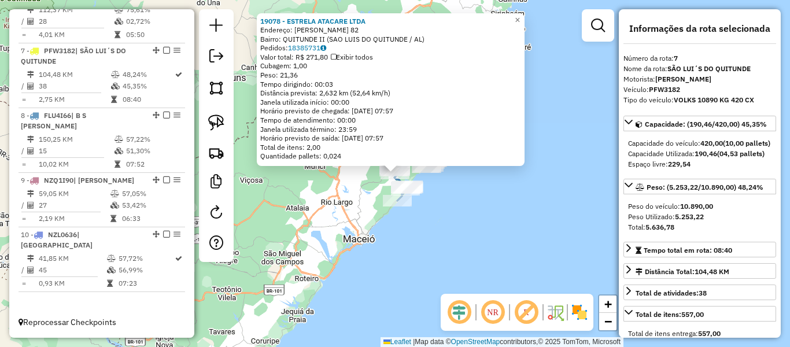
click at [501, 224] on div "19078 - ESTRELA ATACARE LTDA Endereço: SEVERINO CARLOS C MARANHAO 82 Bairro: QU…" at bounding box center [395, 173] width 790 height 347
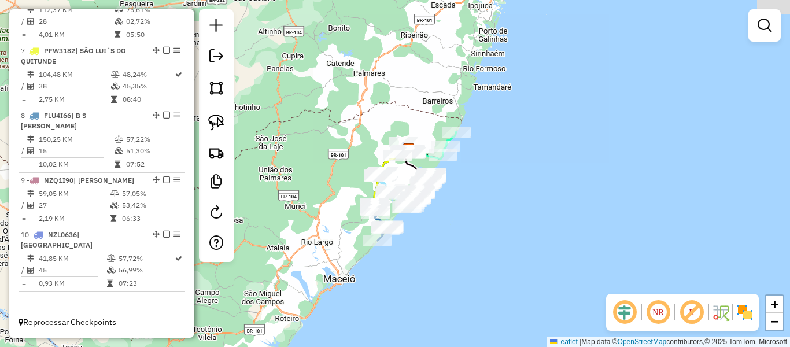
drag, startPoint x: 473, startPoint y: 206, endPoint x: 437, endPoint y: 238, distance: 48.7
click at [452, 247] on div "Janela de atendimento Grade de atendimento Capacidade Transportadoras Veículos …" at bounding box center [395, 173] width 790 height 347
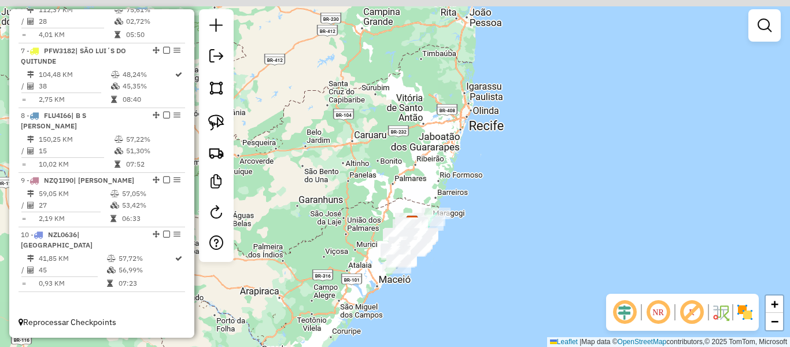
drag, startPoint x: 503, startPoint y: 227, endPoint x: 463, endPoint y: 270, distance: 58.5
click at [463, 270] on div "Janela de atendimento Grade de atendimento Capacidade Transportadoras Veículos …" at bounding box center [395, 173] width 790 height 347
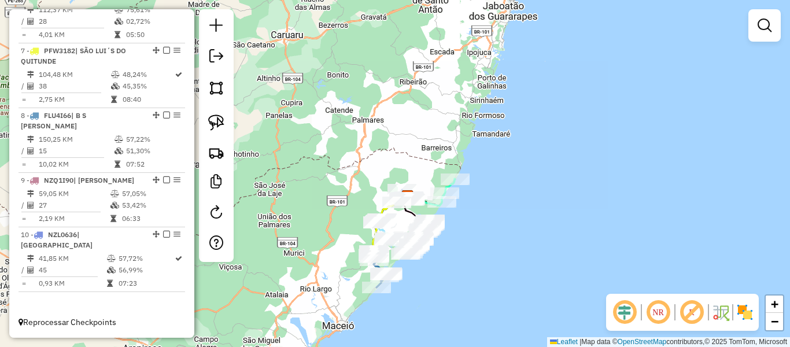
drag, startPoint x: 434, startPoint y: 208, endPoint x: 462, endPoint y: 118, distance: 94.4
click at [462, 118] on div "Janela de atendimento Grade de atendimento Capacidade Transportadoras Veículos …" at bounding box center [395, 173] width 790 height 347
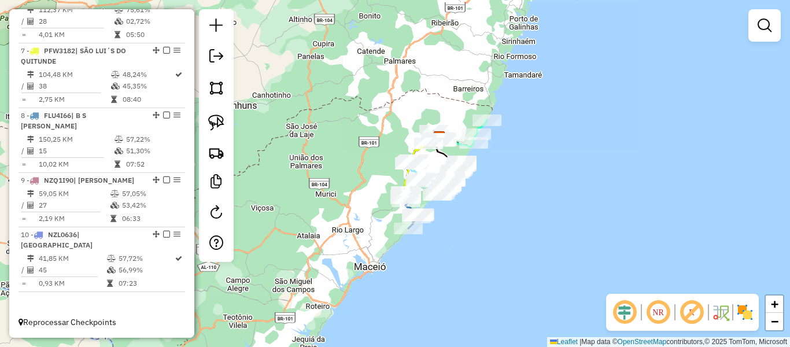
drag, startPoint x: 427, startPoint y: 148, endPoint x: 447, endPoint y: 113, distance: 39.9
click at [447, 113] on div "Janela de atendimento Grade de atendimento Capacidade Transportadoras Veículos …" at bounding box center [395, 173] width 790 height 347
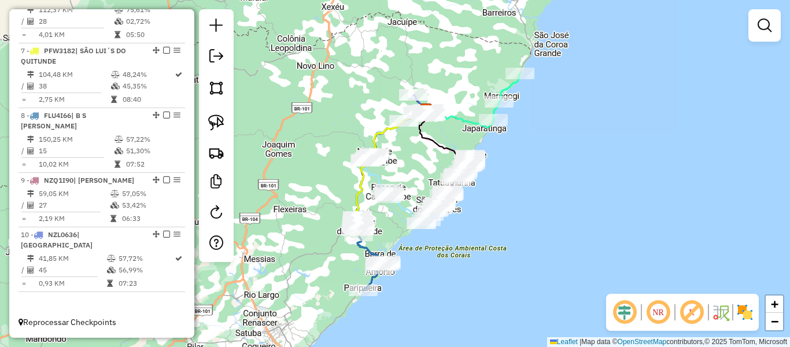
drag, startPoint x: 453, startPoint y: 172, endPoint x: 405, endPoint y: 168, distance: 48.2
click at [405, 168] on div "Janela de atendimento Grade de atendimento Capacidade Transportadoras Veículos …" at bounding box center [395, 173] width 790 height 347
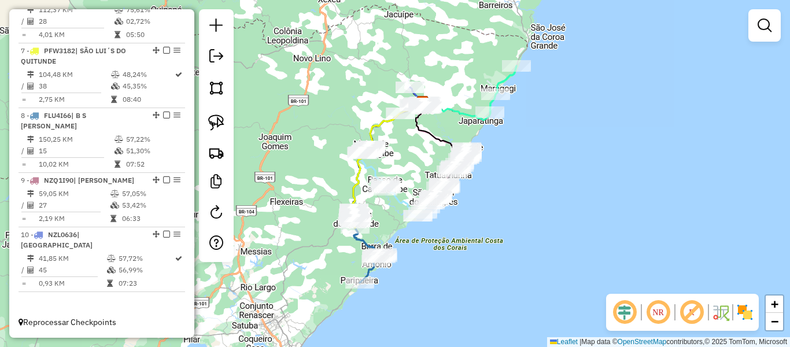
drag, startPoint x: 426, startPoint y: 172, endPoint x: 422, endPoint y: 165, distance: 8.3
click at [422, 165] on div "Janela de atendimento Grade de atendimento Capacidade Transportadoras Veículos …" at bounding box center [395, 173] width 790 height 347
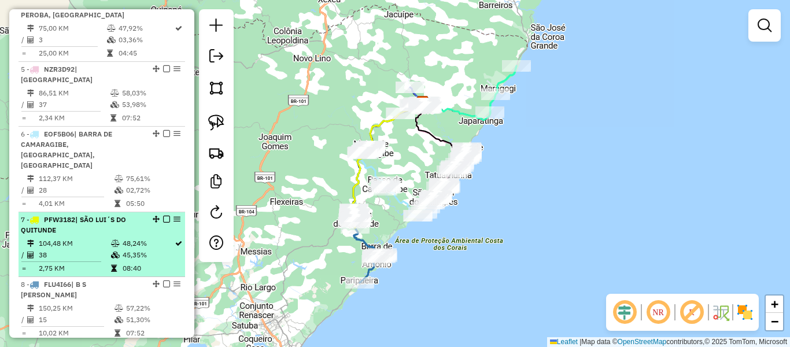
scroll to position [434, 0]
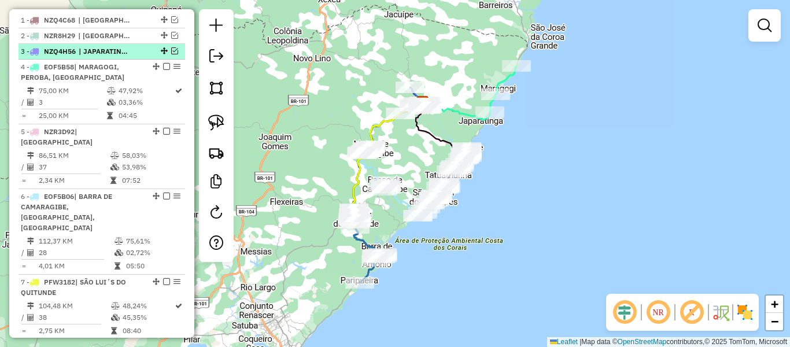
click at [171, 54] on em at bounding box center [174, 50] width 7 height 7
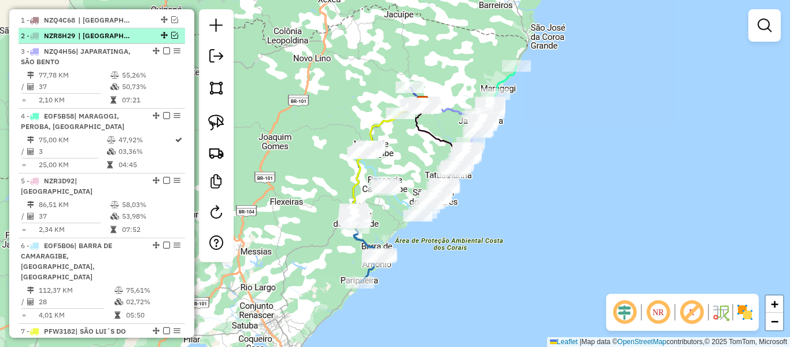
click at [173, 39] on em at bounding box center [174, 35] width 7 height 7
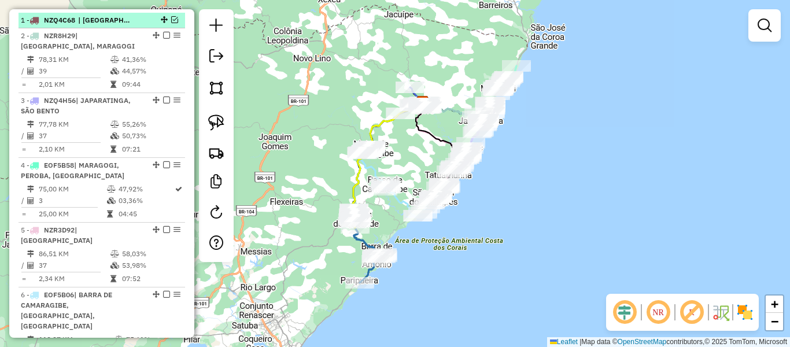
click at [171, 23] on em at bounding box center [174, 19] width 7 height 7
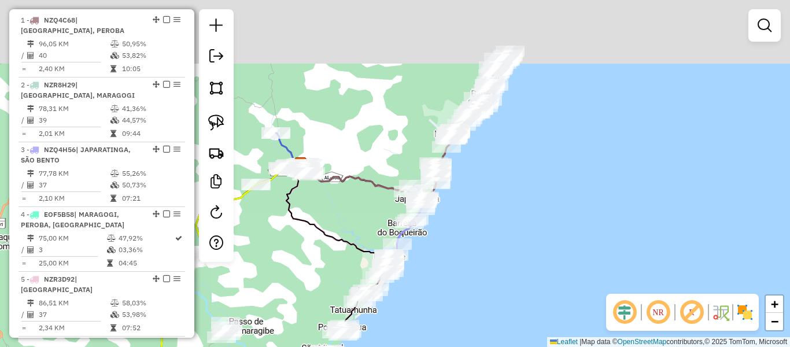
drag, startPoint x: 511, startPoint y: 119, endPoint x: 483, endPoint y: 160, distance: 49.2
click at [478, 209] on div "Janela de atendimento Grade de atendimento Capacidade Transportadoras Veículos …" at bounding box center [395, 173] width 790 height 347
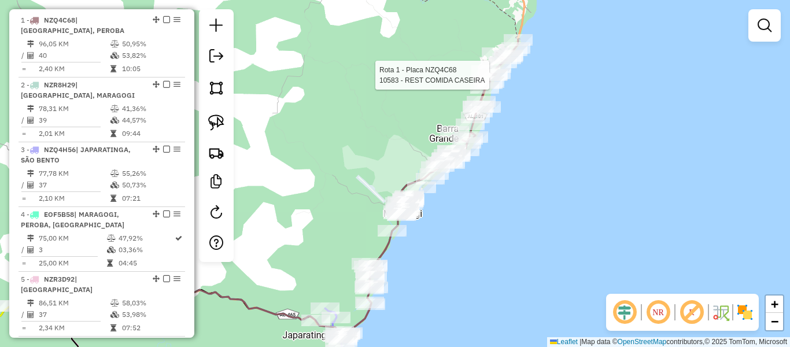
select select "**********"
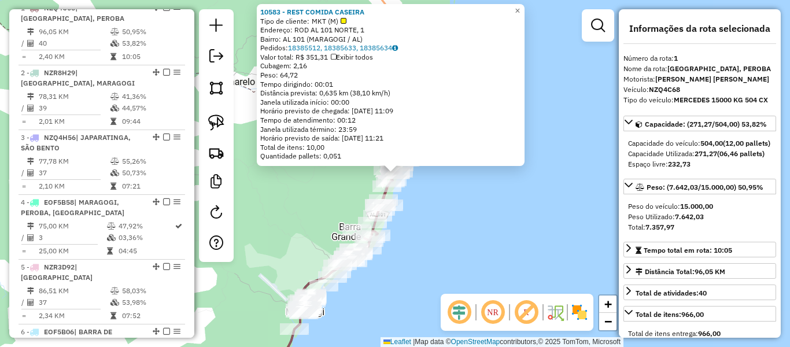
scroll to position [448, 0]
click at [485, 210] on div "10583 - REST COMIDA CASEIRA Tipo de cliente: MKT (M) Endereço: ROD AL 101 NORTE…" at bounding box center [395, 173] width 790 height 347
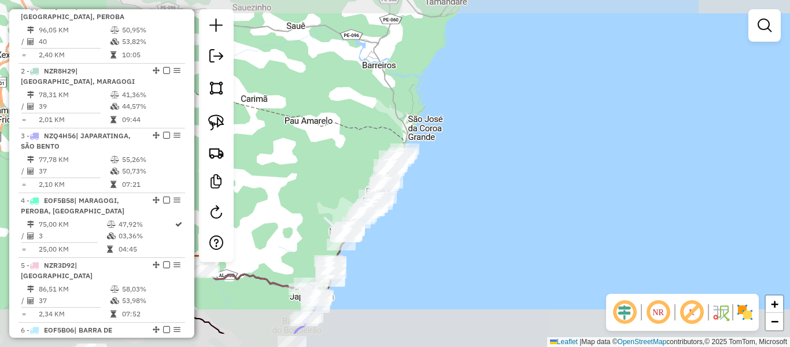
drag, startPoint x: 299, startPoint y: 239, endPoint x: 374, endPoint y: 134, distance: 129.3
click at [374, 136] on div "Janela de atendimento Grade de atendimento Capacidade Transportadoras Veículos …" at bounding box center [395, 173] width 790 height 347
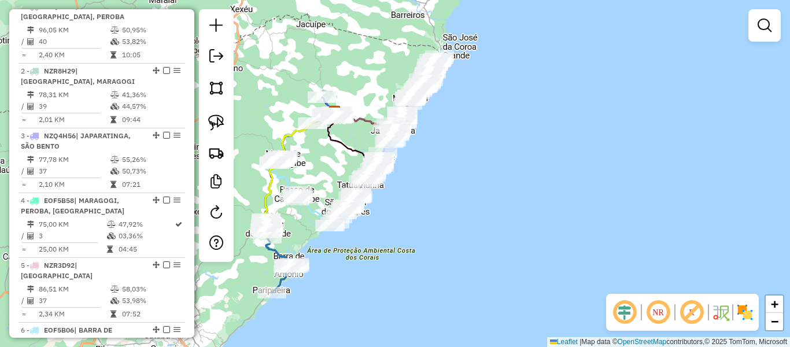
drag, startPoint x: 346, startPoint y: 162, endPoint x: 394, endPoint y: 75, distance: 99.4
click at [394, 75] on div "Janela de atendimento Grade de atendimento Capacidade Transportadoras Veículos …" at bounding box center [395, 173] width 790 height 347
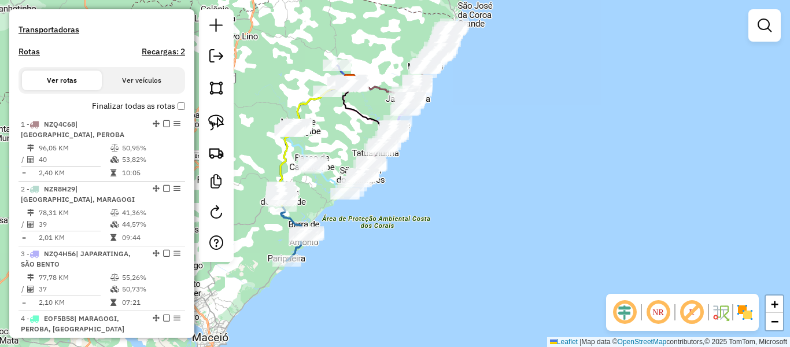
scroll to position [234, 0]
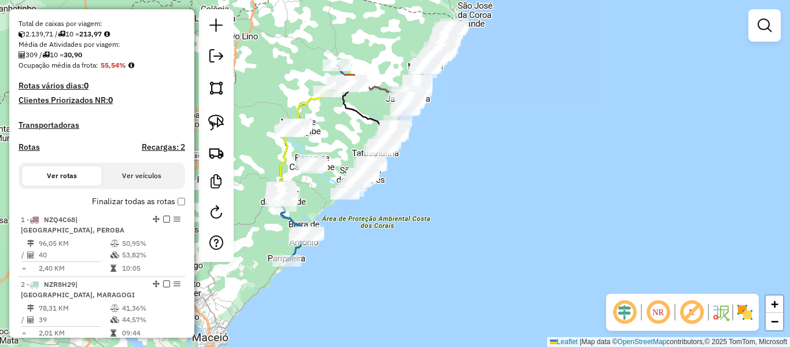
click at [176, 207] on label "Finalizar todas as rotas" at bounding box center [138, 201] width 93 height 12
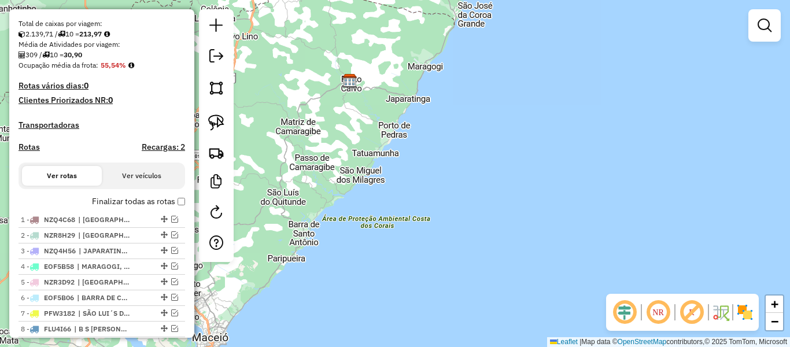
click at [29, 152] on h4 "Rotas" at bounding box center [29, 147] width 21 height 10
select select "*"
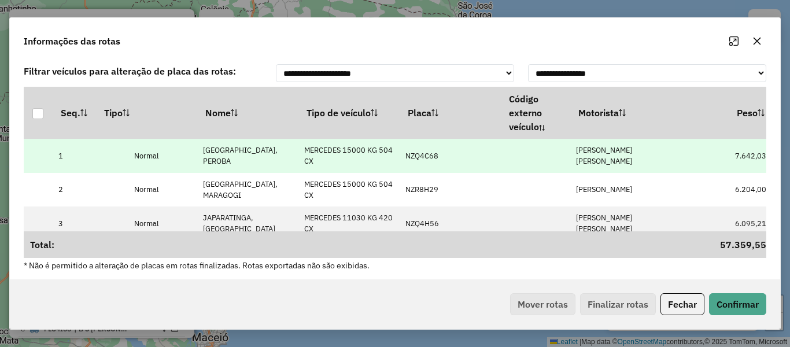
click at [599, 156] on td "[PERSON_NAME] [PERSON_NAME] [PERSON_NAME]" at bounding box center [620, 156] width 101 height 34
click at [622, 150] on td "[PERSON_NAME] [PERSON_NAME] [PERSON_NAME]" at bounding box center [620, 156] width 101 height 34
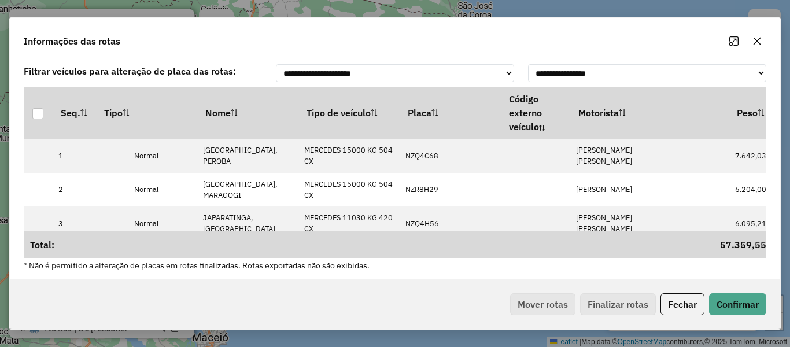
click at [753, 42] on icon "button" at bounding box center [756, 40] width 9 height 9
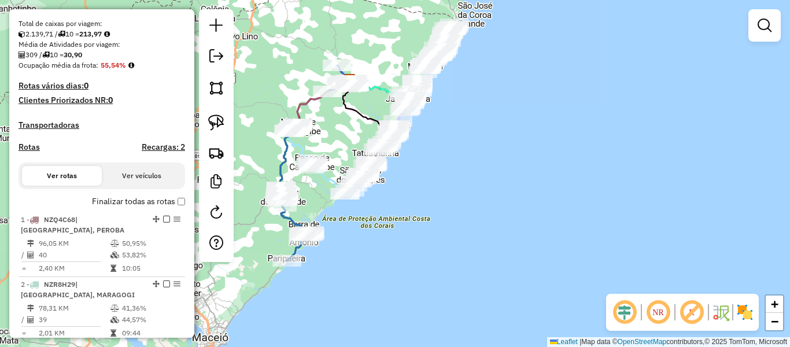
click at [32, 152] on h4 "Rotas" at bounding box center [29, 147] width 21 height 10
select select "*"
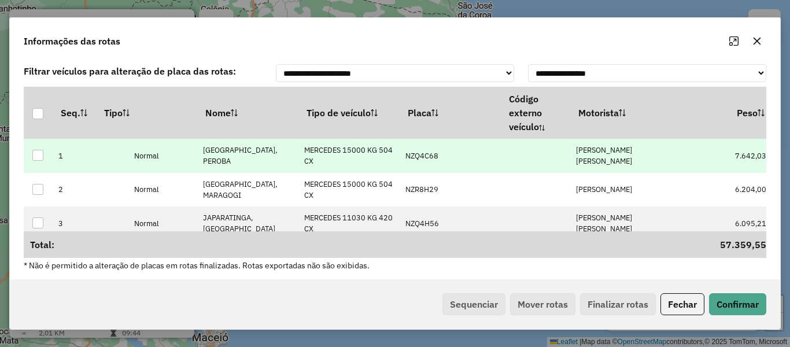
click at [644, 156] on td "[PERSON_NAME] [PERSON_NAME] [PERSON_NAME]" at bounding box center [620, 156] width 101 height 34
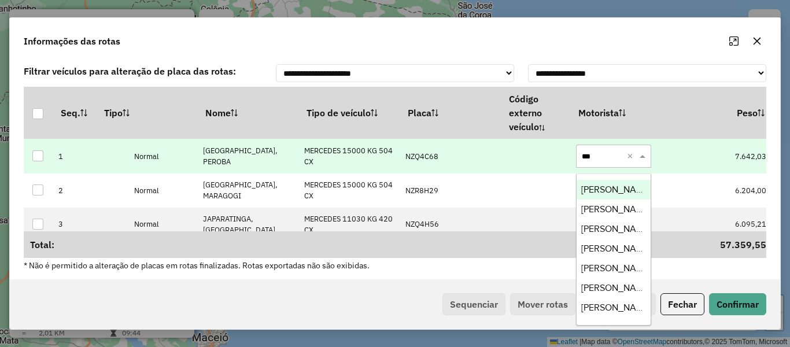
type input "****"
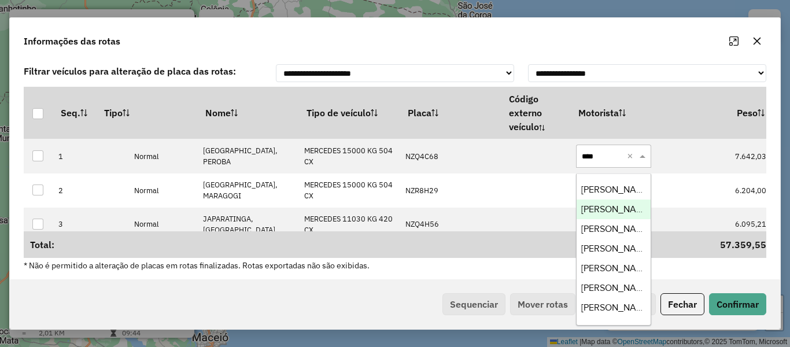
click at [621, 205] on span "[PERSON_NAME] [PERSON_NAME] FILHO" at bounding box center [616, 209] width 70 height 10
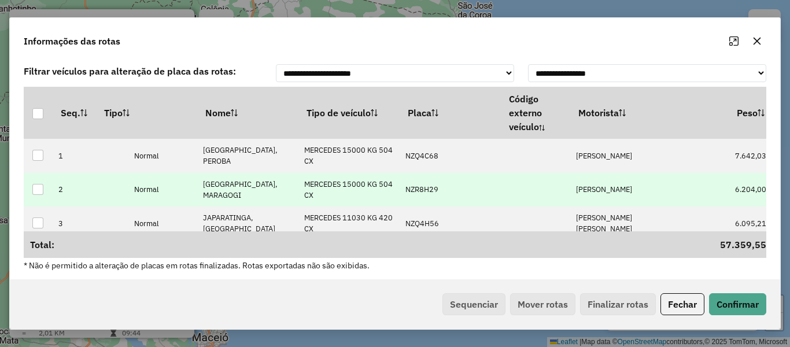
scroll to position [58, 0]
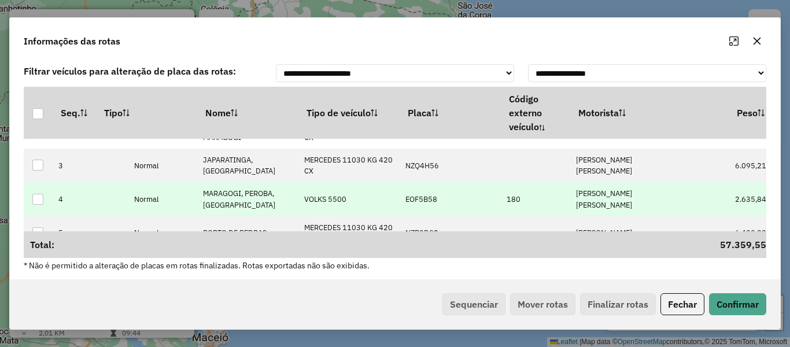
click at [604, 192] on p-celleditor "[PERSON_NAME] [PERSON_NAME] [PERSON_NAME]" at bounding box center [604, 199] width 56 height 21
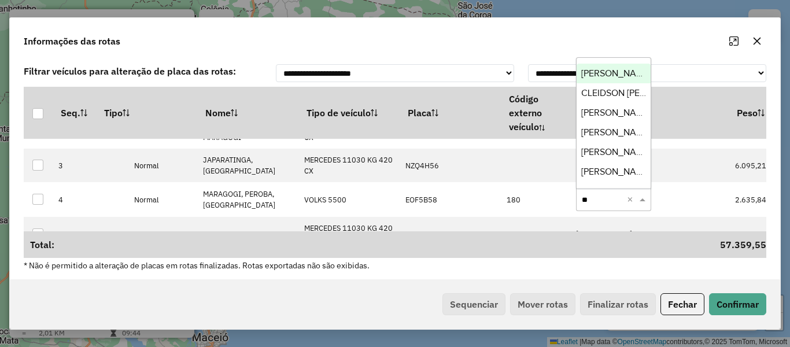
type input "***"
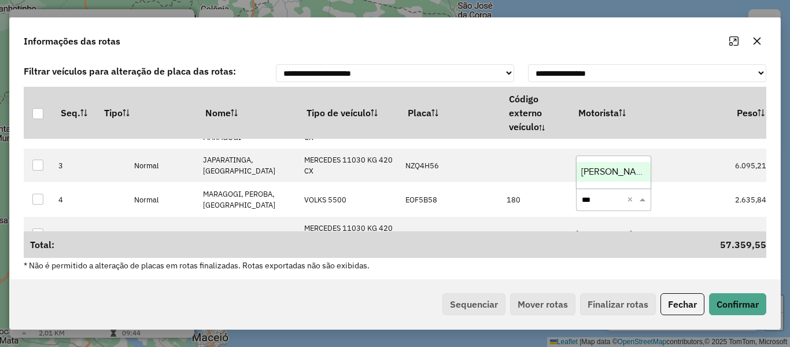
click at [608, 167] on span "[PERSON_NAME]" at bounding box center [616, 172] width 70 height 10
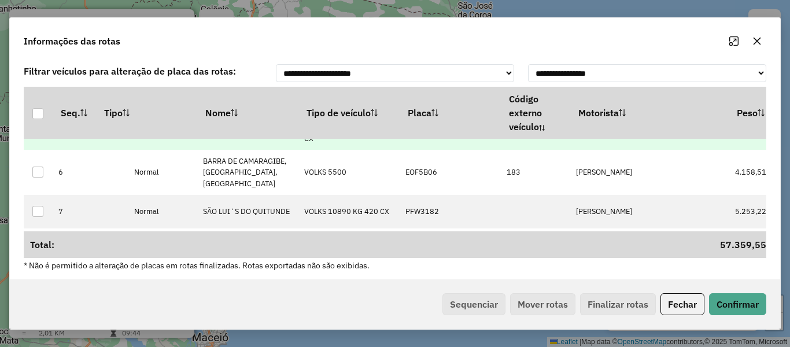
scroll to position [173, 0]
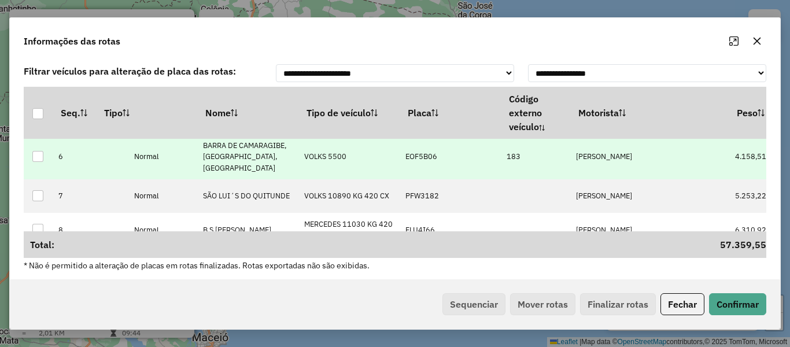
click at [606, 173] on td "LEANDRO AUGUSTO DOS SANTOS" at bounding box center [620, 156] width 101 height 45
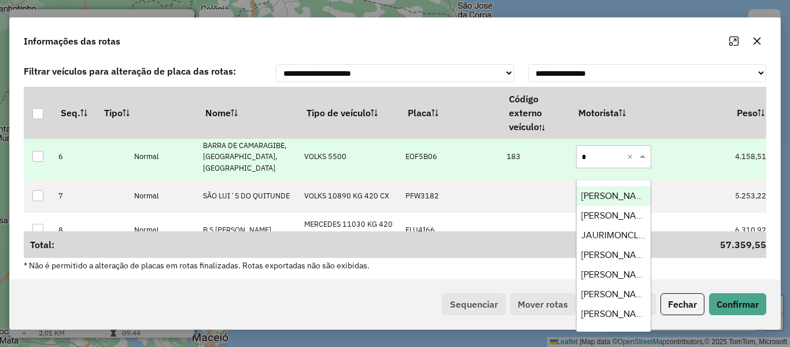
type input "**"
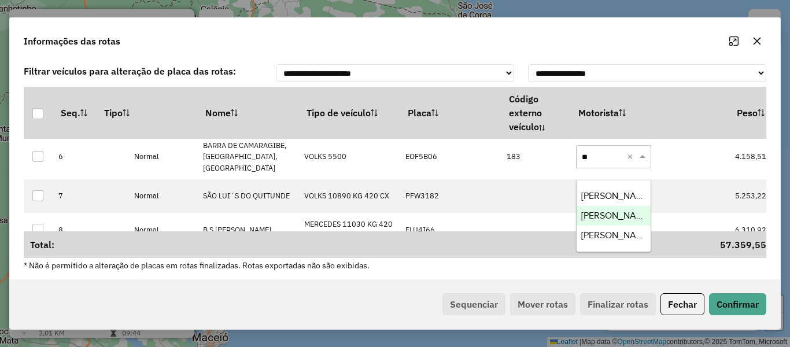
click at [603, 214] on span "[PERSON_NAME] DOS [PERSON_NAME]" at bounding box center [616, 215] width 70 height 10
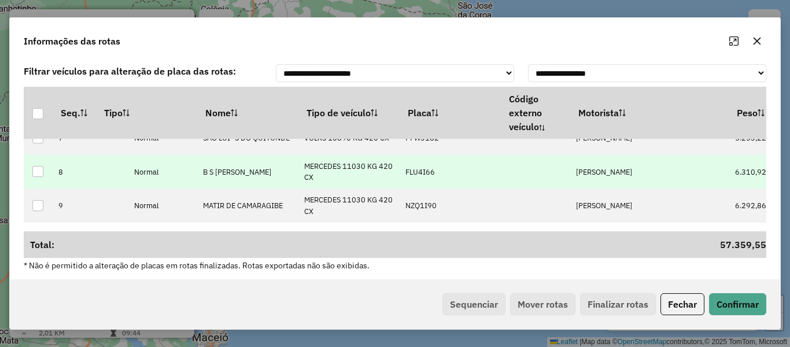
scroll to position [271, 0]
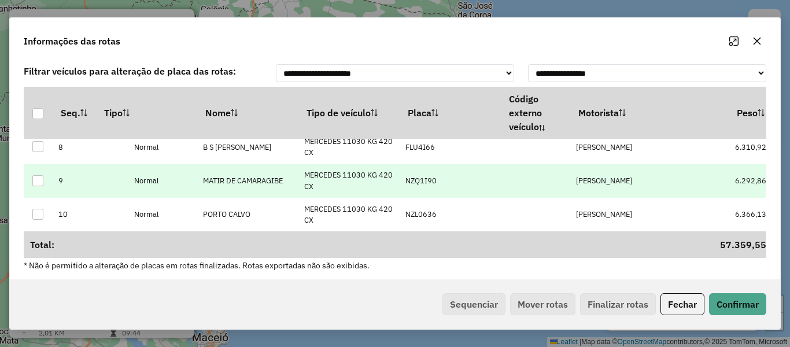
click at [607, 182] on p-celleditor "[PERSON_NAME]" at bounding box center [604, 181] width 56 height 10
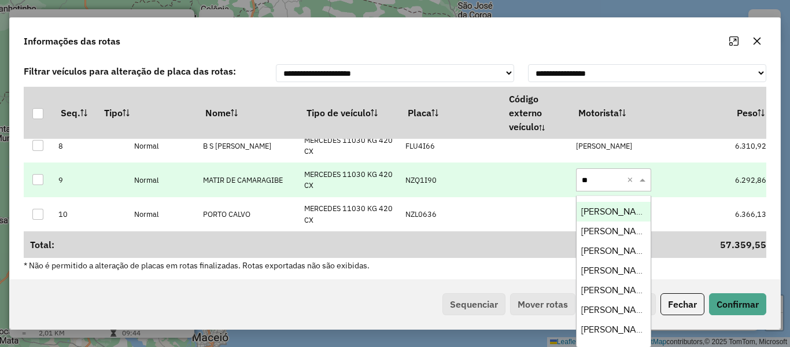
type input "***"
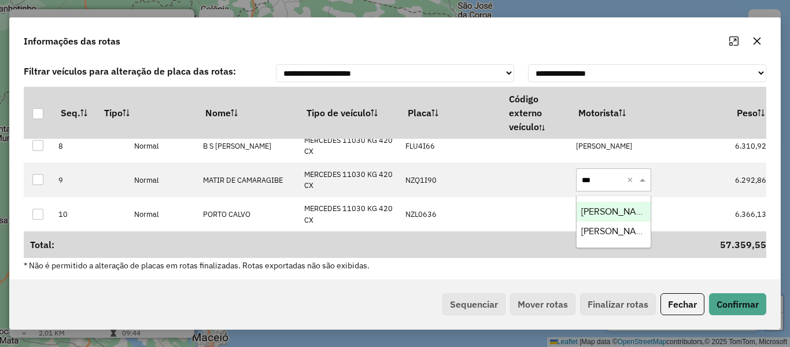
click at [605, 212] on span "[PERSON_NAME]" at bounding box center [616, 211] width 70 height 10
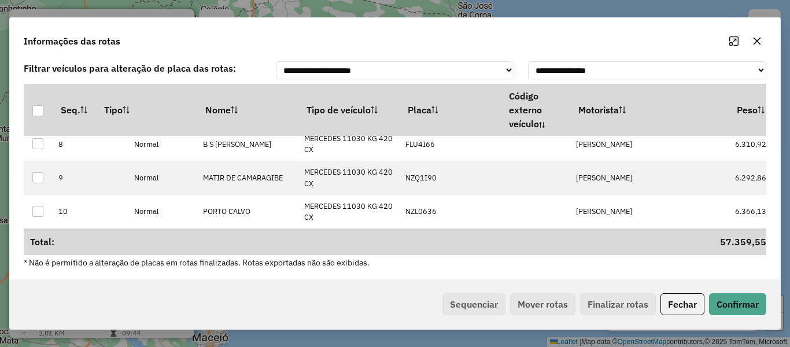
scroll to position [3, 0]
click at [737, 308] on button "Confirmar" at bounding box center [737, 304] width 57 height 22
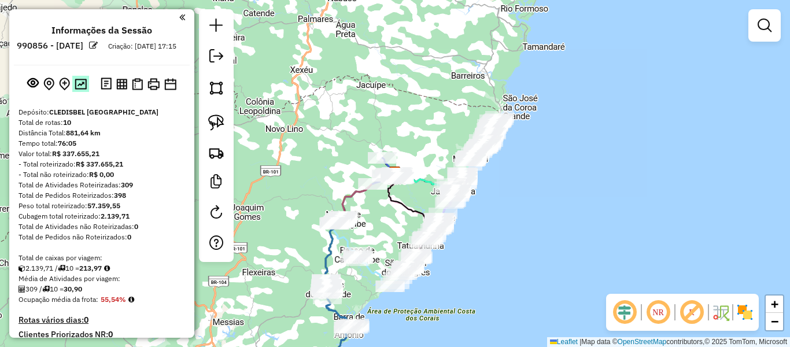
click at [82, 90] on img at bounding box center [81, 84] width 12 height 11
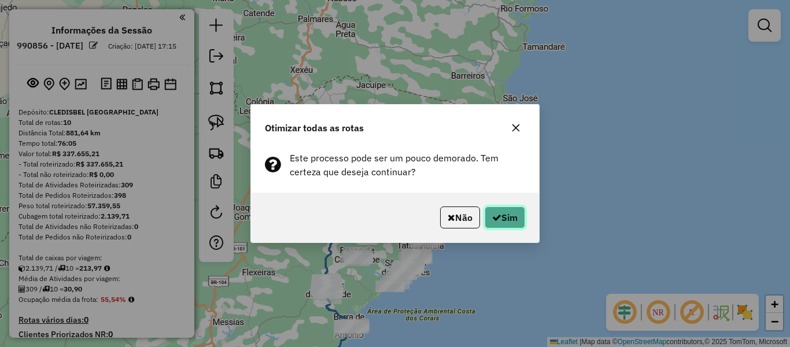
click at [505, 220] on button "Sim" at bounding box center [505, 217] width 40 height 22
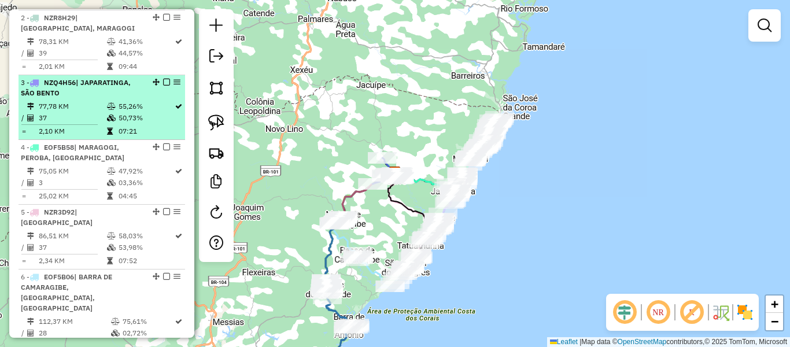
scroll to position [408, 0]
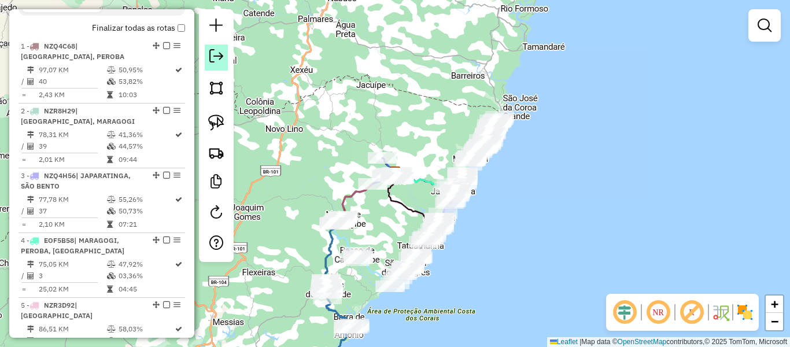
click at [217, 56] on em at bounding box center [216, 56] width 14 height 14
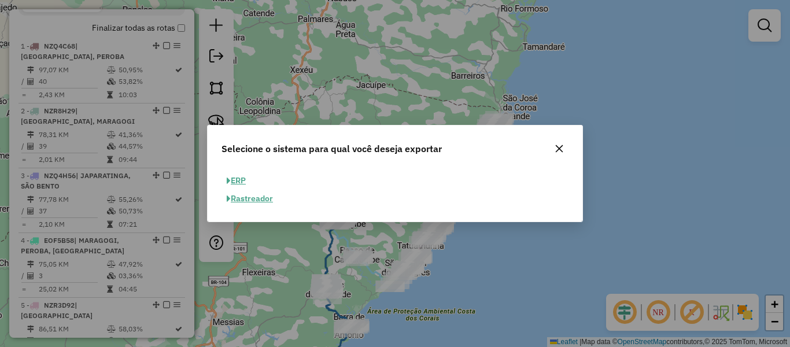
click at [242, 179] on button "ERP" at bounding box center [235, 181] width 29 height 18
select select "**"
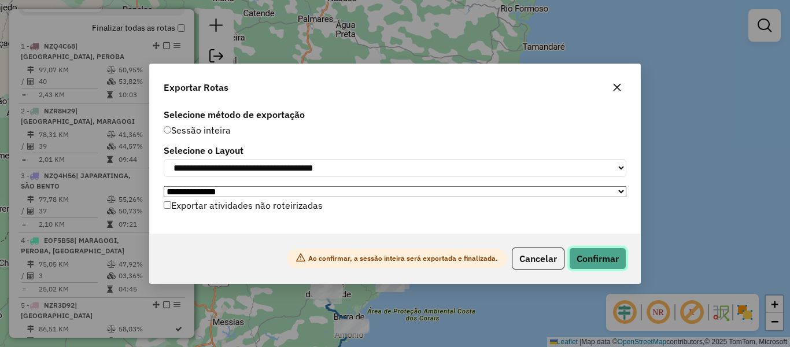
click at [592, 265] on button "Confirmar" at bounding box center [597, 259] width 57 height 22
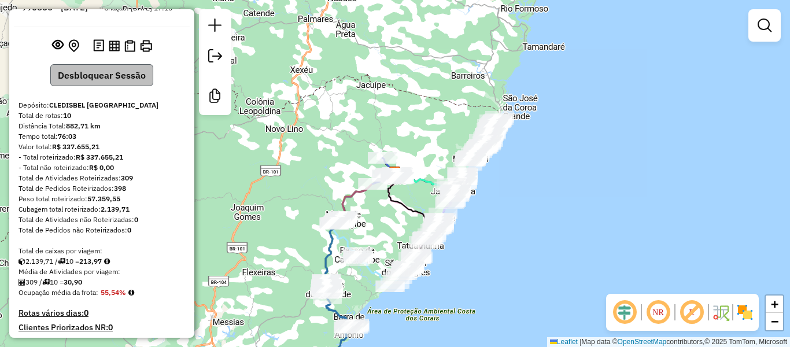
scroll to position [0, 0]
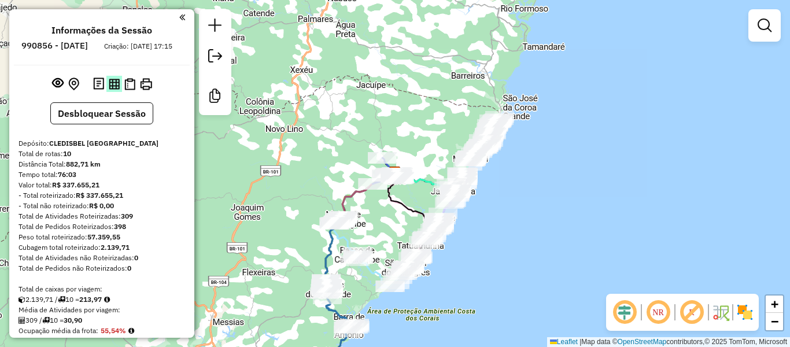
click at [114, 90] on img at bounding box center [114, 84] width 11 height 11
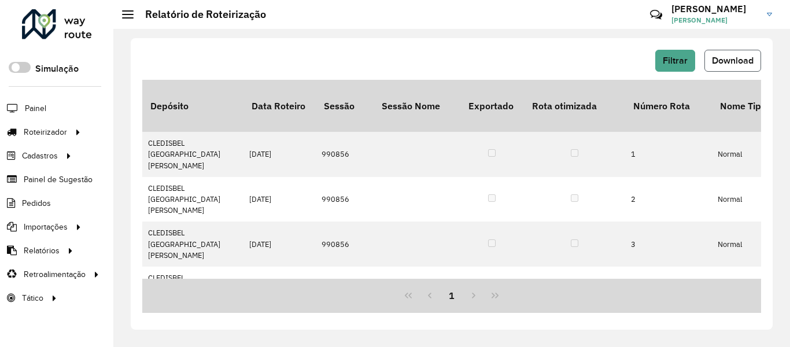
click at [735, 61] on span "Download" at bounding box center [733, 61] width 42 height 10
